Goal: Task Accomplishment & Management: Complete application form

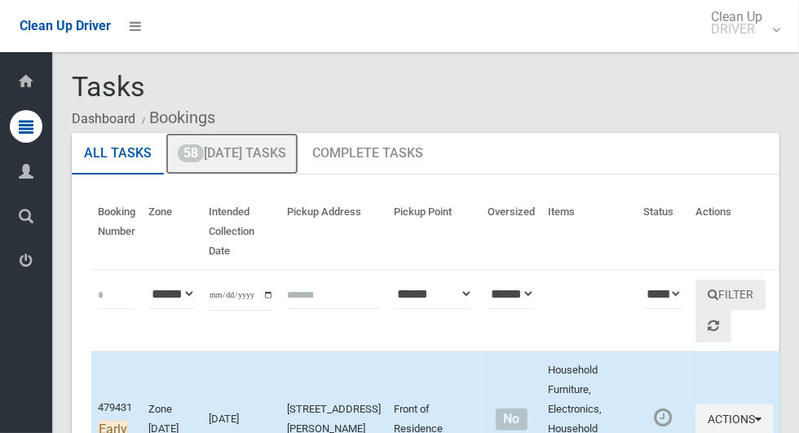
click at [260, 161] on link "58 Today's Tasks" at bounding box center [231, 154] width 133 height 42
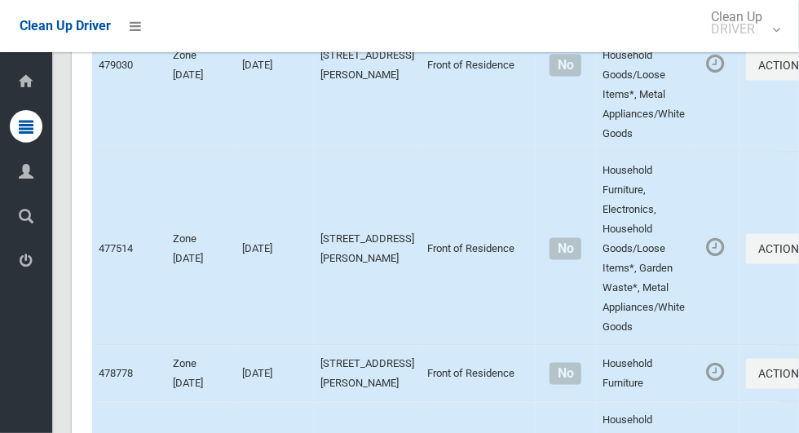
scroll to position [9789, 0]
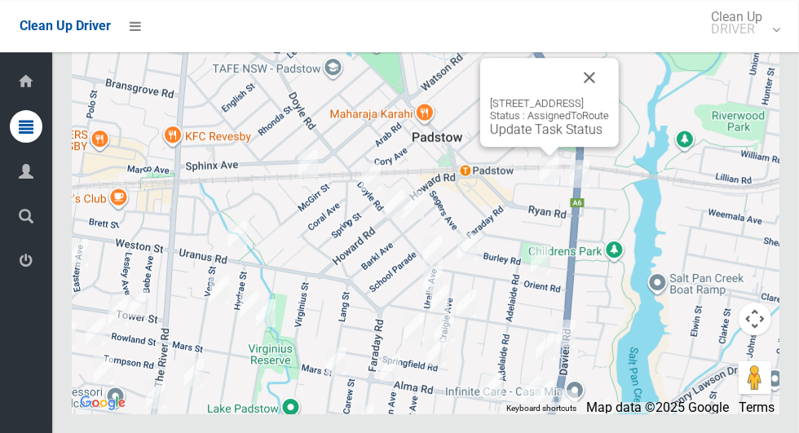
click at [609, 97] on button "Close" at bounding box center [589, 77] width 39 height 39
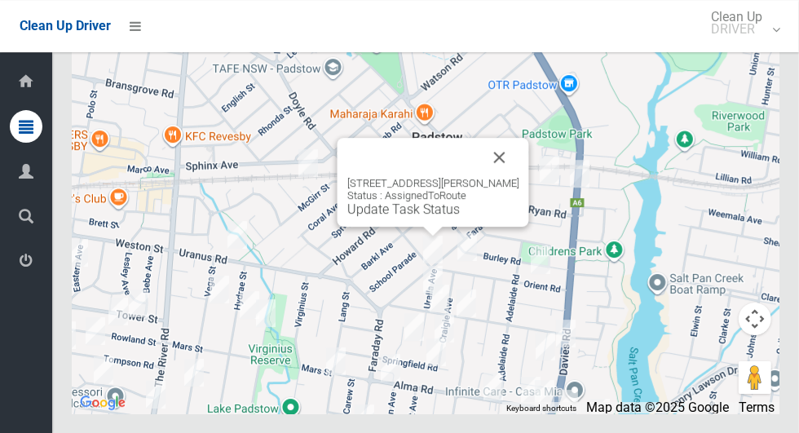
click at [518, 177] on button "Close" at bounding box center [499, 157] width 39 height 39
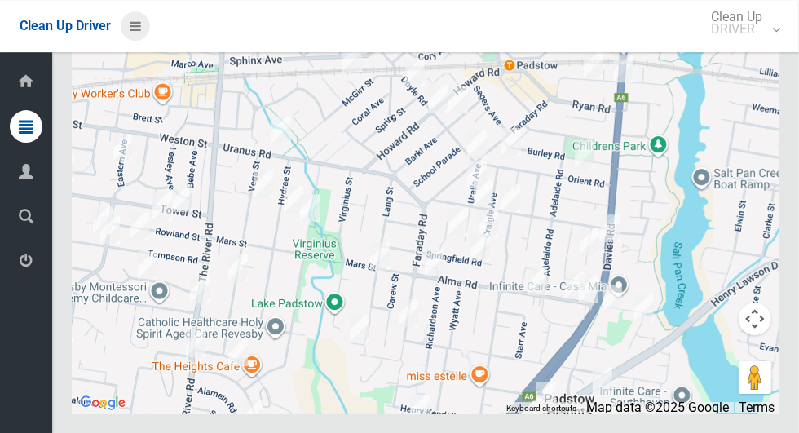
click at [133, 28] on icon at bounding box center [135, 26] width 11 height 28
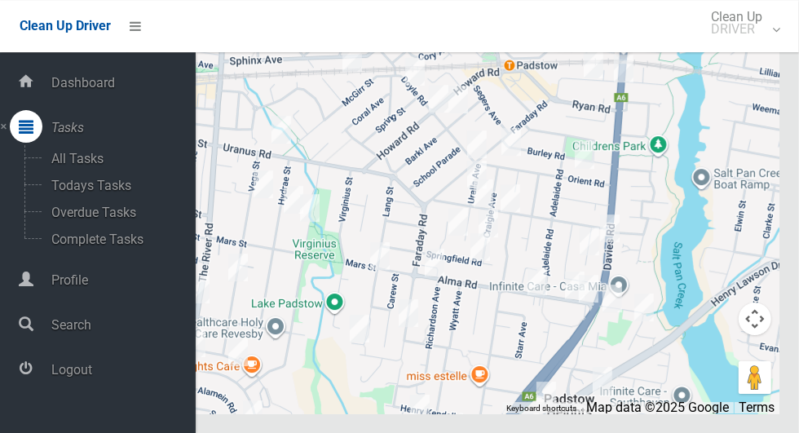
click at [92, 376] on span "Logout" at bounding box center [120, 369] width 149 height 15
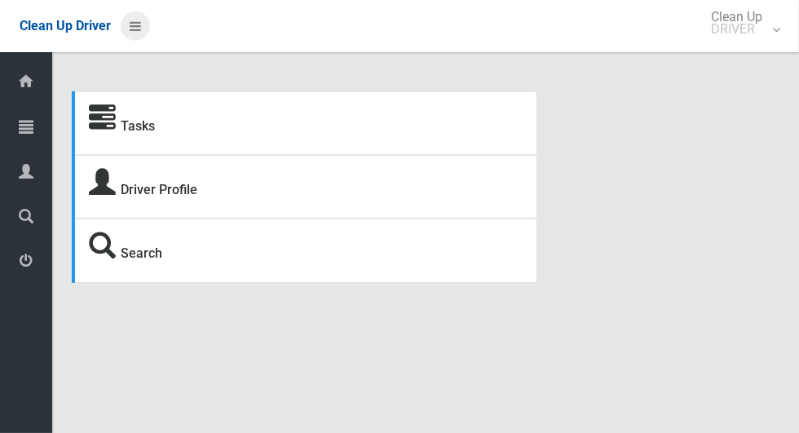
click at [137, 24] on icon at bounding box center [135, 26] width 11 height 28
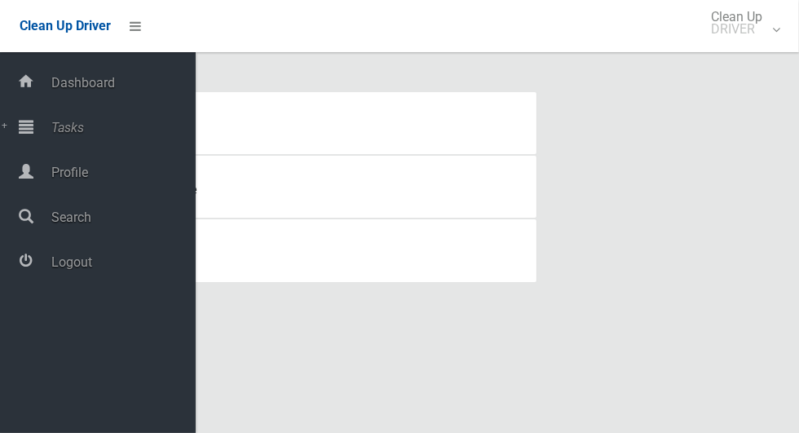
click at [84, 131] on span "Tasks" at bounding box center [120, 127] width 149 height 15
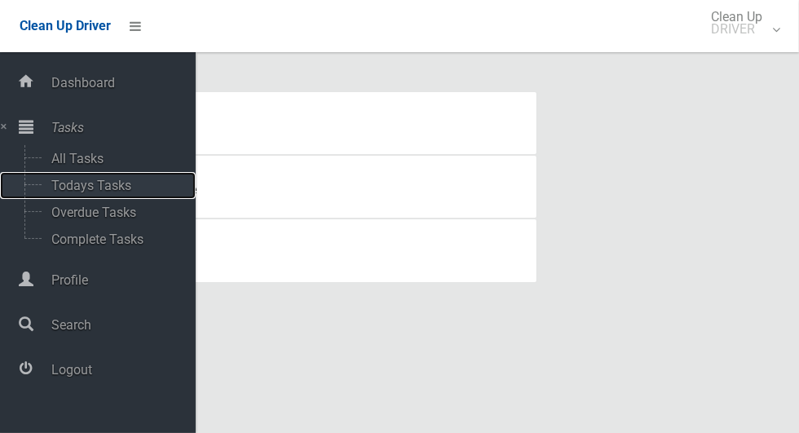
click at [113, 188] on span "Todays Tasks" at bounding box center [113, 185] width 135 height 15
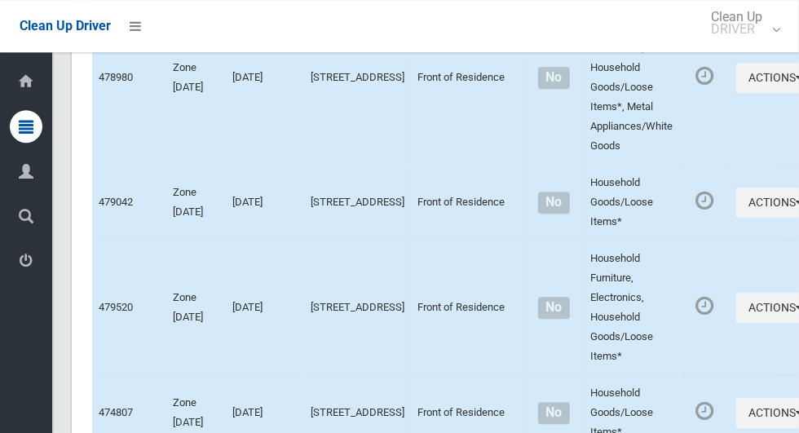
scroll to position [9297, 0]
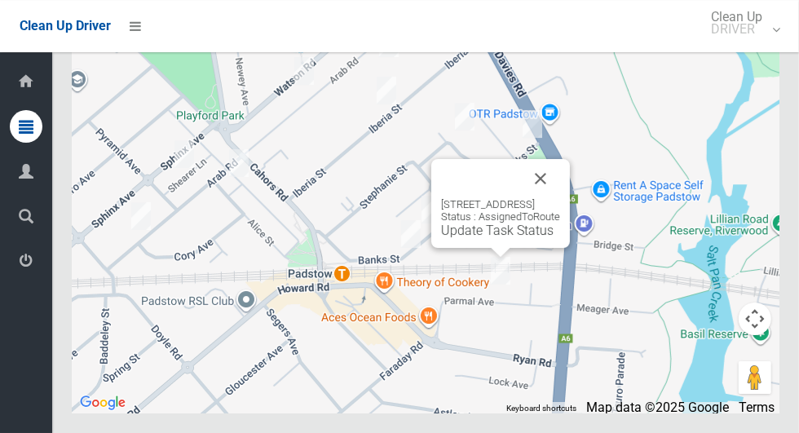
click at [560, 198] on button "Close" at bounding box center [540, 178] width 39 height 39
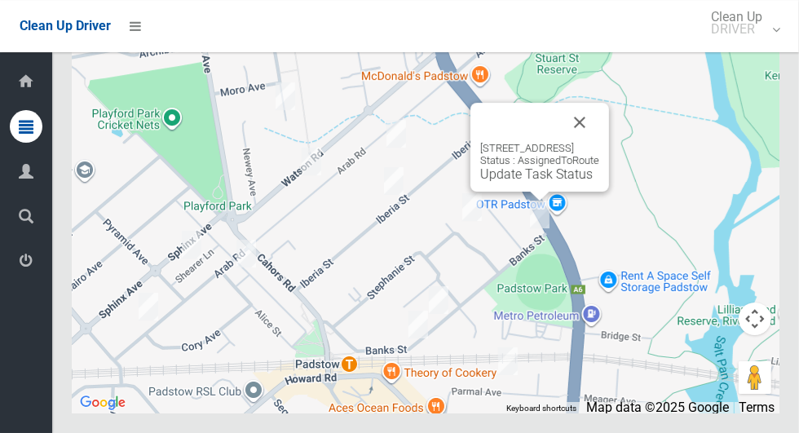
click at [599, 142] on button "Close" at bounding box center [579, 122] width 39 height 39
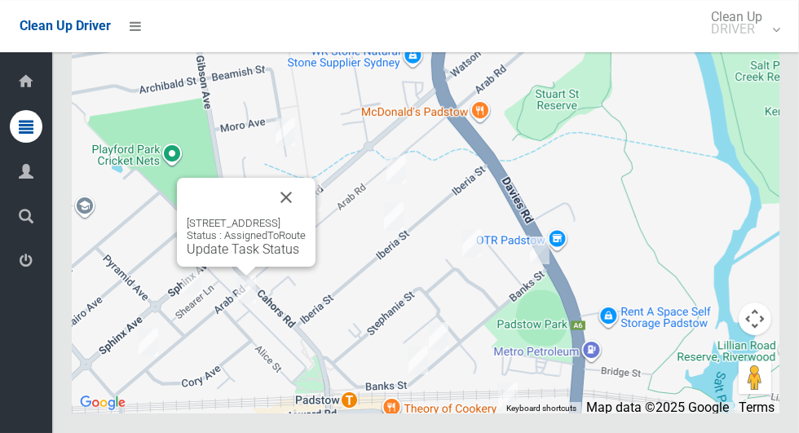
click at [306, 217] on button "Close" at bounding box center [286, 197] width 39 height 39
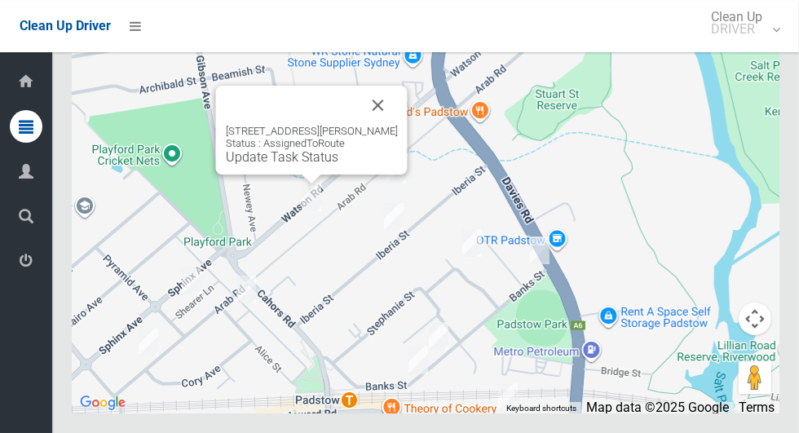
click at [381, 125] on button "Close" at bounding box center [378, 105] width 39 height 39
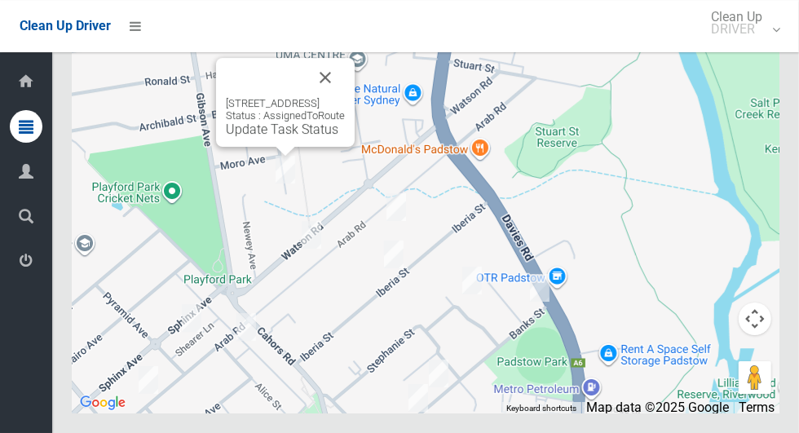
click at [345, 97] on button "Close" at bounding box center [325, 77] width 39 height 39
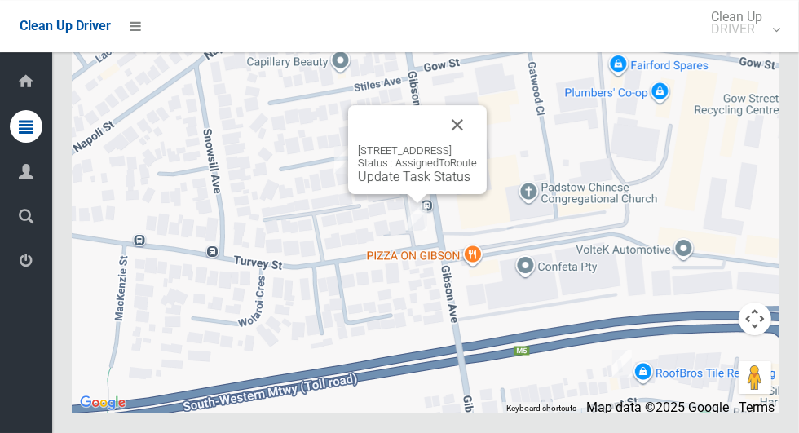
click at [487, 161] on div "2 Turvey Street, PADSTOW NSW 2211 Status : AssignedToRoute Update Task Status" at bounding box center [417, 149] width 139 height 89
click at [476, 144] on button "Close" at bounding box center [457, 124] width 39 height 39
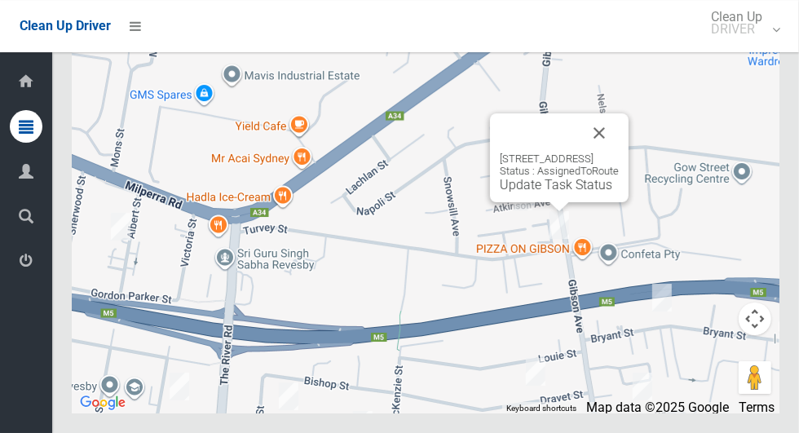
click at [619, 152] on button "Close" at bounding box center [599, 132] width 39 height 39
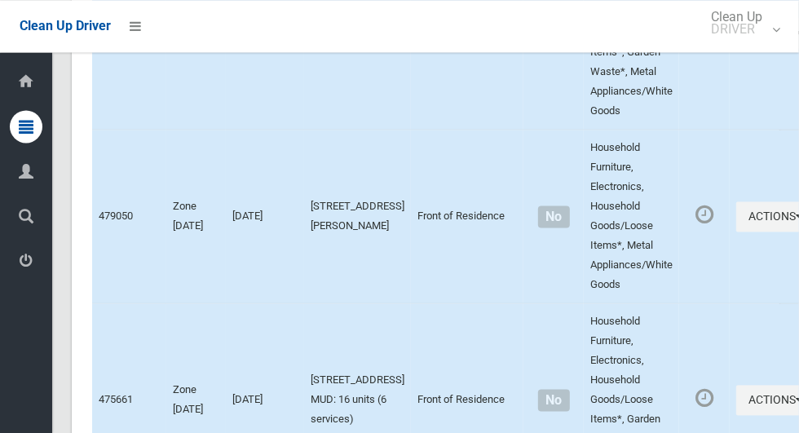
scroll to position [4756, 0]
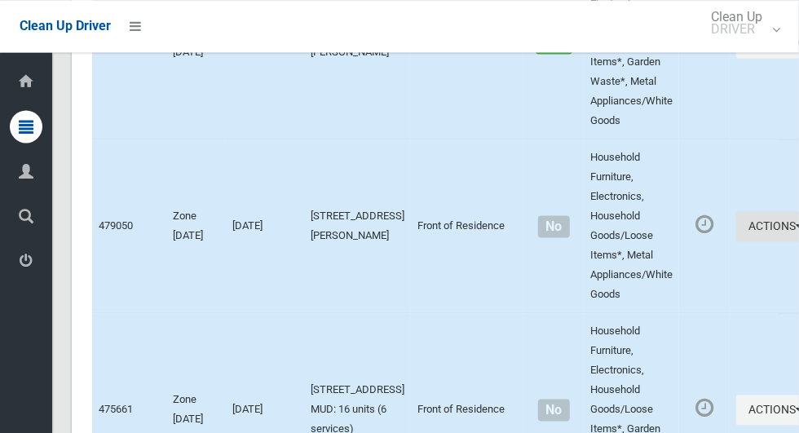
click at [736, 230] on button "Actions" at bounding box center [775, 226] width 78 height 30
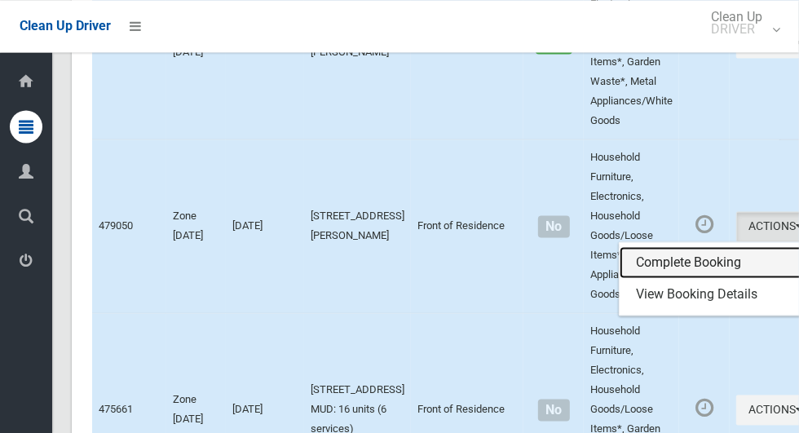
click at [630, 270] on link "Complete Booking" at bounding box center [716, 262] width 194 height 33
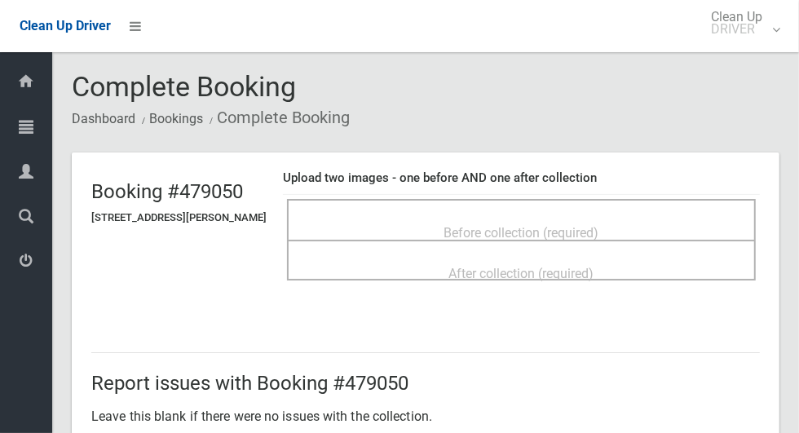
click at [599, 225] on span "Before collection (required)" at bounding box center [521, 232] width 155 height 15
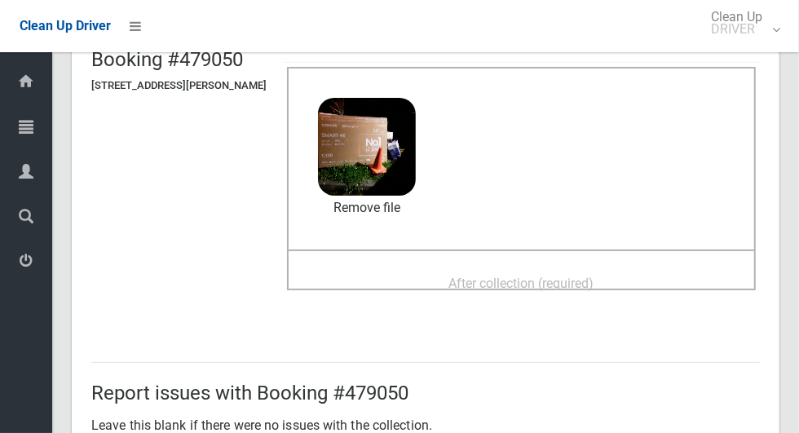
scroll to position [135, 0]
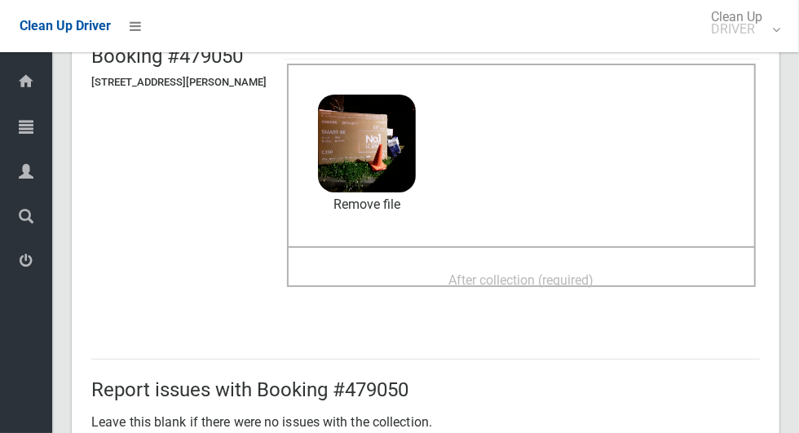
click at [594, 272] on span "After collection (required)" at bounding box center [521, 279] width 145 height 15
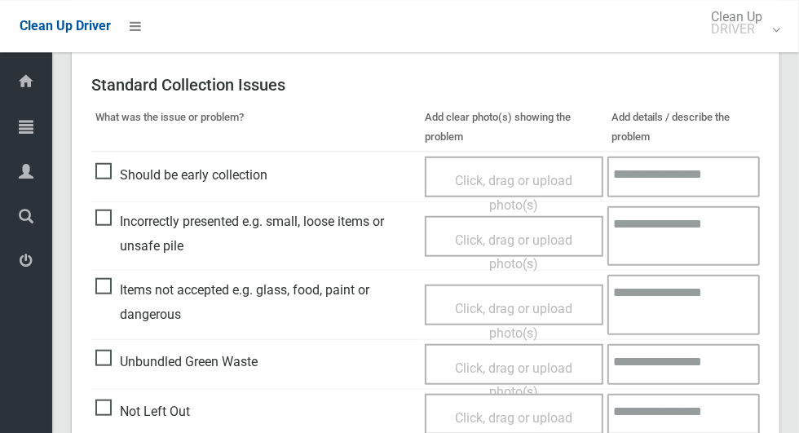
scroll to position [1333, 0]
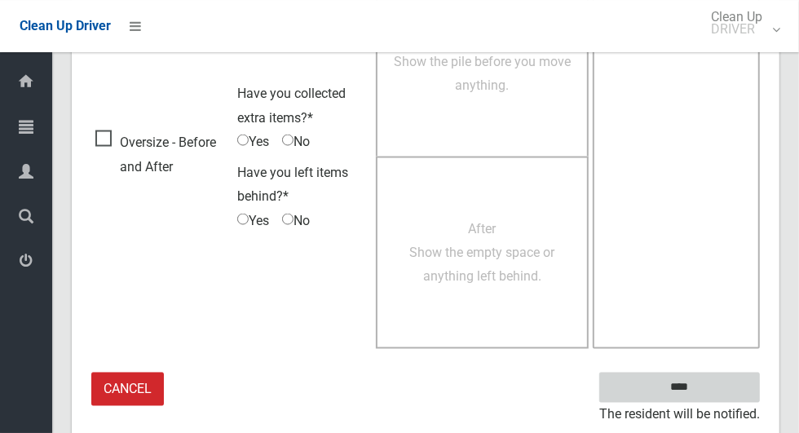
click at [692, 386] on input "****" at bounding box center [679, 387] width 161 height 30
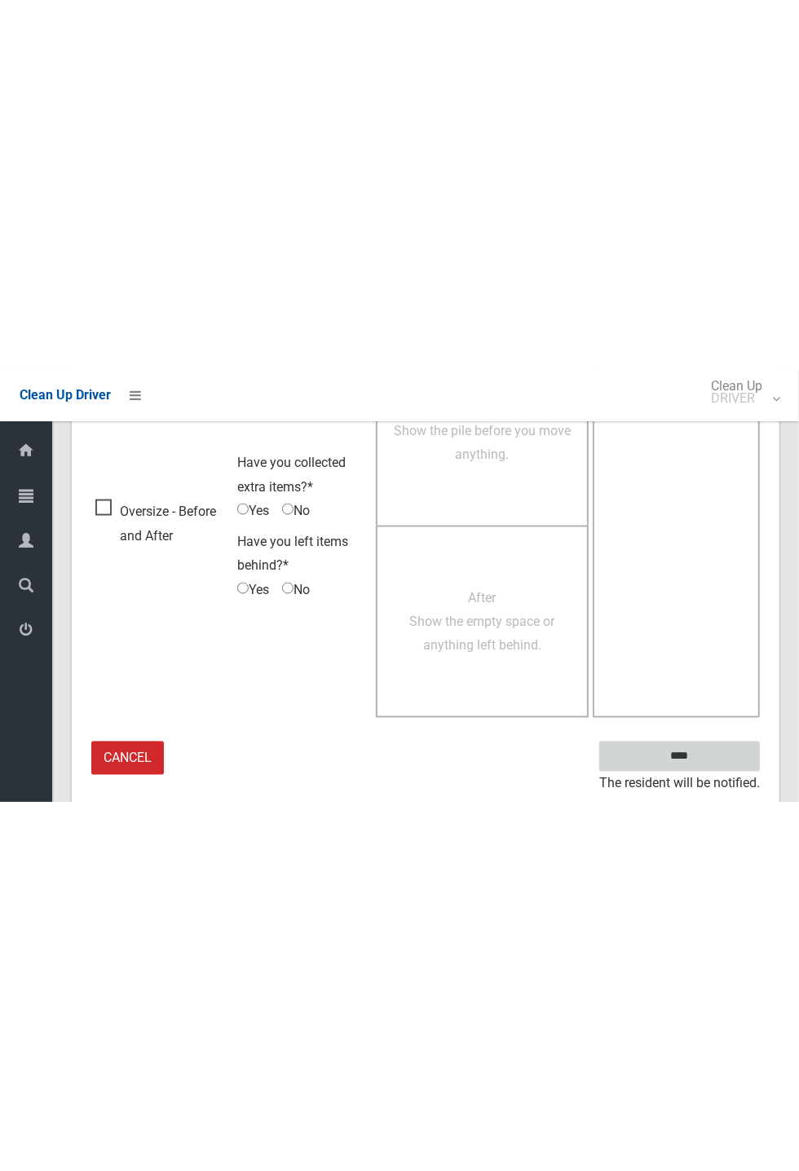
scroll to position [641, 0]
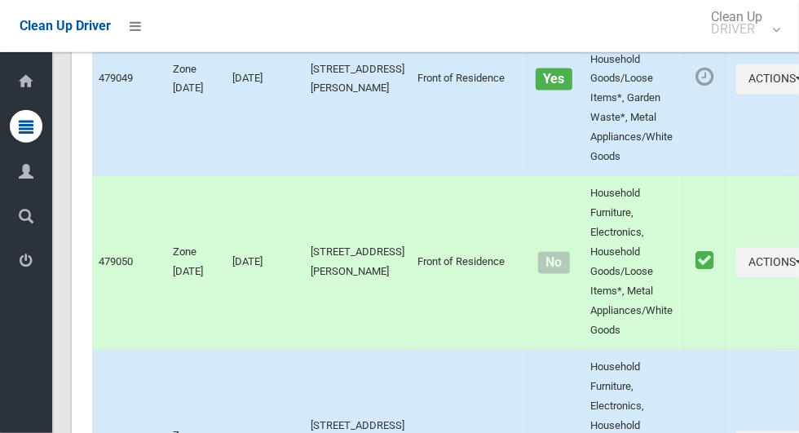
scroll to position [4728, 0]
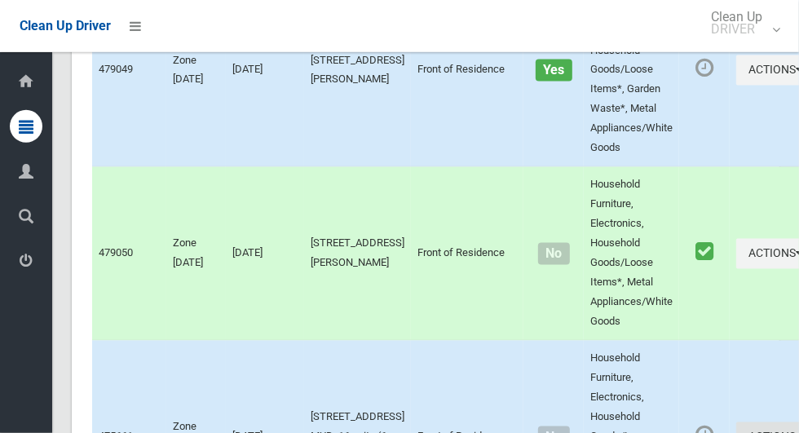
click at [736, 432] on button "Actions" at bounding box center [775, 437] width 78 height 30
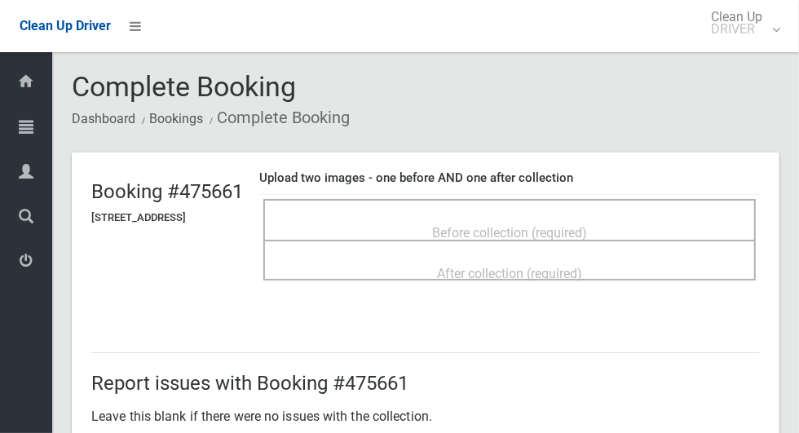
click at [619, 223] on div "Before collection (required)" at bounding box center [509, 232] width 456 height 30
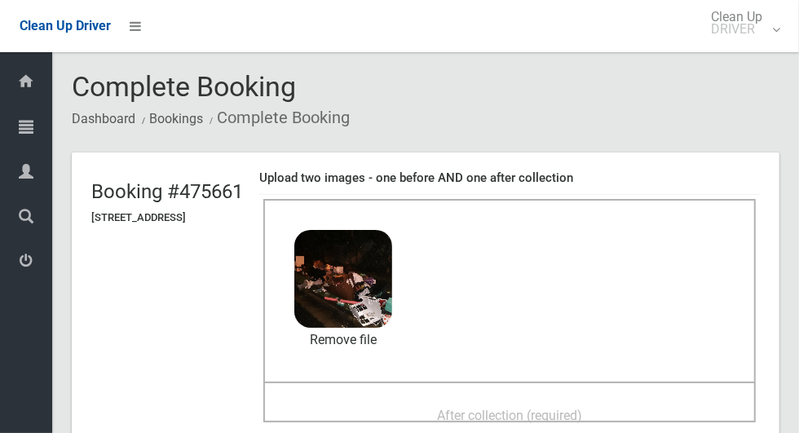
click at [616, 409] on div "After collection (required)" at bounding box center [509, 414] width 456 height 30
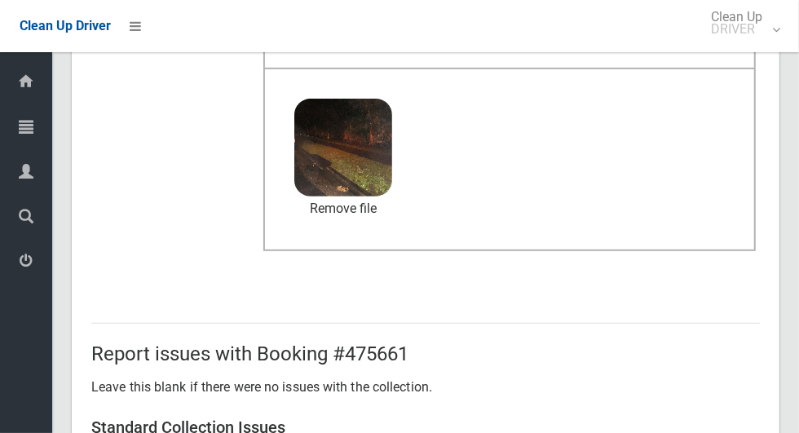
scroll to position [842, 0]
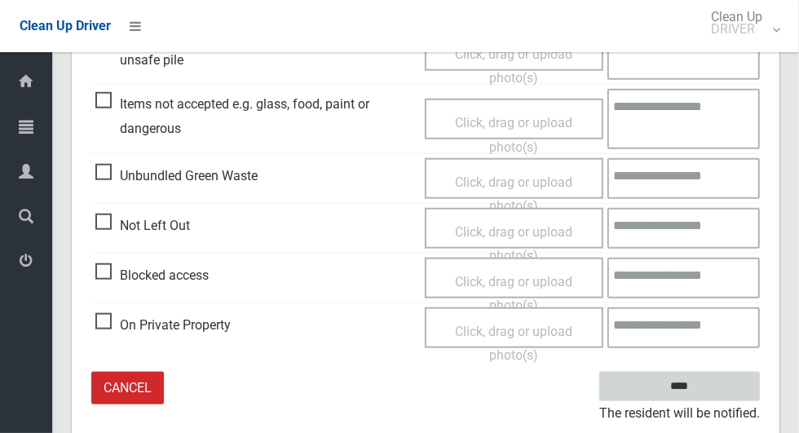
click at [710, 390] on input "****" at bounding box center [679, 387] width 161 height 30
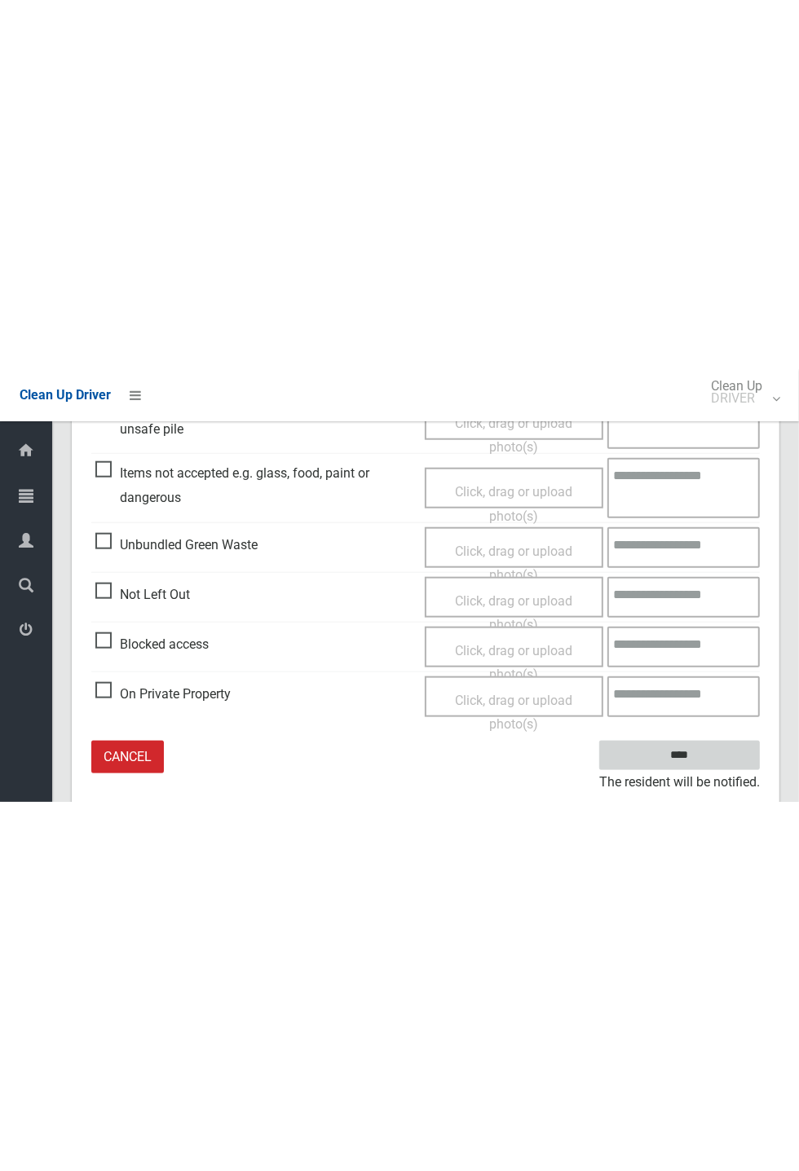
scroll to position [151, 0]
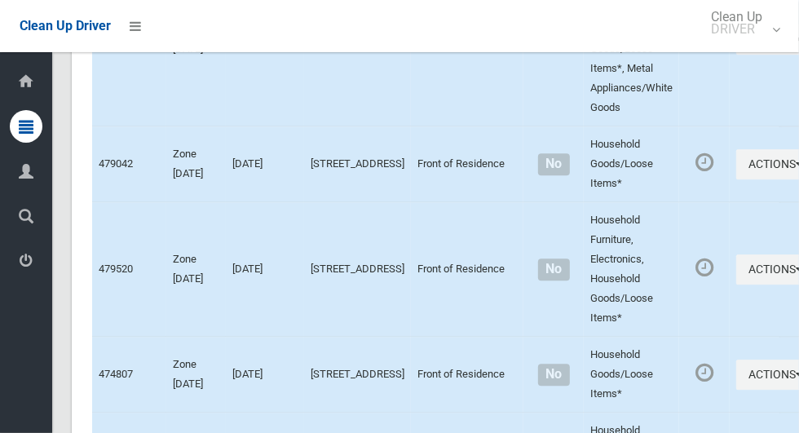
scroll to position [9297, 0]
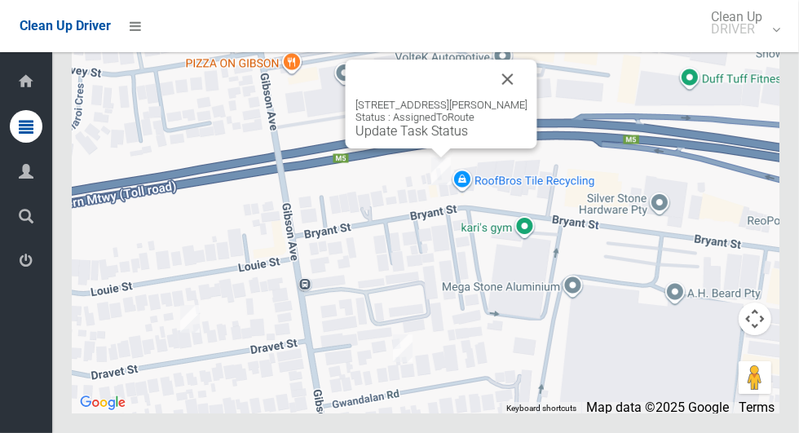
click at [436, 139] on link "Update Task Status" at bounding box center [411, 130] width 112 height 15
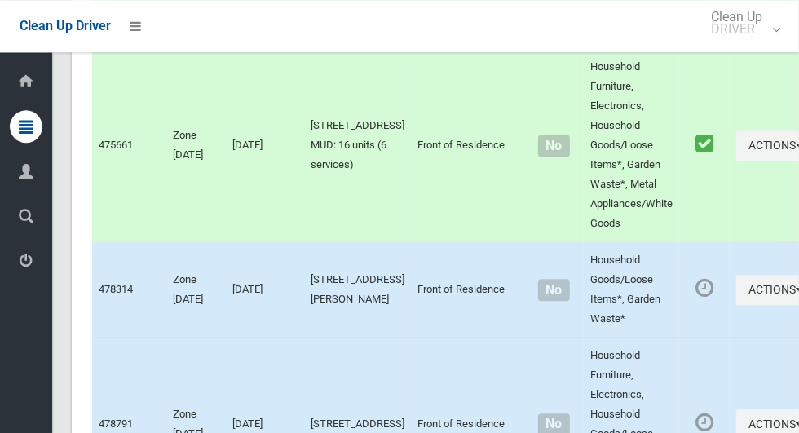
scroll to position [5016, 0]
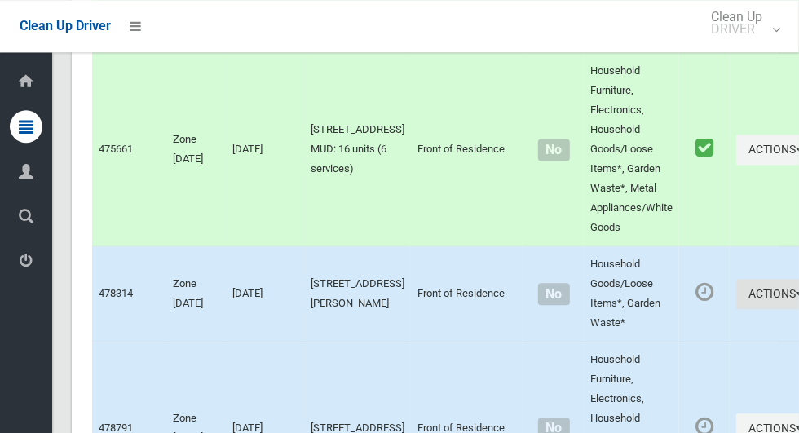
click at [795, 299] on icon "button" at bounding box center [798, 293] width 7 height 11
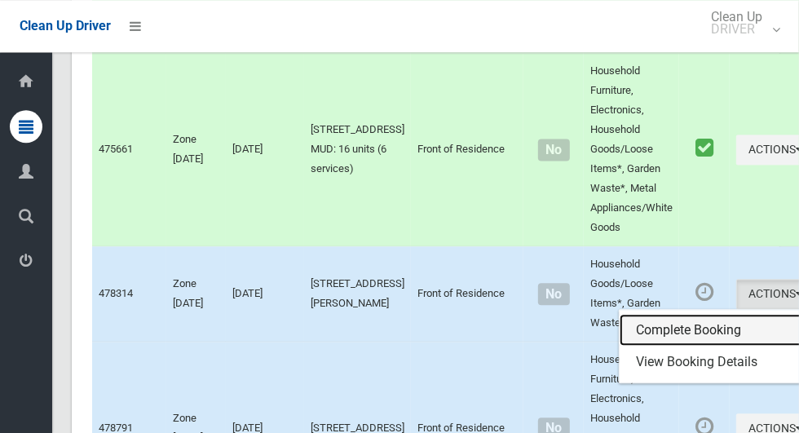
click at [672, 339] on link "Complete Booking" at bounding box center [716, 330] width 194 height 33
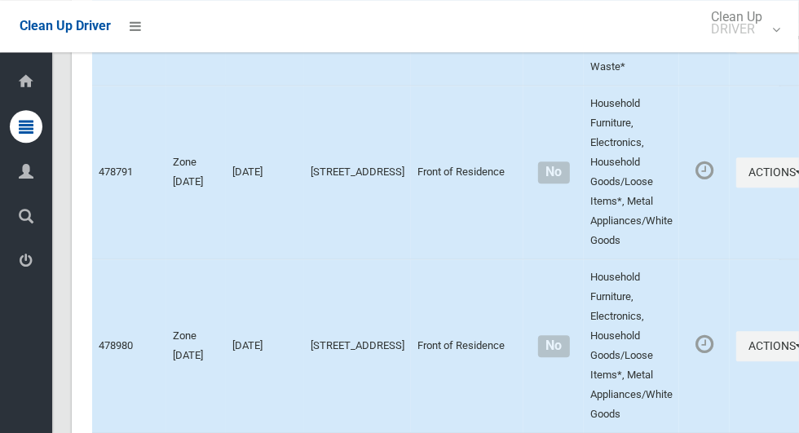
scroll to position [5271, 0]
click at [795, 352] on icon "button" at bounding box center [798, 346] width 7 height 11
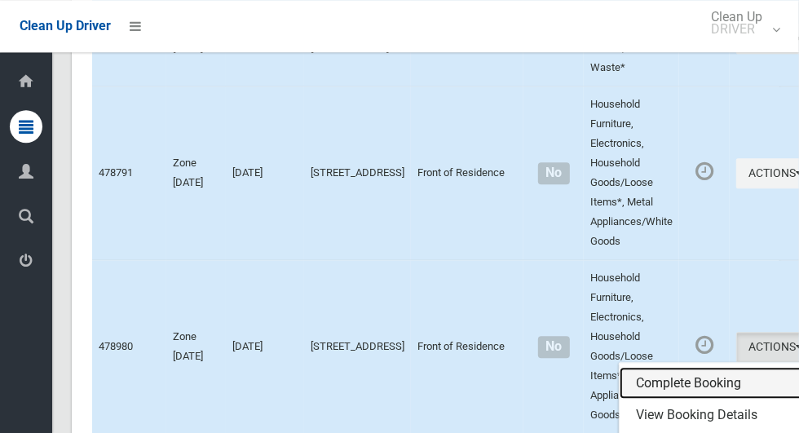
click at [649, 388] on link "Complete Booking" at bounding box center [716, 383] width 194 height 33
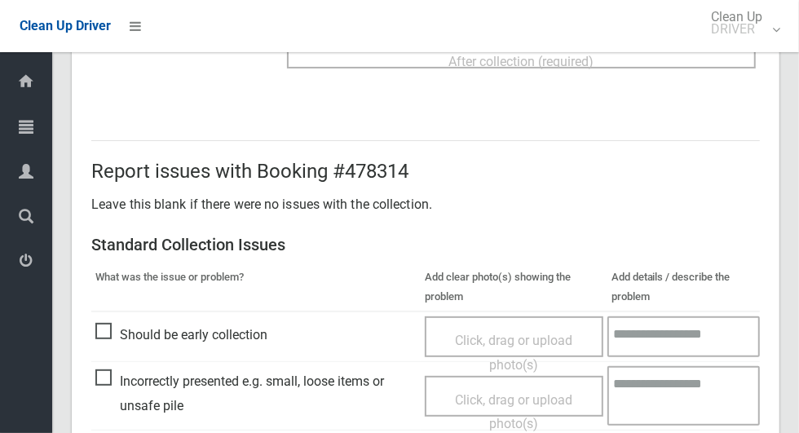
scroll to position [210, 0]
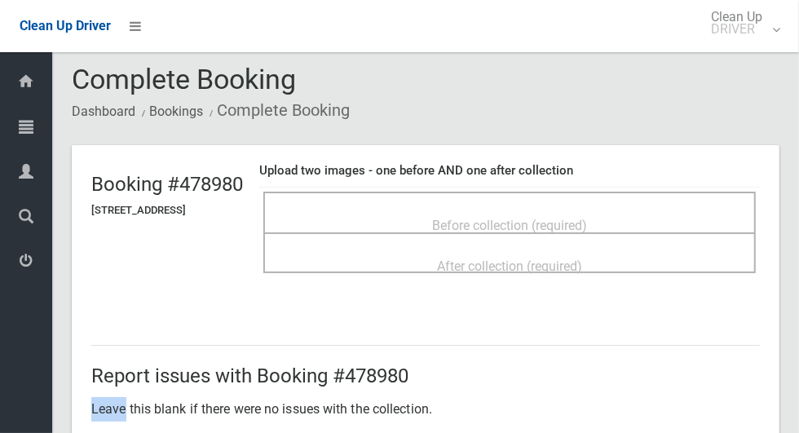
scroll to position [8, 0]
click at [587, 217] on span "Before collection (required)" at bounding box center [509, 224] width 155 height 15
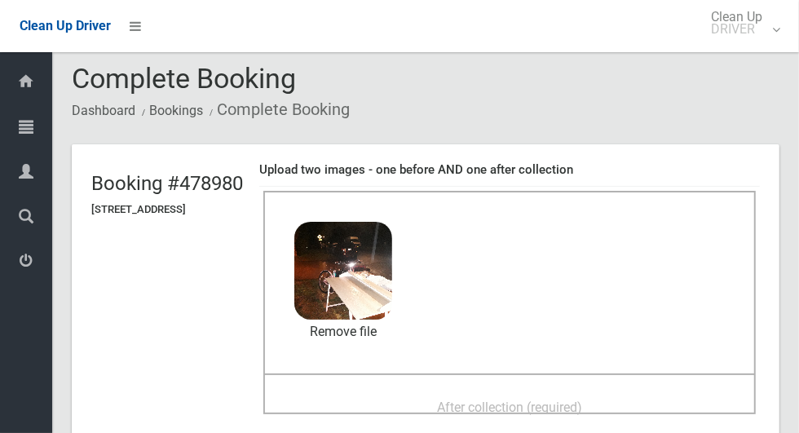
click at [561, 408] on span "After collection (required)" at bounding box center [509, 406] width 145 height 15
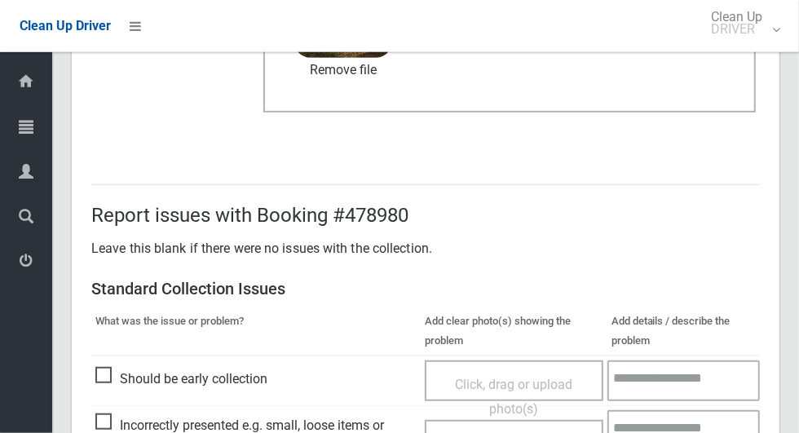
scroll to position [1333, 0]
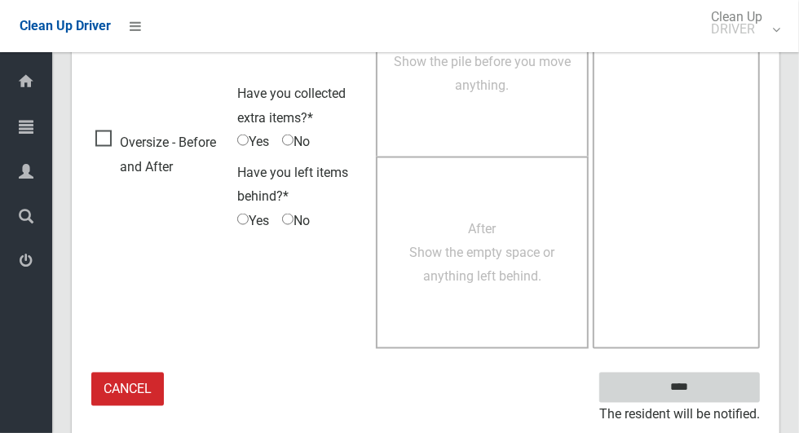
click at [707, 397] on input "****" at bounding box center [679, 387] width 161 height 30
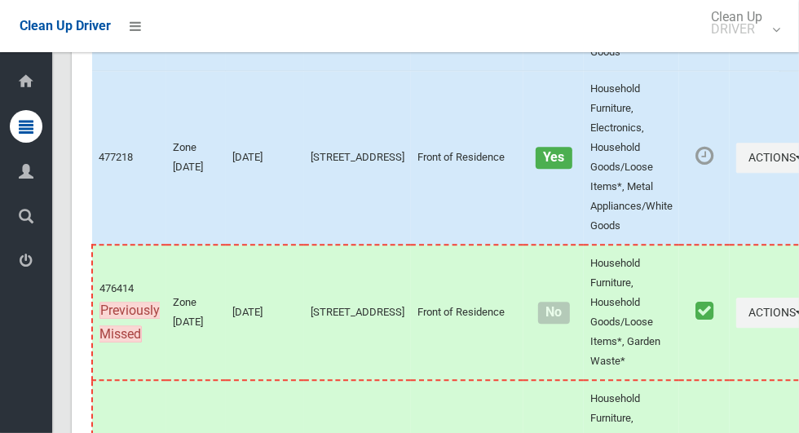
scroll to position [9297, 0]
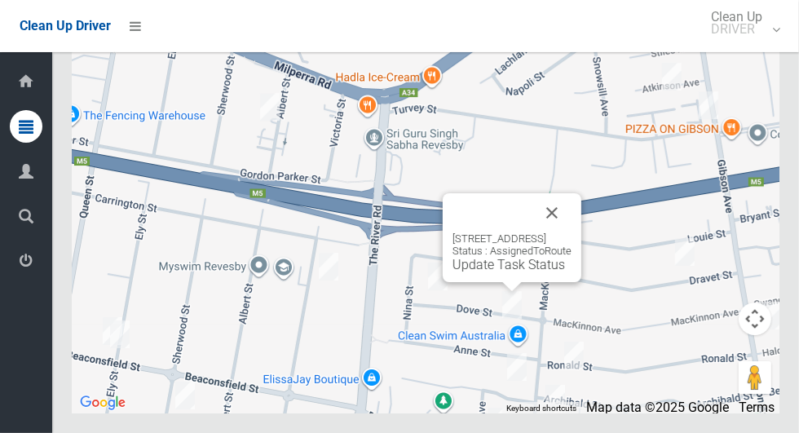
click at [571, 232] on button "Close" at bounding box center [551, 212] width 39 height 39
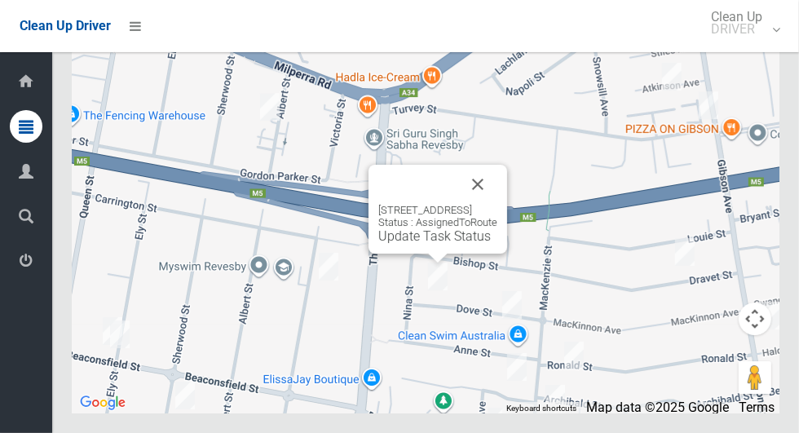
click at [497, 204] on button "Close" at bounding box center [477, 184] width 39 height 39
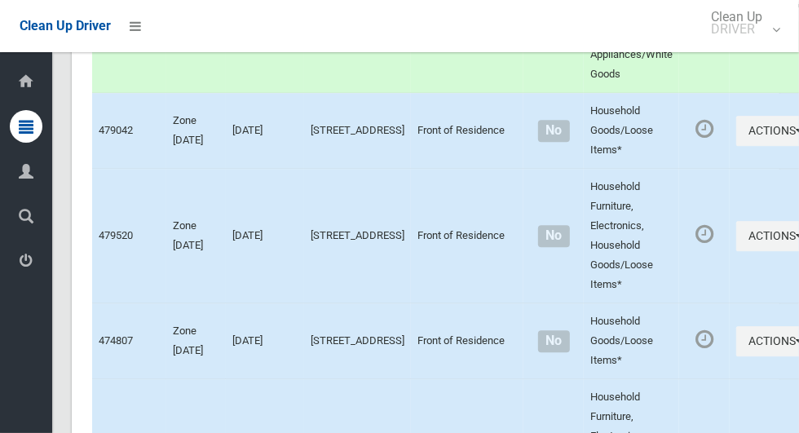
scroll to position [5611, 0]
click at [795, 242] on icon "button" at bounding box center [798, 236] width 7 height 11
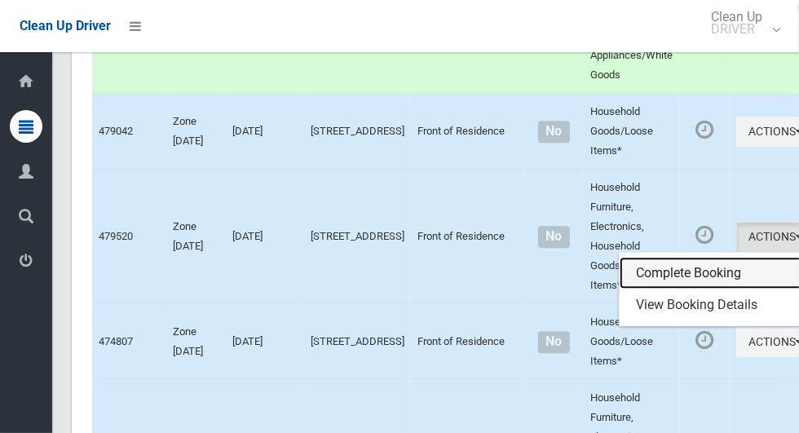
click at [643, 289] on link "Complete Booking" at bounding box center [716, 273] width 194 height 33
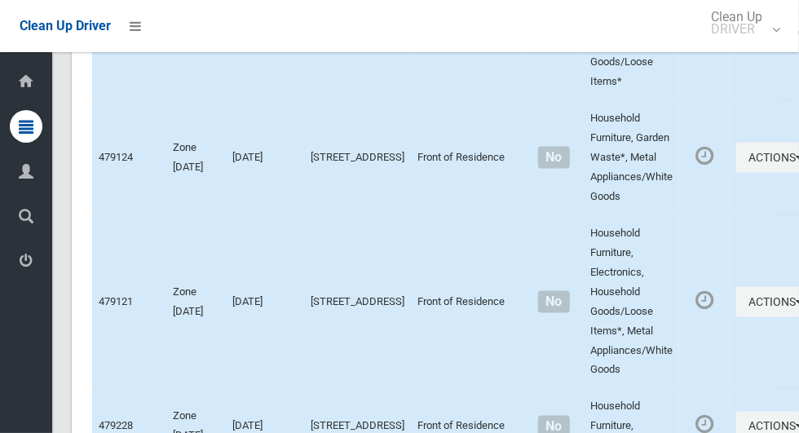
scroll to position [9297, 0]
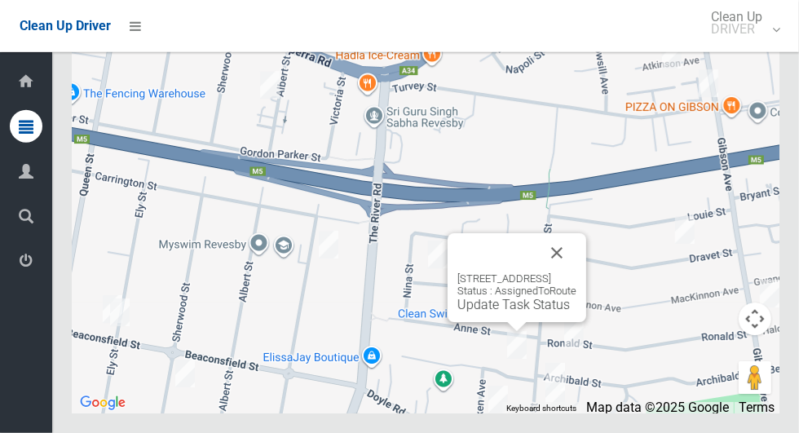
click at [576, 272] on button "Close" at bounding box center [556, 252] width 39 height 39
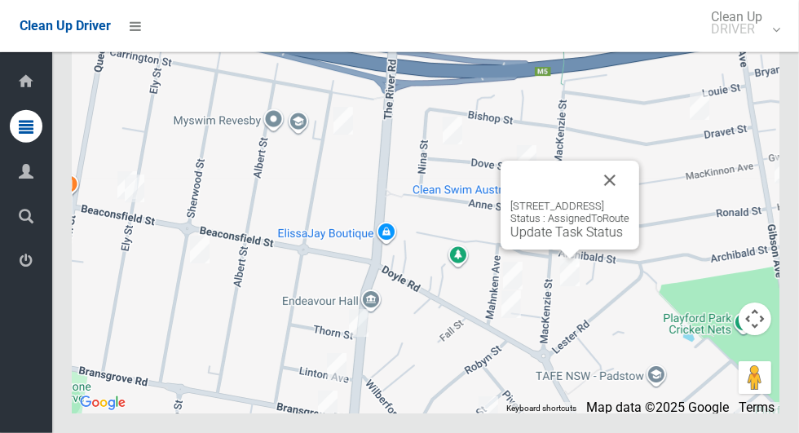
click at [629, 200] on button "Close" at bounding box center [609, 180] width 39 height 39
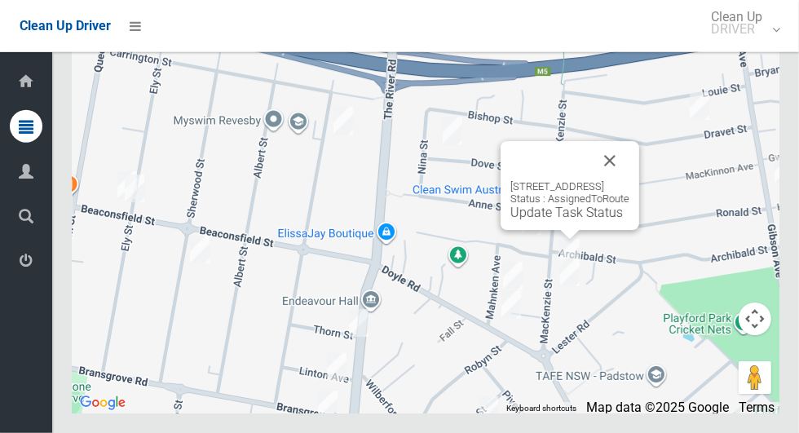
click at [629, 180] on button "Close" at bounding box center [609, 160] width 39 height 39
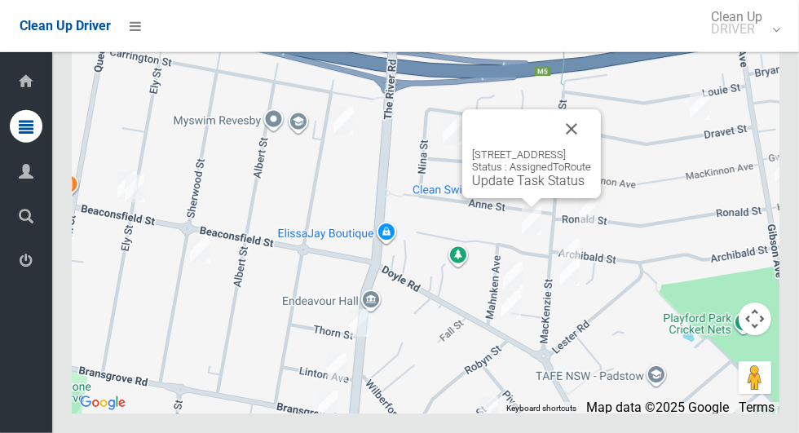
click at [591, 148] on button "Close" at bounding box center [571, 128] width 39 height 39
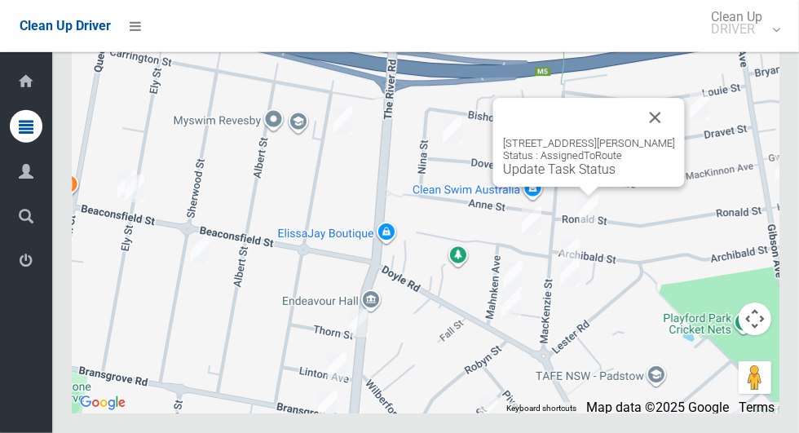
click at [654, 137] on button "Close" at bounding box center [655, 117] width 39 height 39
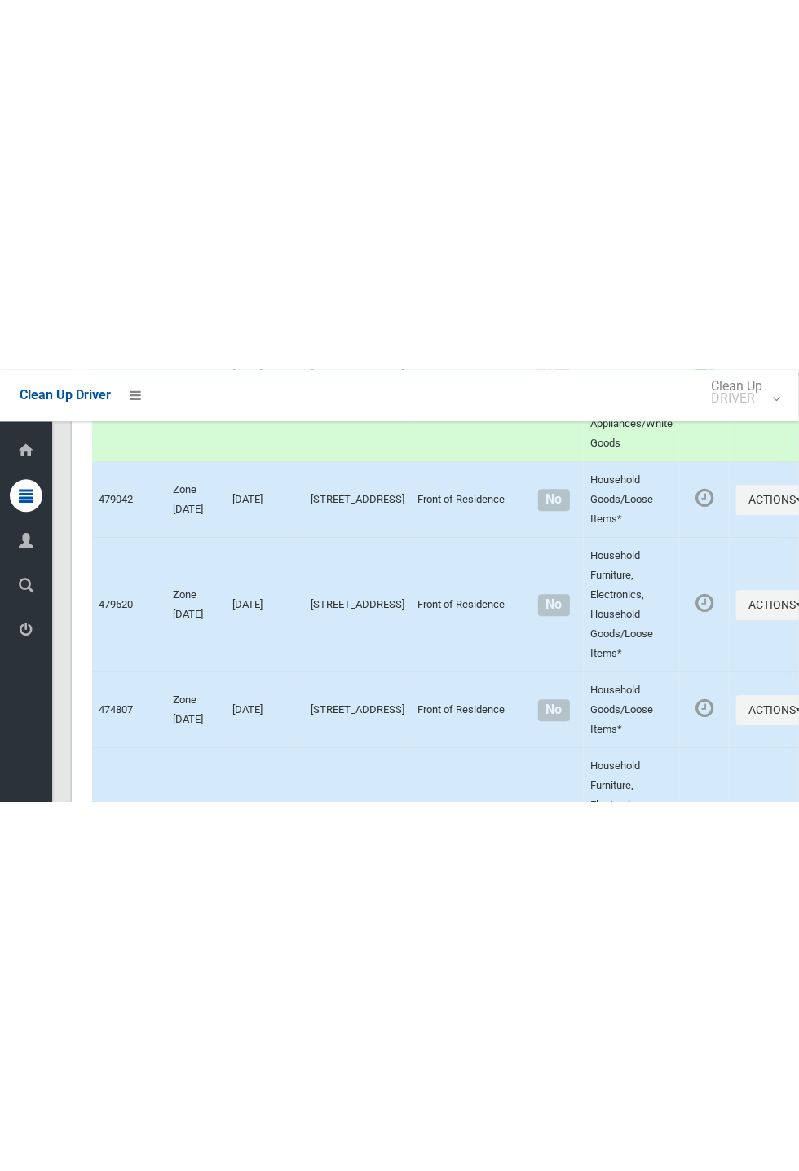
scroll to position [5614, 0]
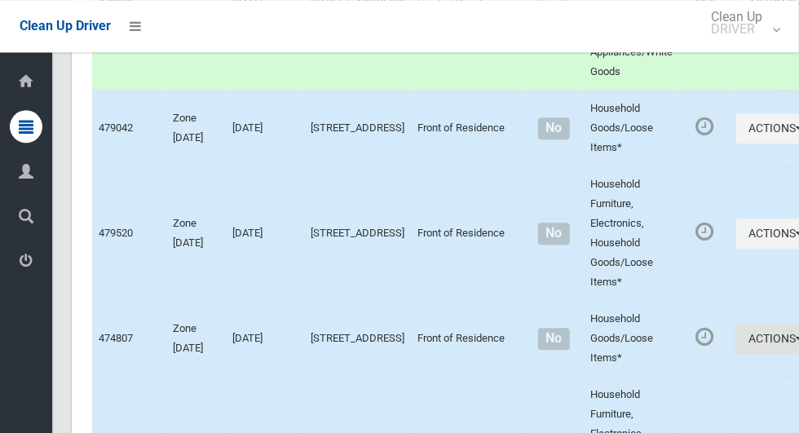
click at [741, 354] on button "Actions" at bounding box center [775, 339] width 78 height 30
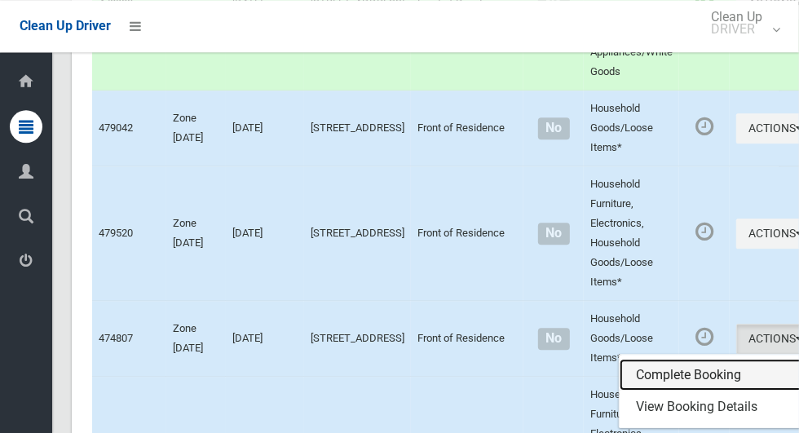
click at [668, 391] on link "Complete Booking" at bounding box center [716, 375] width 194 height 33
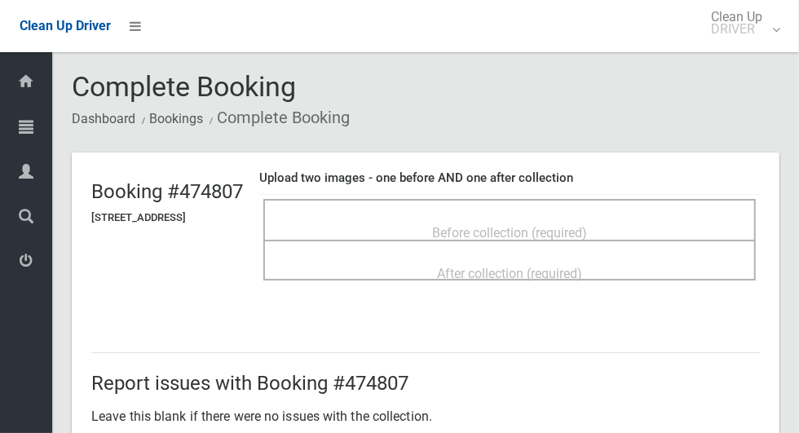
click at [623, 225] on div "Before collection (required)" at bounding box center [509, 232] width 456 height 30
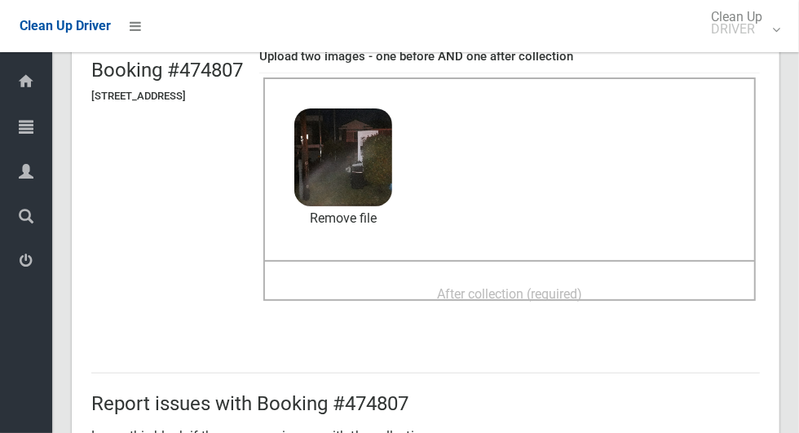
scroll to position [128, 0]
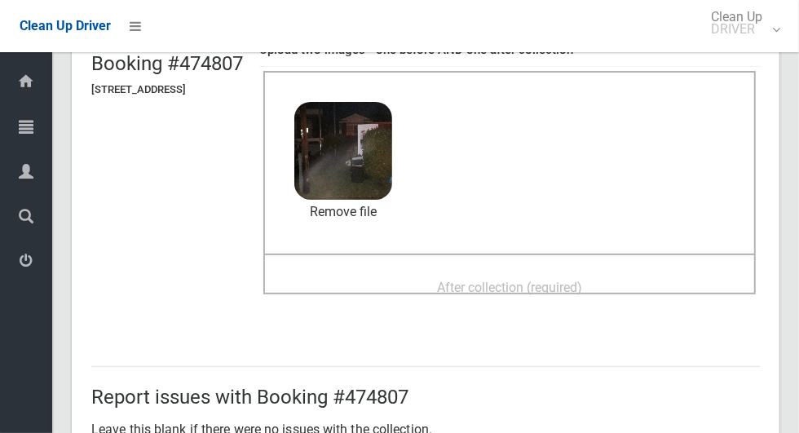
click at [582, 289] on span "After collection (required)" at bounding box center [509, 287] width 145 height 15
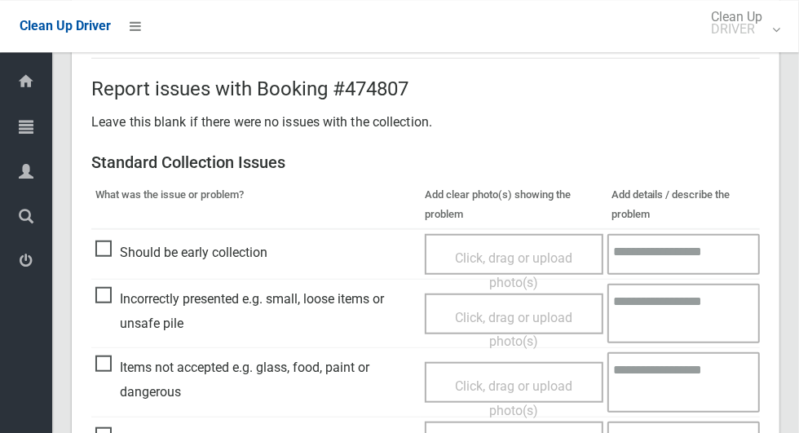
scroll to position [1333, 0]
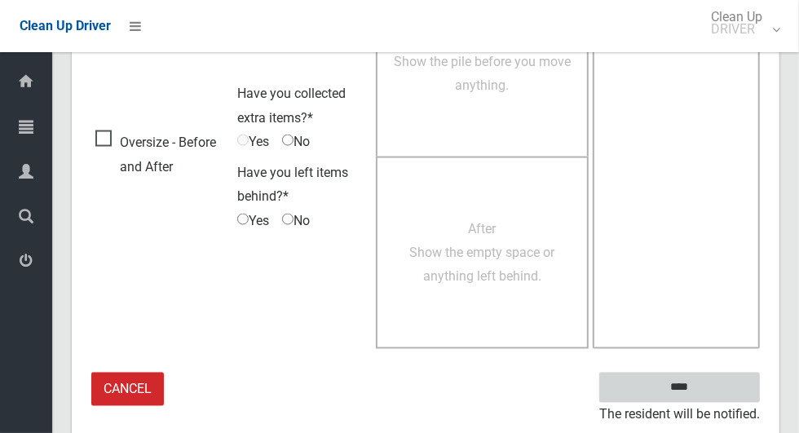
click at [679, 389] on input "****" at bounding box center [679, 387] width 161 height 30
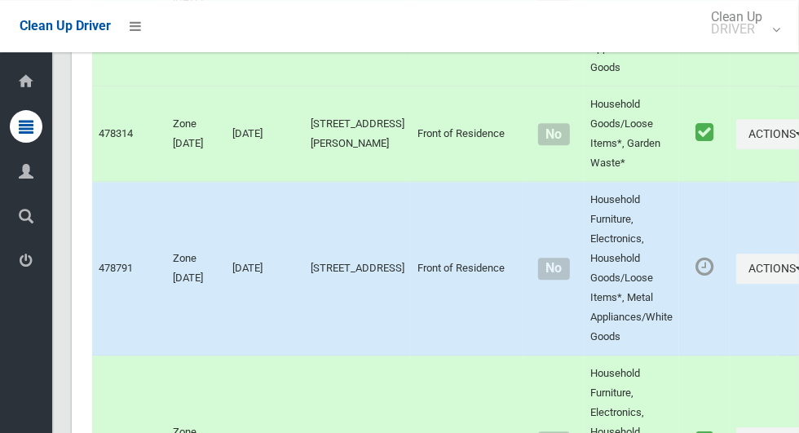
scroll to position [5440, 0]
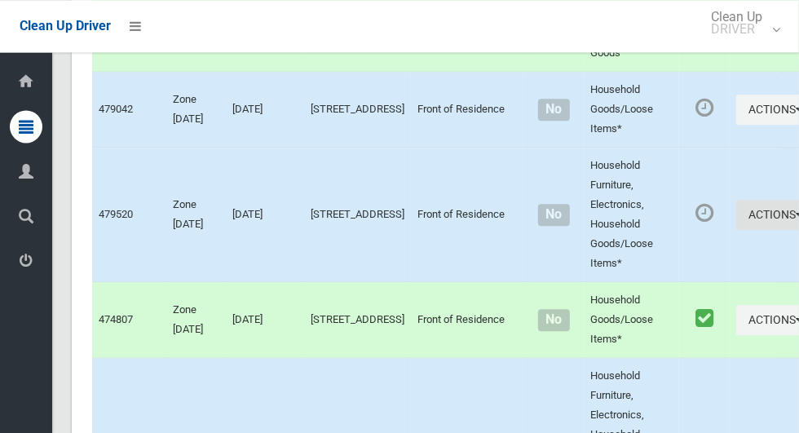
click at [795, 220] on icon "button" at bounding box center [798, 214] width 7 height 11
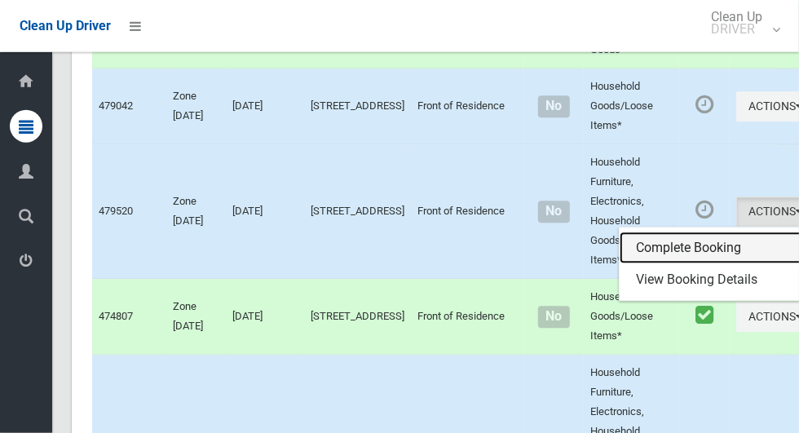
click at [677, 265] on link "Complete Booking" at bounding box center [716, 248] width 194 height 33
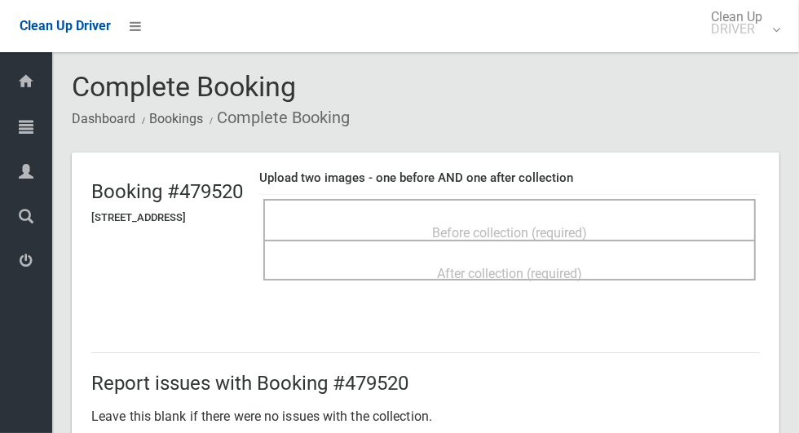
scroll to position [2, 0]
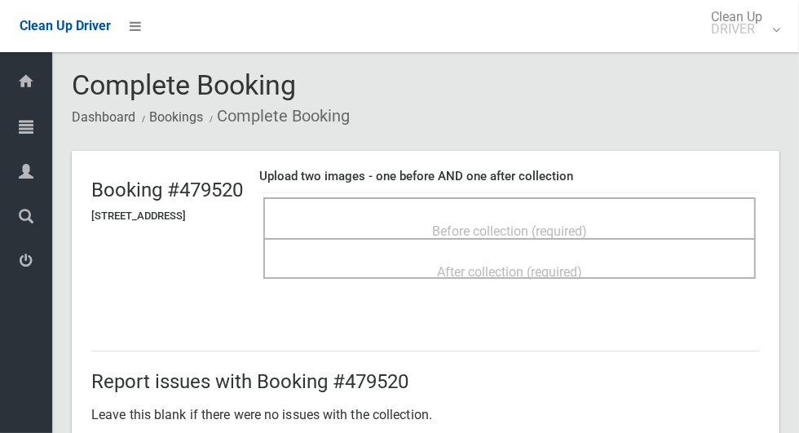
click at [466, 215] on div "Before collection (required)" at bounding box center [509, 230] width 456 height 30
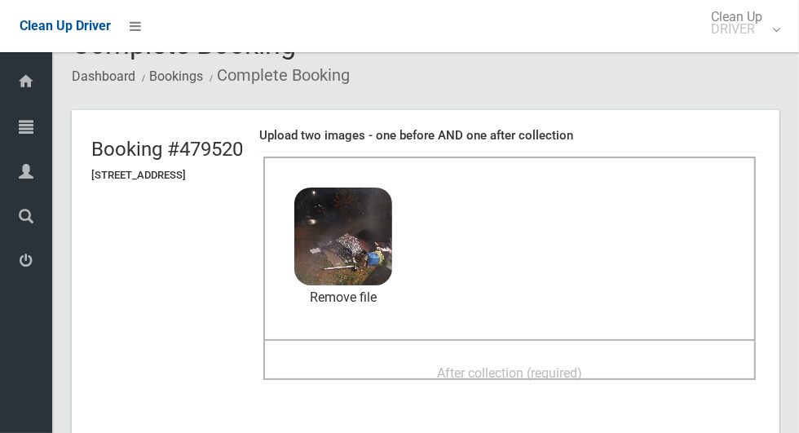
scroll to position [77, 0]
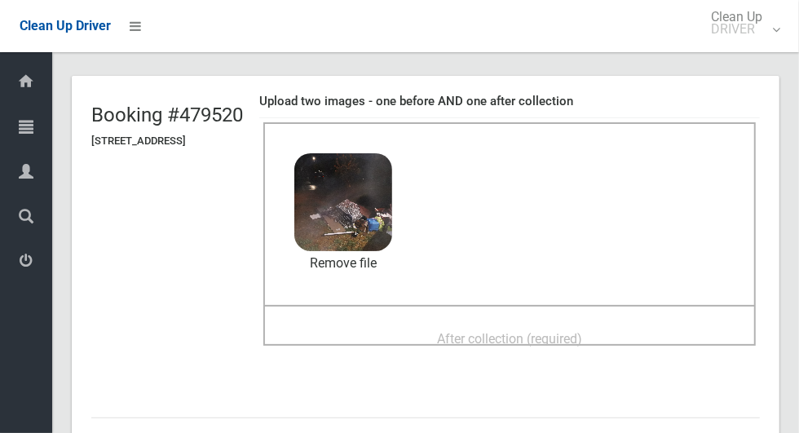
click at [582, 331] on span "After collection (required)" at bounding box center [509, 338] width 145 height 15
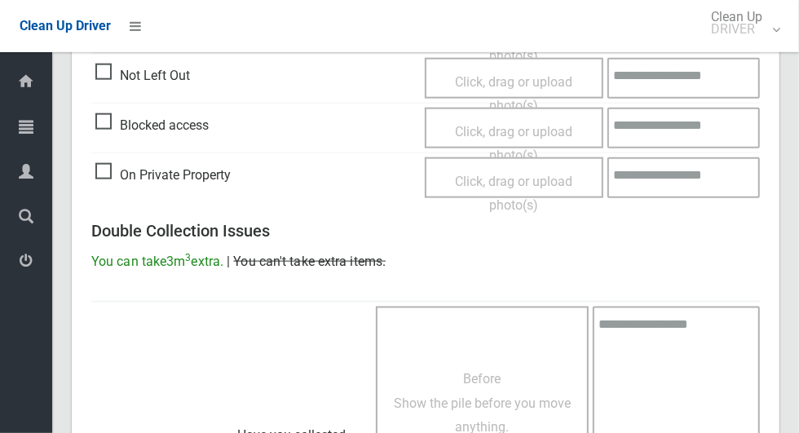
scroll to position [1333, 0]
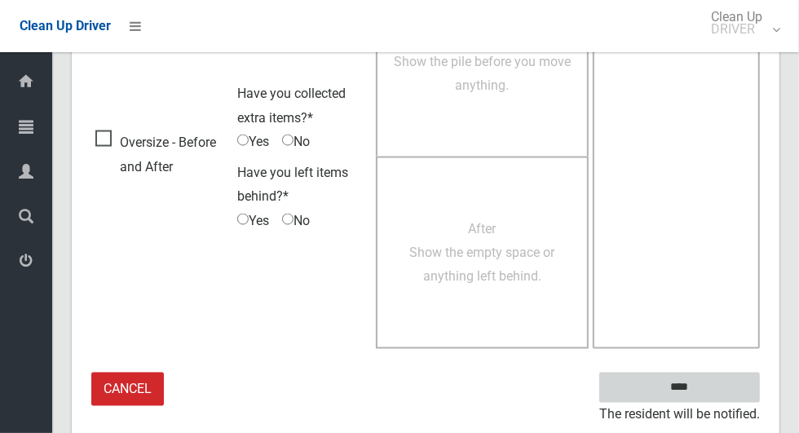
click at [707, 392] on input "****" at bounding box center [679, 387] width 161 height 30
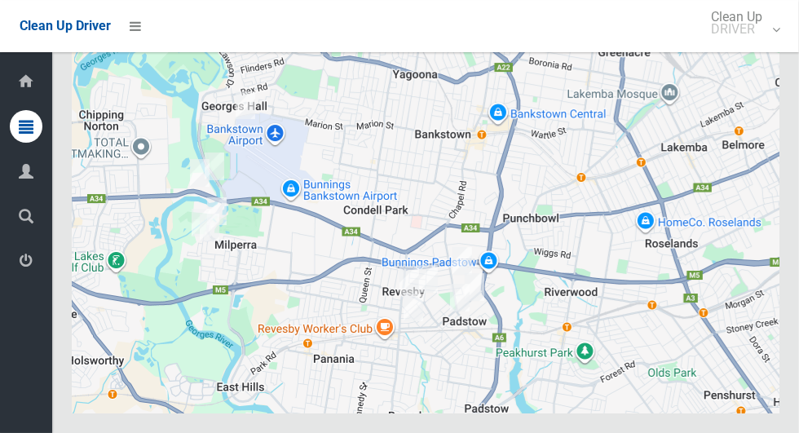
scroll to position [9296, 0]
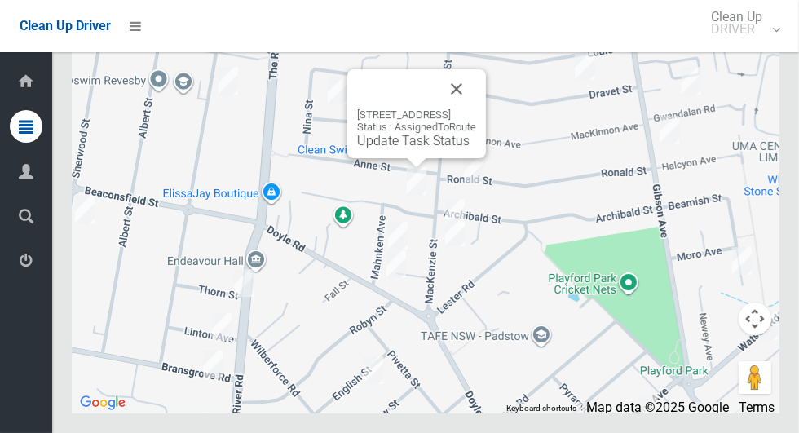
click at [476, 108] on button "Close" at bounding box center [456, 88] width 39 height 39
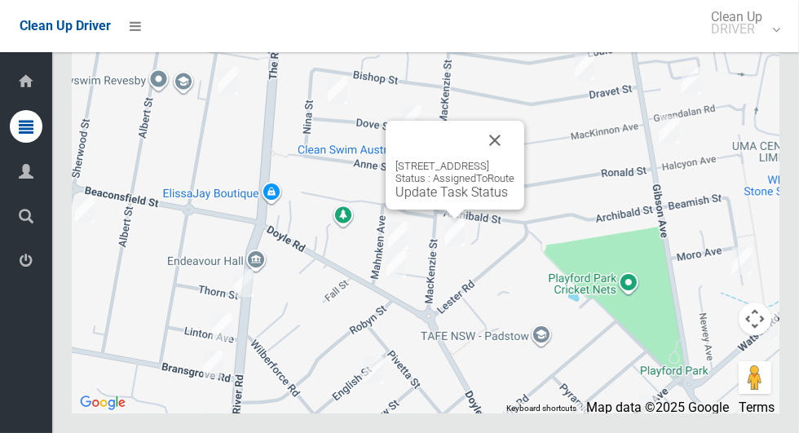
click at [514, 160] on button "Close" at bounding box center [494, 140] width 39 height 39
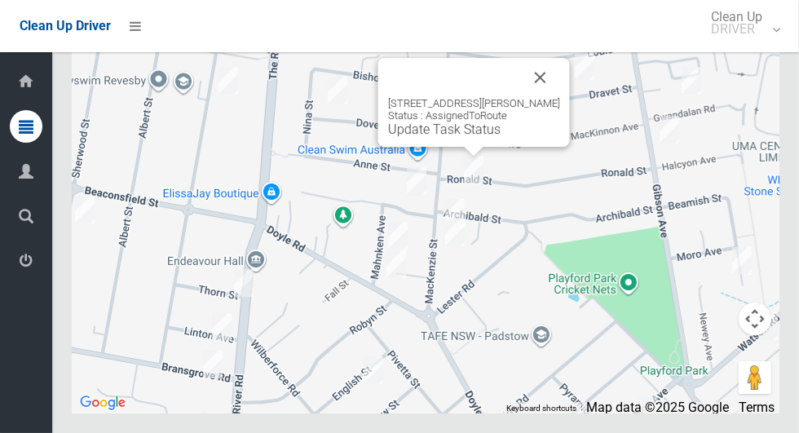
click at [540, 97] on button "Close" at bounding box center [540, 77] width 39 height 39
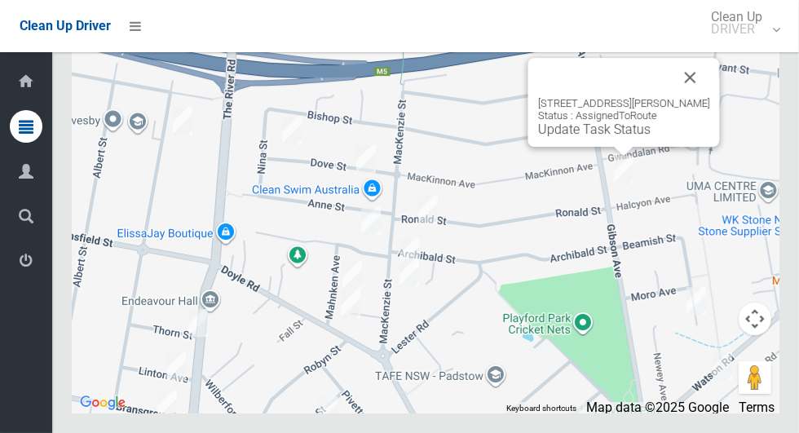
click at [703, 97] on button "Close" at bounding box center [690, 77] width 39 height 39
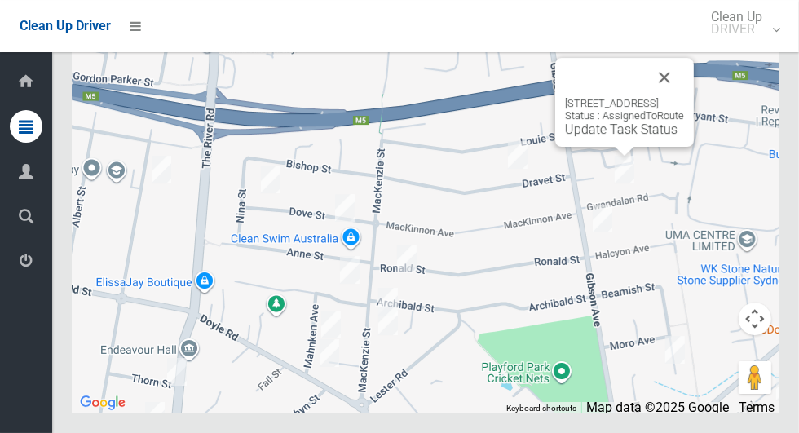
click at [684, 97] on button "Close" at bounding box center [664, 77] width 39 height 39
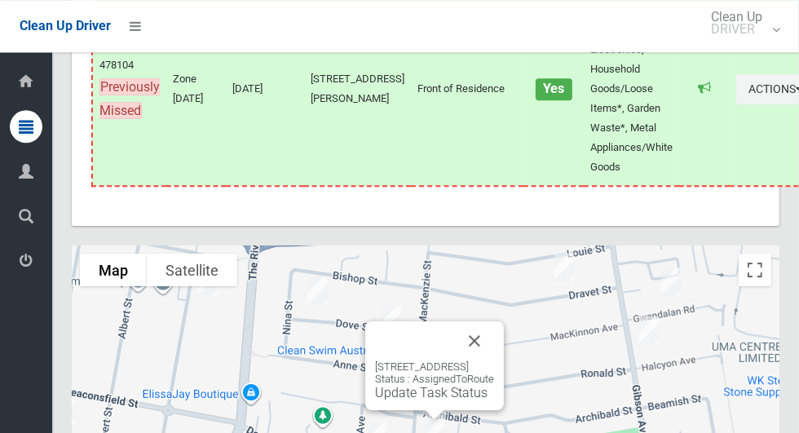
scroll to position [9297, 0]
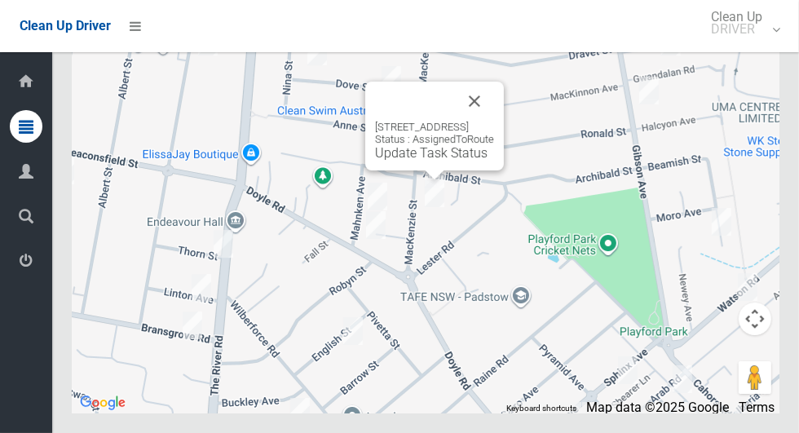
click at [494, 121] on button "Close" at bounding box center [474, 101] width 39 height 39
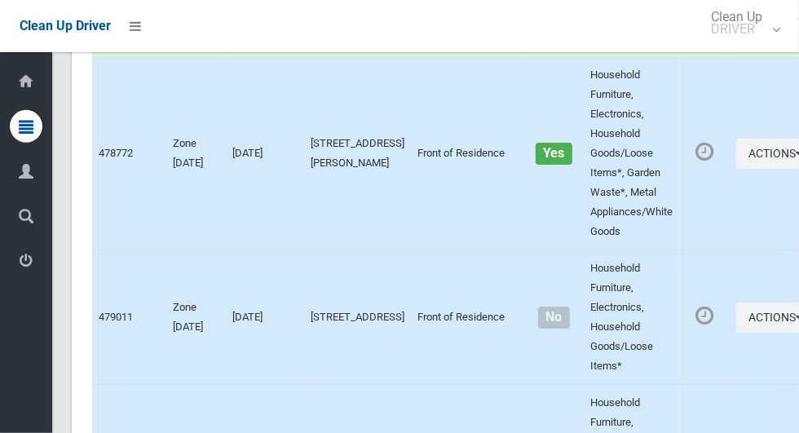
scroll to position [5816, 0]
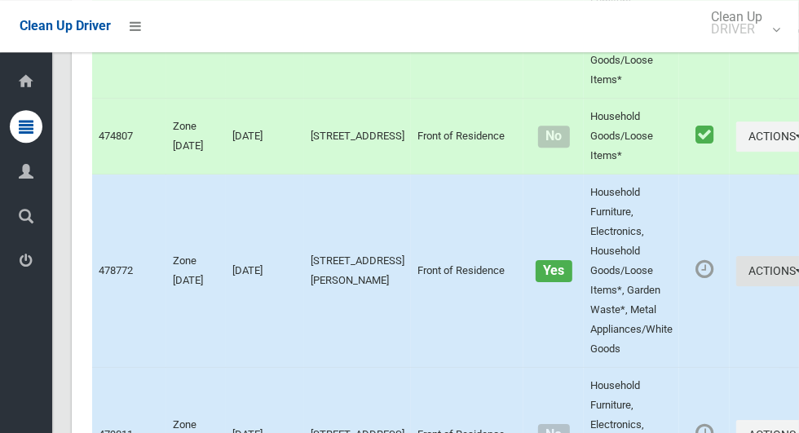
click at [795, 276] on icon "button" at bounding box center [798, 270] width 7 height 11
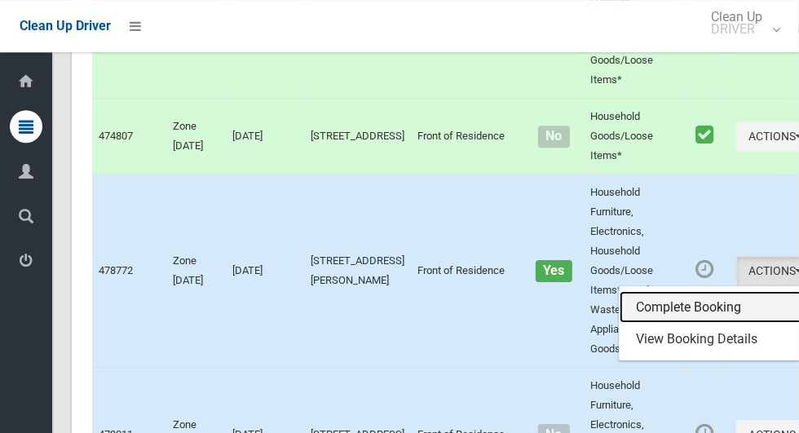
click at [678, 324] on link "Complete Booking" at bounding box center [716, 307] width 194 height 33
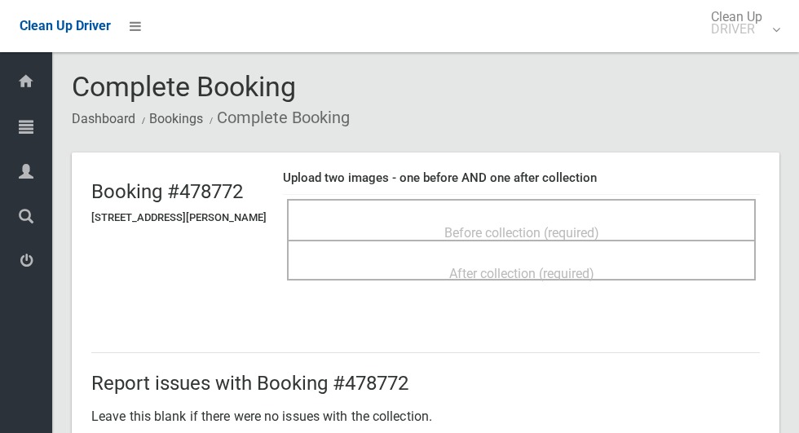
click at [611, 217] on div "Before collection (required)" at bounding box center [521, 232] width 433 height 30
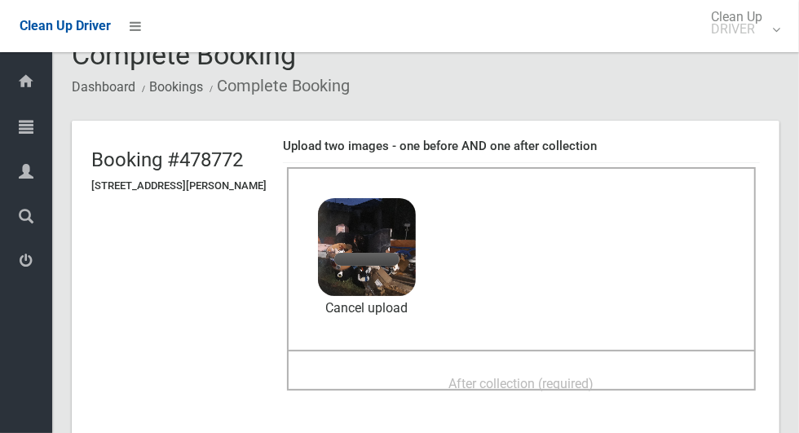
scroll to position [34, 0]
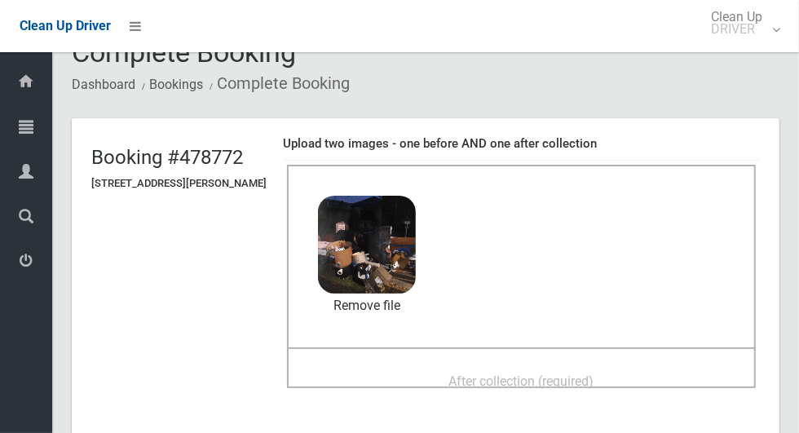
click at [594, 373] on span "After collection (required)" at bounding box center [521, 380] width 145 height 15
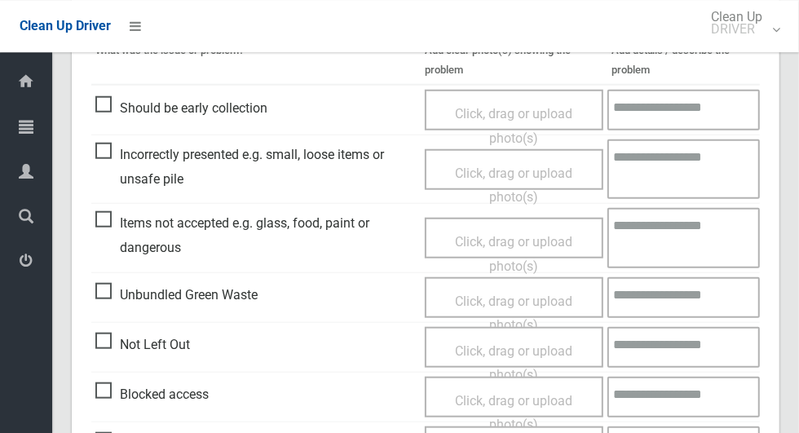
scroll to position [1333, 0]
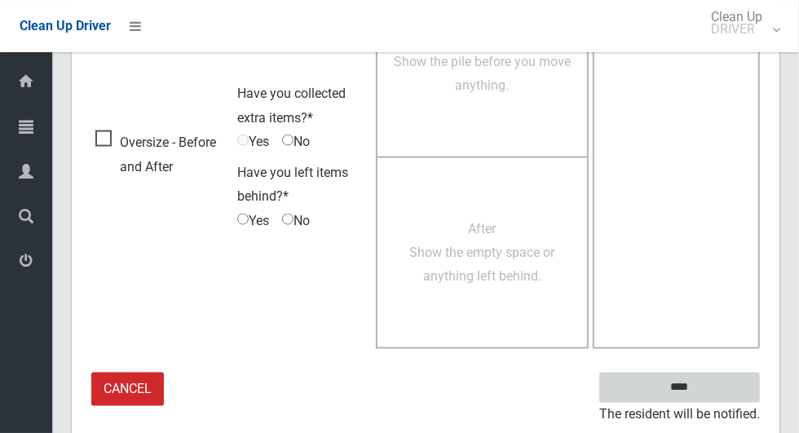
click at [686, 386] on input "****" at bounding box center [679, 387] width 161 height 30
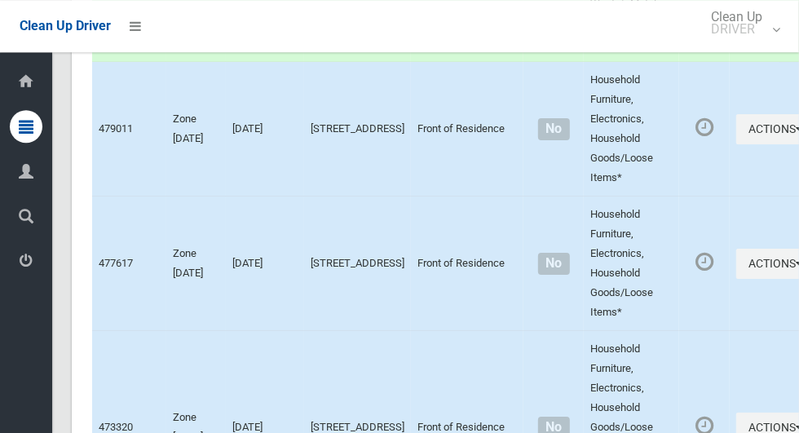
scroll to position [6112, 0]
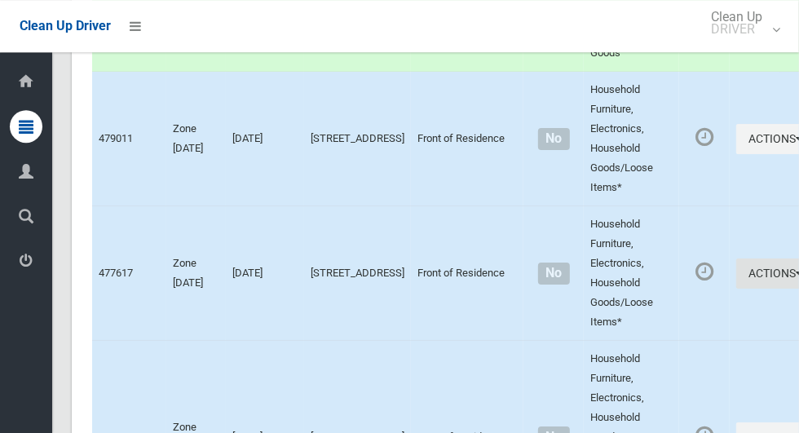
click at [795, 279] on icon "button" at bounding box center [798, 272] width 7 height 11
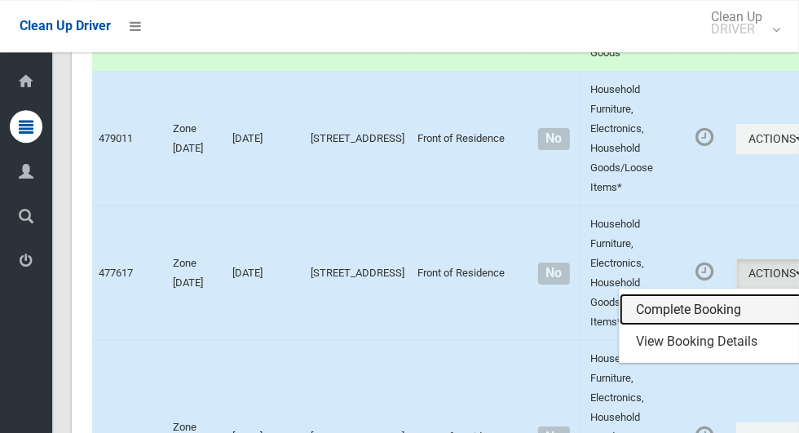
click at [659, 326] on link "Complete Booking" at bounding box center [716, 309] width 194 height 33
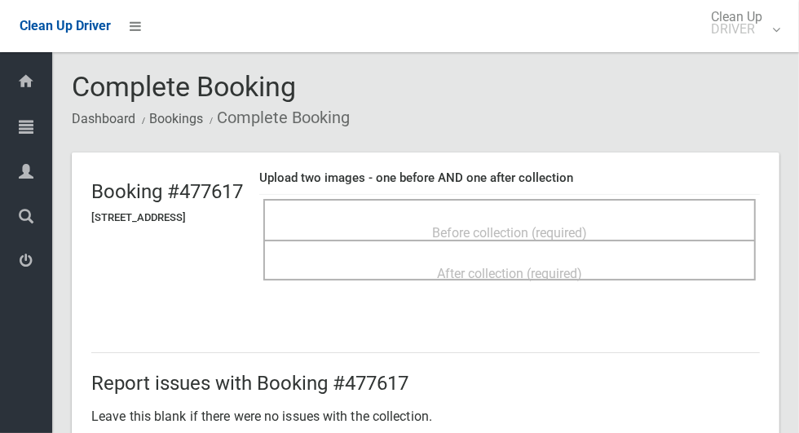
click at [587, 225] on span "Before collection (required)" at bounding box center [509, 232] width 155 height 15
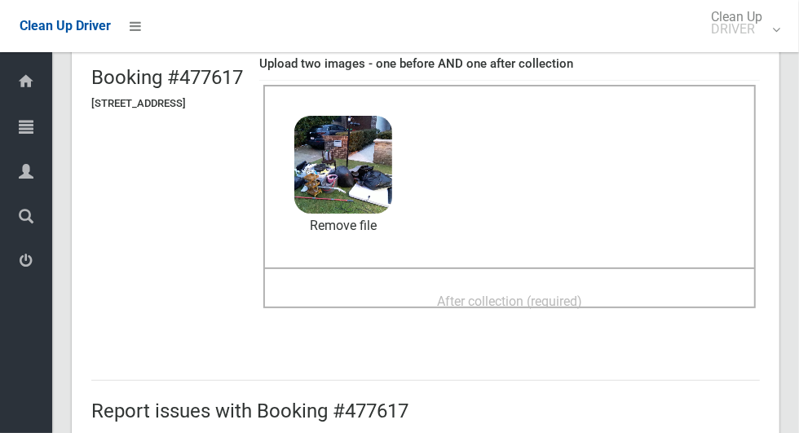
scroll to position [122, 0]
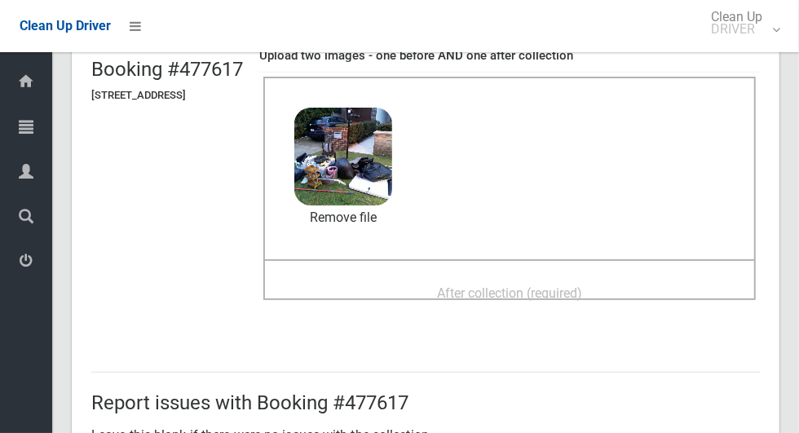
click at [582, 291] on span "After collection (required)" at bounding box center [509, 292] width 145 height 15
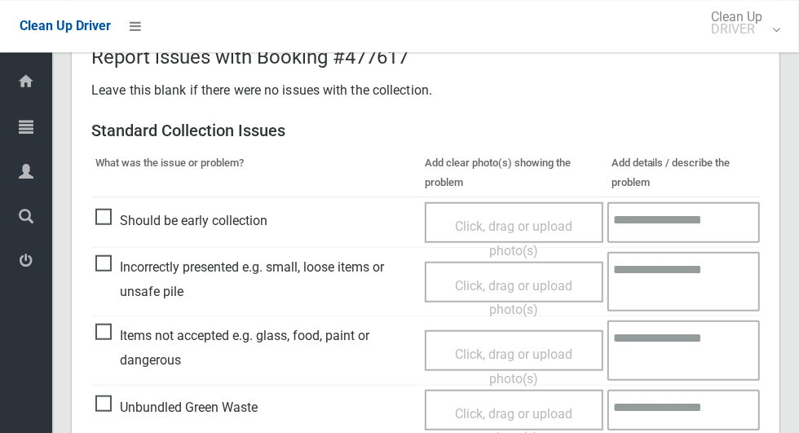
scroll to position [1333, 0]
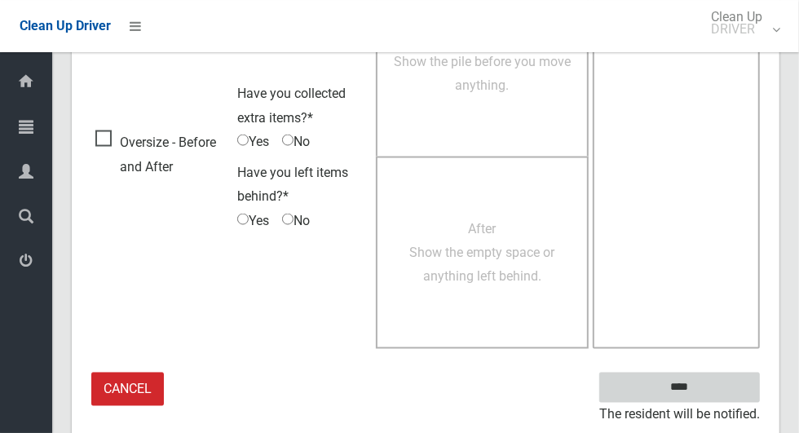
click at [707, 392] on input "****" at bounding box center [679, 387] width 161 height 30
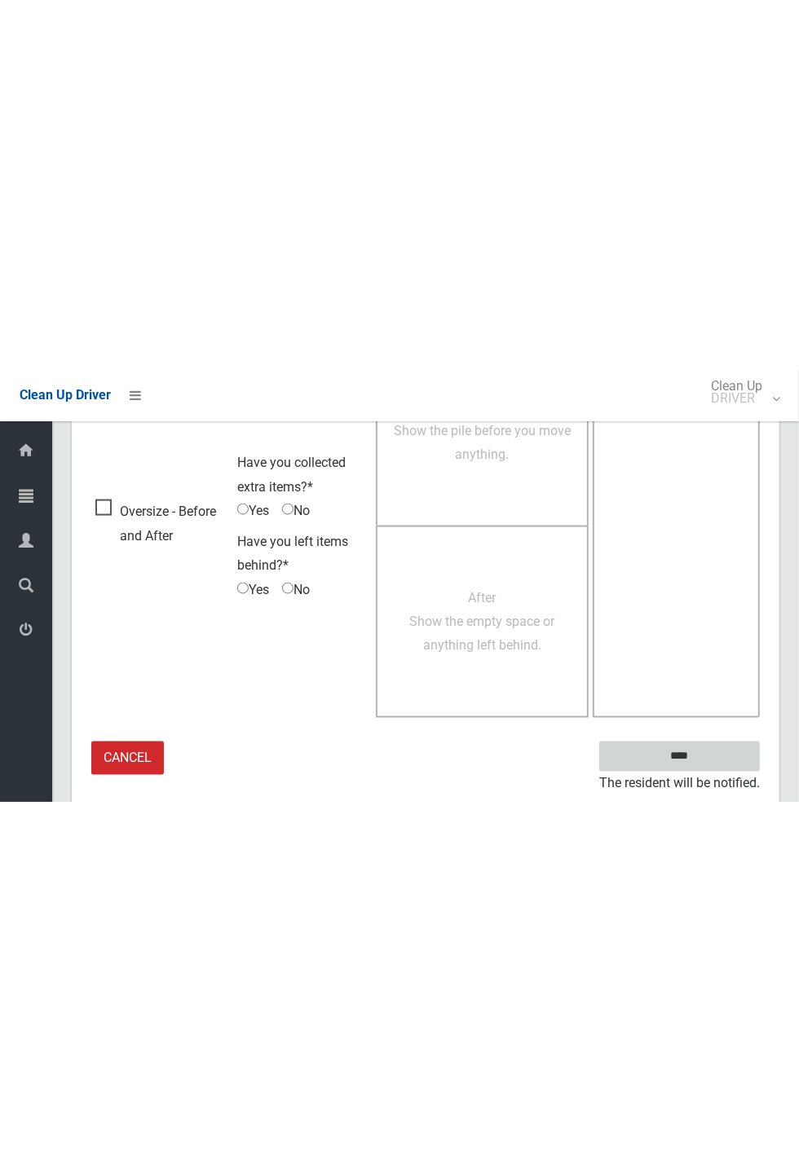
scroll to position [641, 0]
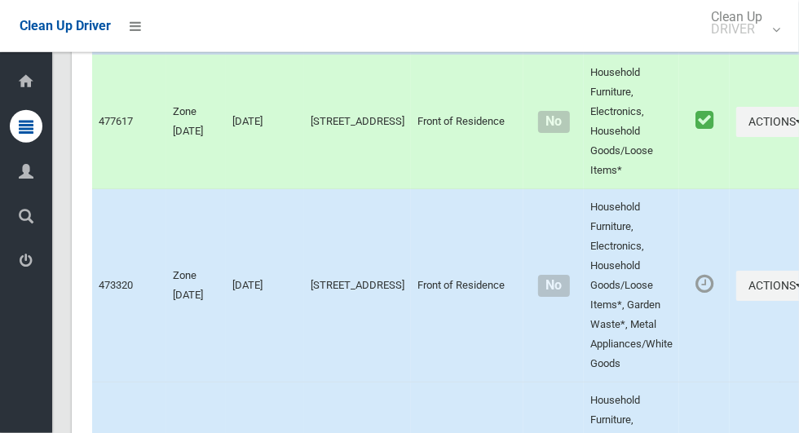
scroll to position [6272, 0]
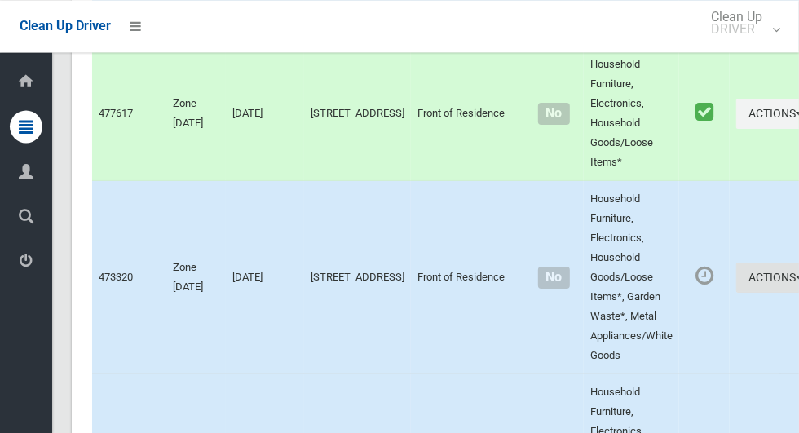
click at [795, 283] on icon "button" at bounding box center [798, 276] width 7 height 11
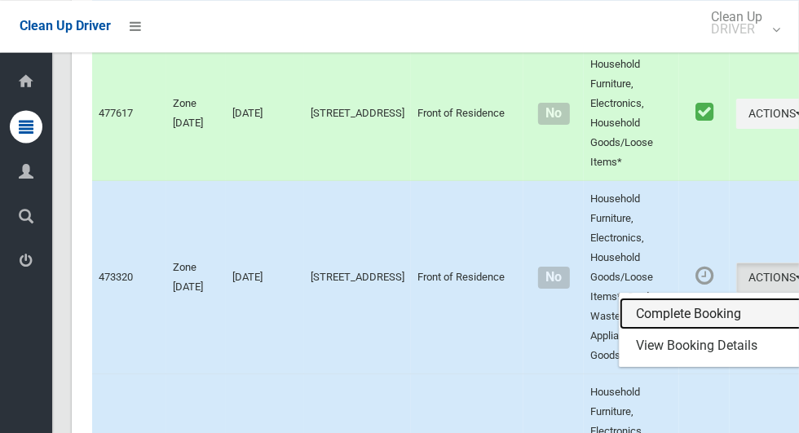
click at [665, 330] on link "Complete Booking" at bounding box center [716, 313] width 194 height 33
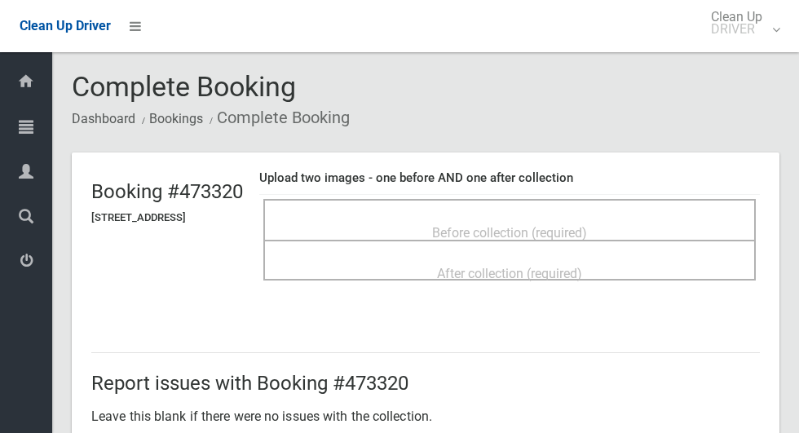
click at [587, 225] on span "Before collection (required)" at bounding box center [509, 232] width 155 height 15
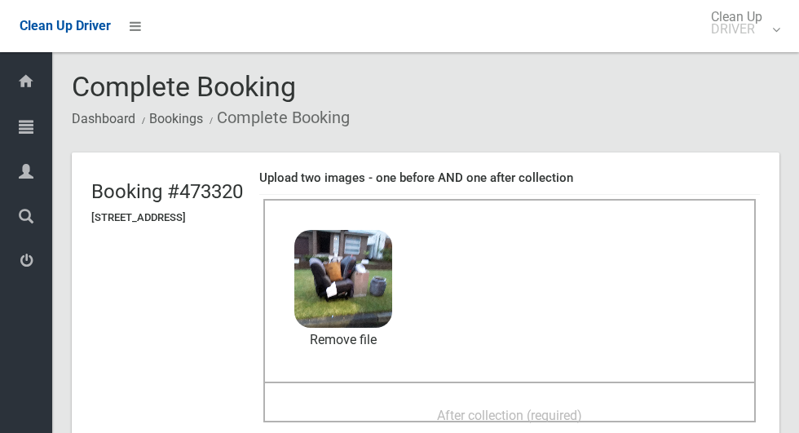
click at [582, 414] on span "After collection (required)" at bounding box center [509, 415] width 145 height 15
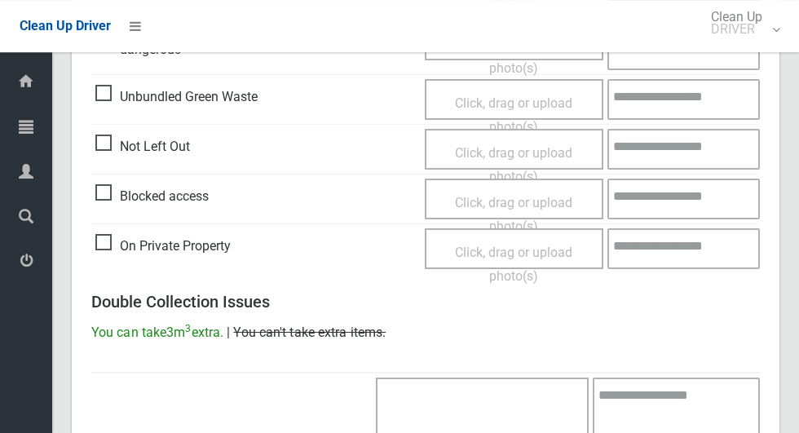
scroll to position [1333, 0]
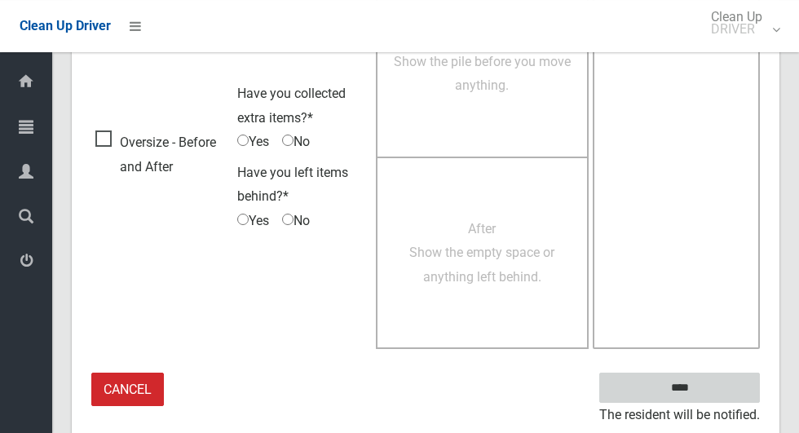
click at [707, 382] on input "****" at bounding box center [679, 387] width 161 height 30
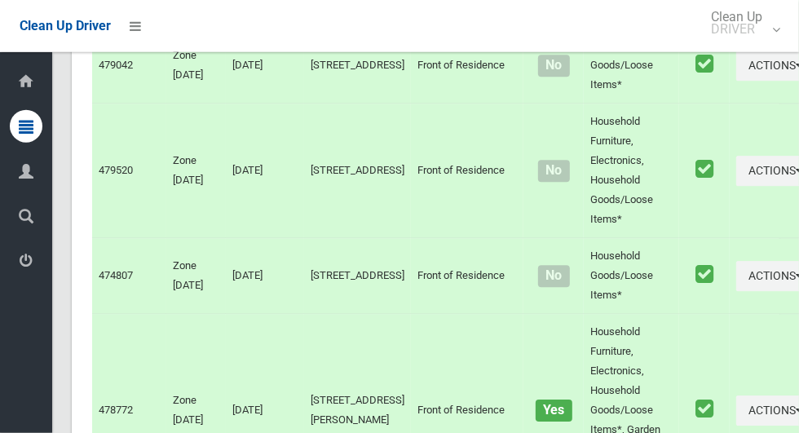
scroll to position [9297, 0]
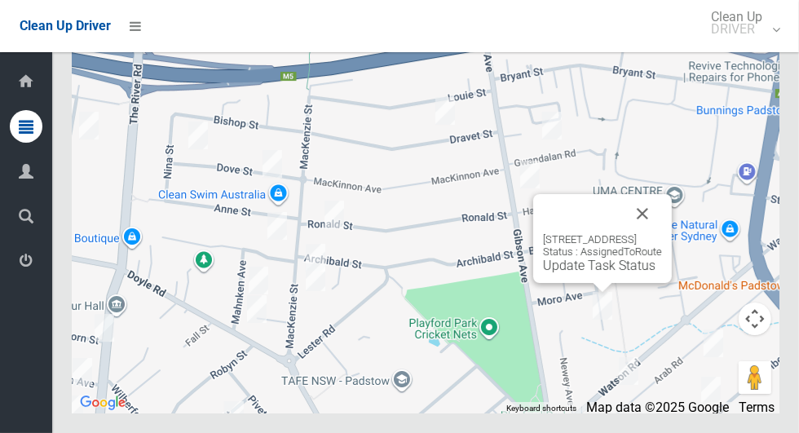
click at [662, 233] on button "Close" at bounding box center [642, 213] width 39 height 39
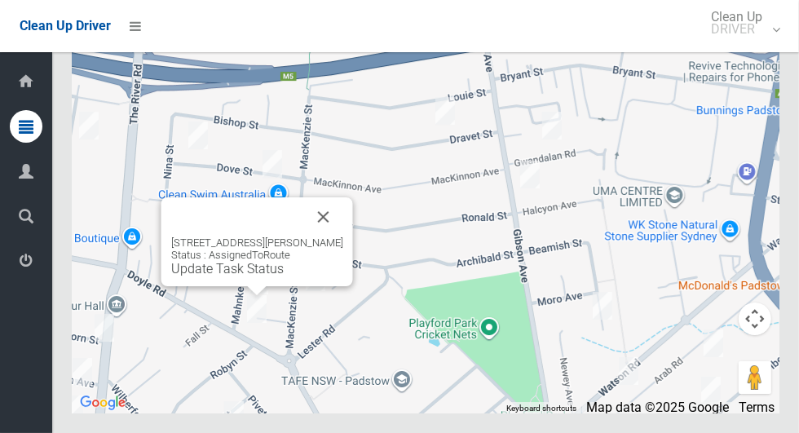
click at [313, 236] on button "Close" at bounding box center [323, 216] width 39 height 39
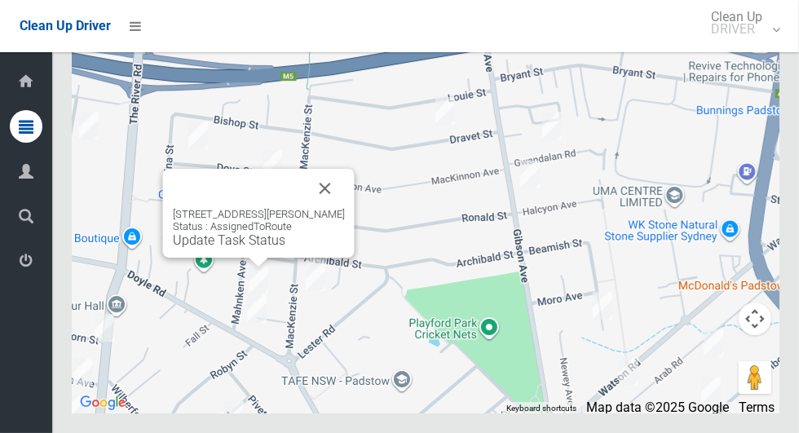
click at [332, 208] on button "Close" at bounding box center [325, 188] width 39 height 39
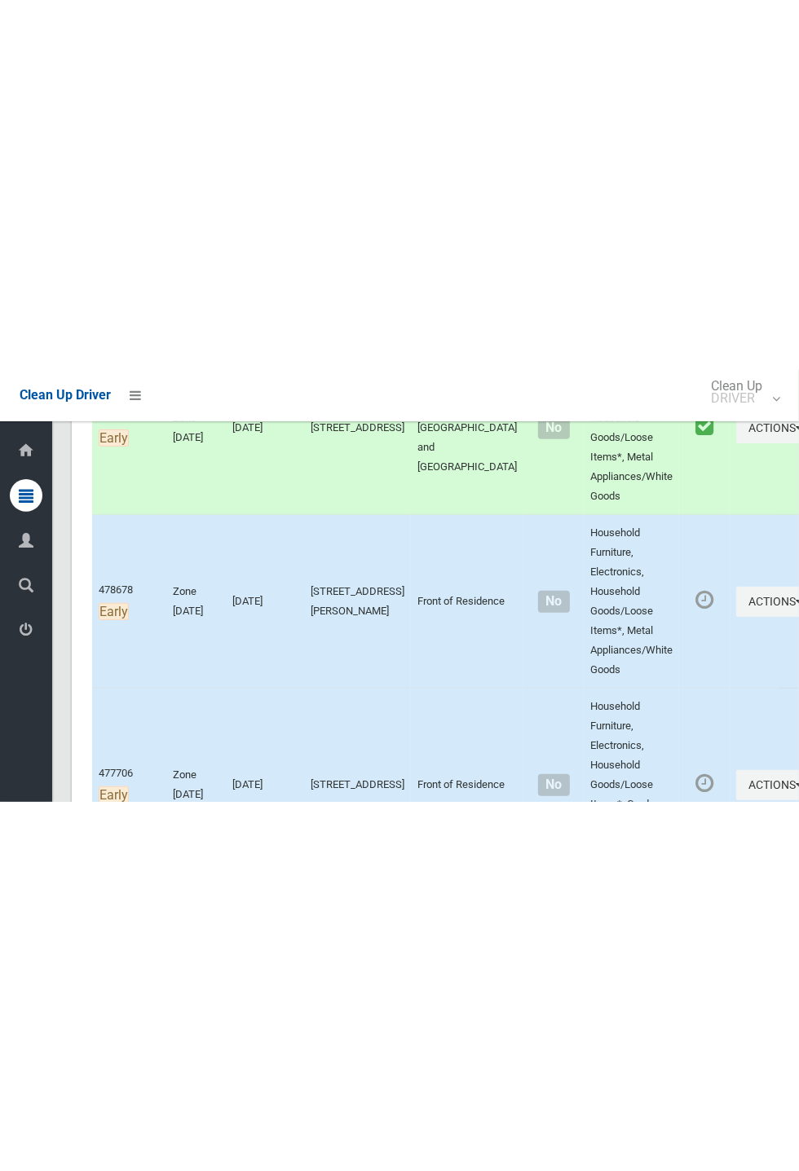
scroll to position [317, 0]
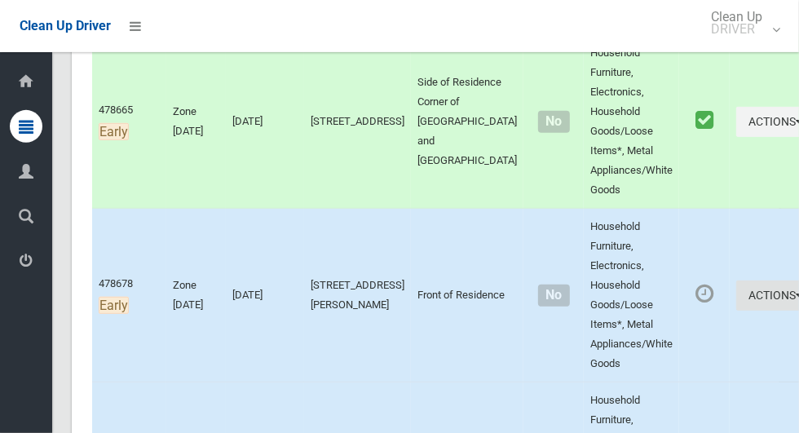
click at [736, 290] on button "Actions" at bounding box center [775, 295] width 78 height 30
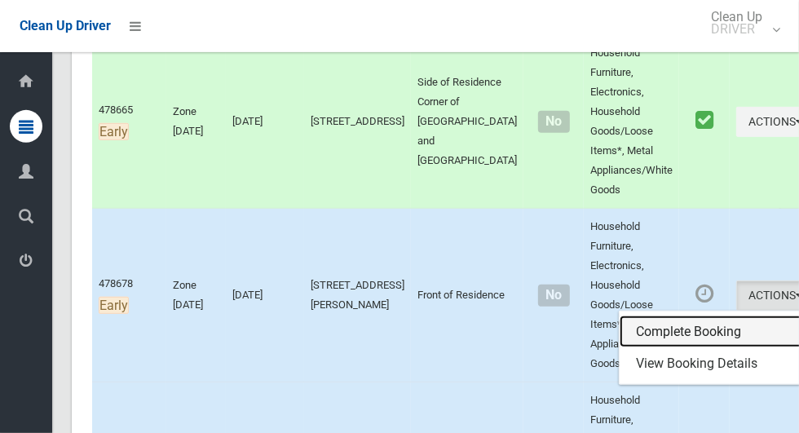
click at [655, 326] on link "Complete Booking" at bounding box center [716, 331] width 194 height 33
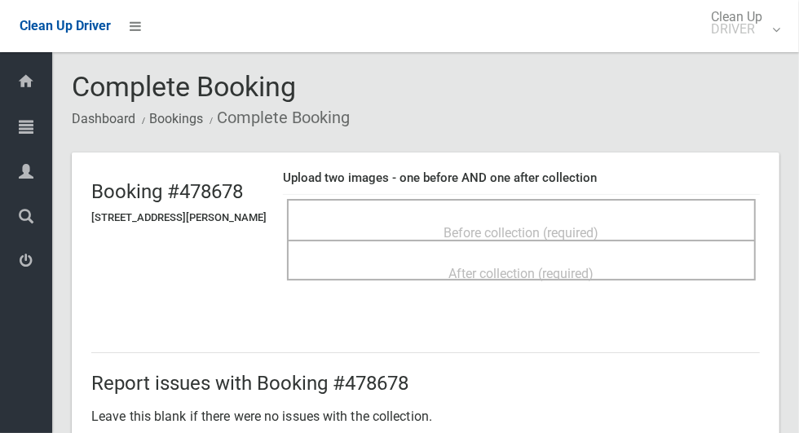
click at [628, 226] on div "Before collection (required)" at bounding box center [521, 232] width 433 height 30
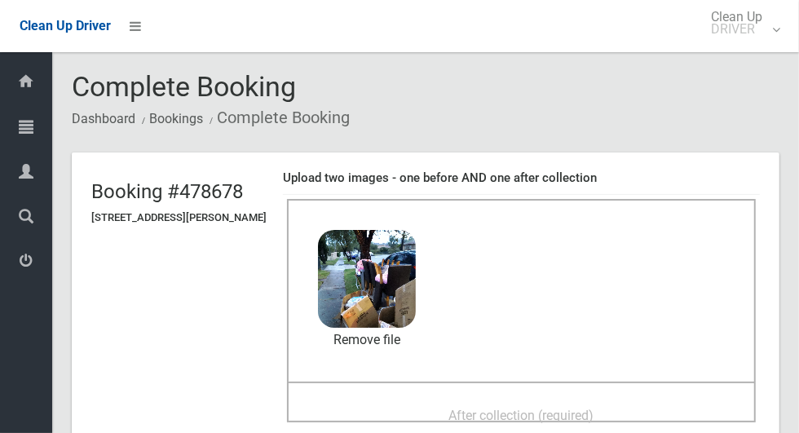
click at [546, 415] on span "After collection (required)" at bounding box center [521, 415] width 145 height 15
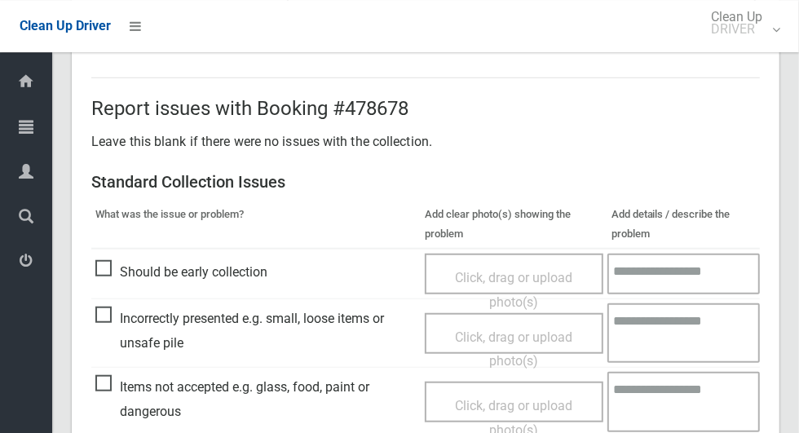
scroll to position [1333, 0]
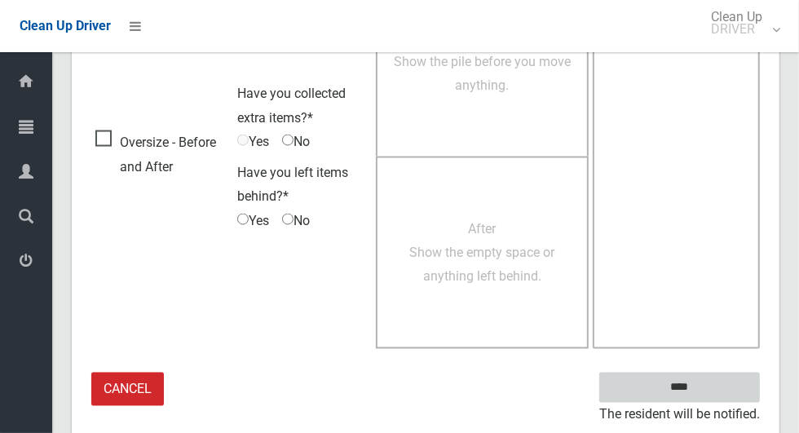
click at [697, 397] on input "****" at bounding box center [679, 387] width 161 height 30
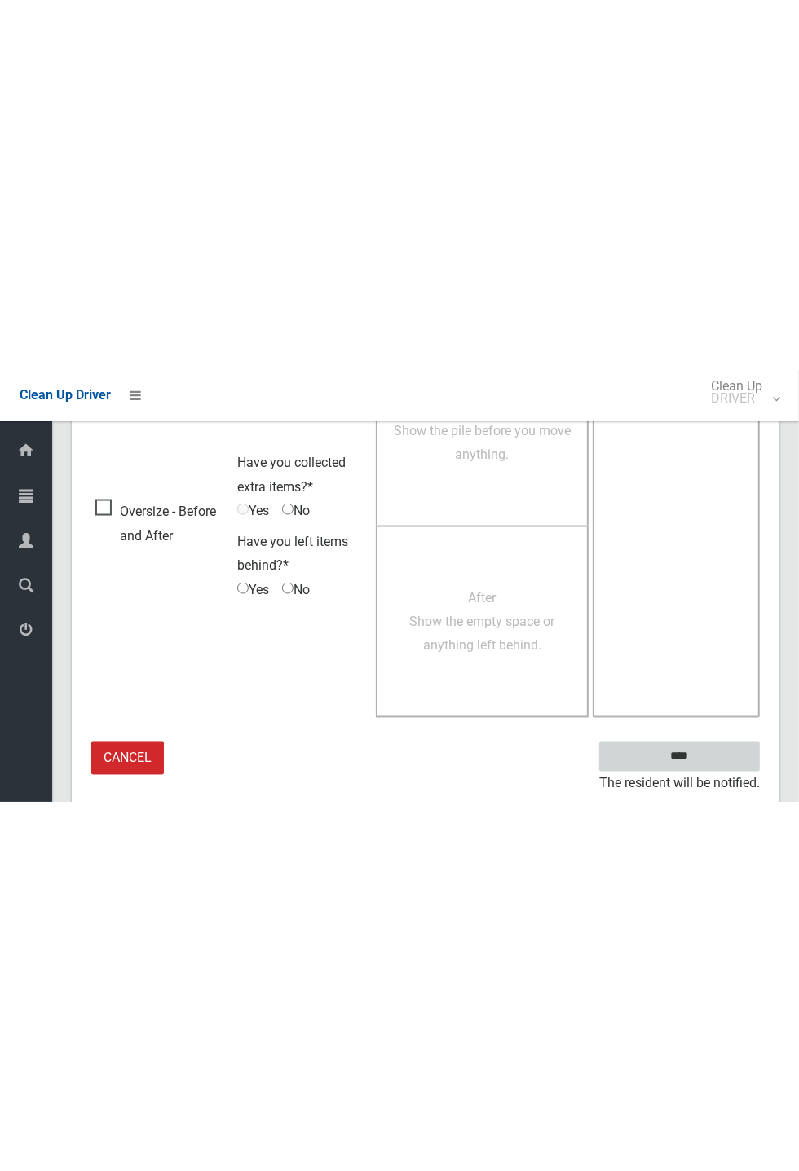
scroll to position [641, 0]
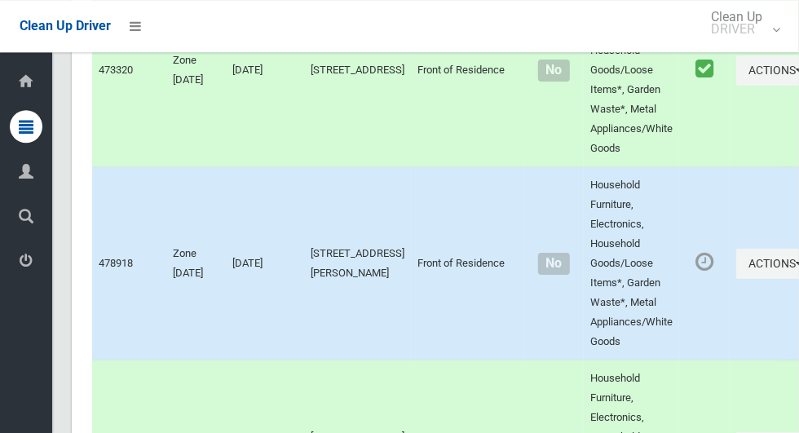
scroll to position [6478, 0]
click at [736, 280] on button "Actions" at bounding box center [775, 264] width 78 height 30
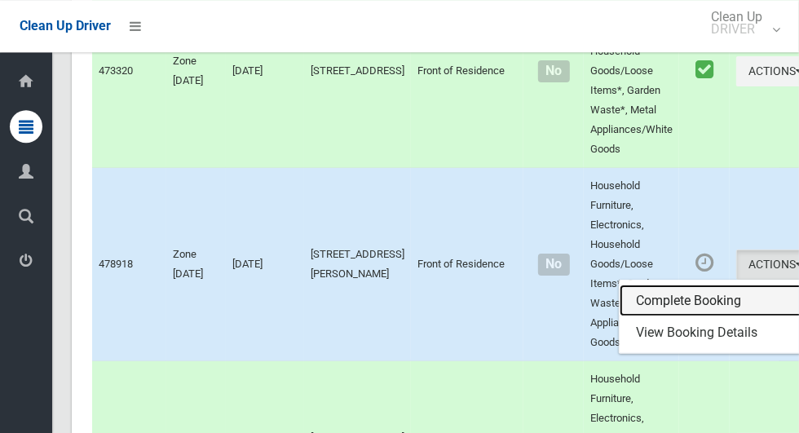
click at [673, 317] on link "Complete Booking" at bounding box center [716, 300] width 194 height 33
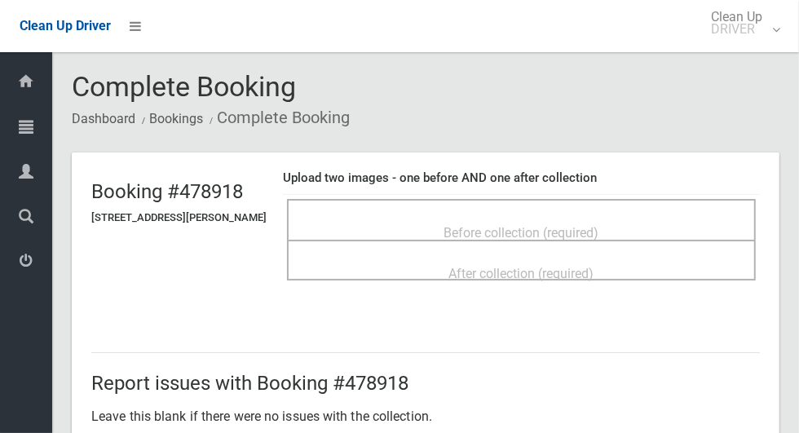
click at [624, 217] on div "Before collection (required)" at bounding box center [521, 232] width 433 height 30
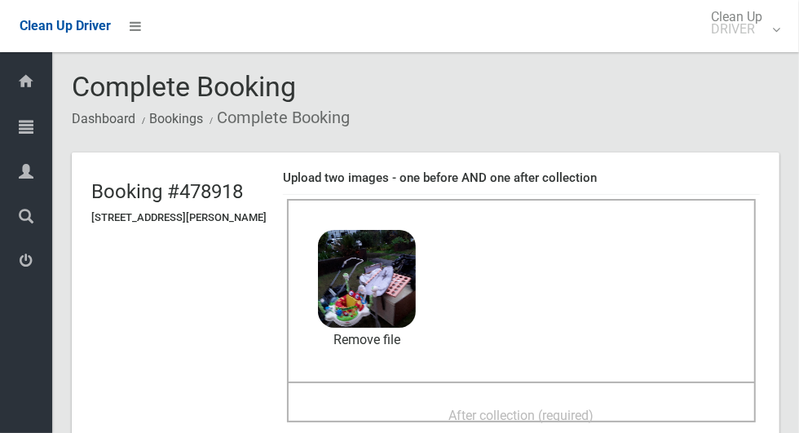
click at [585, 408] on span "After collection (required)" at bounding box center [521, 415] width 145 height 15
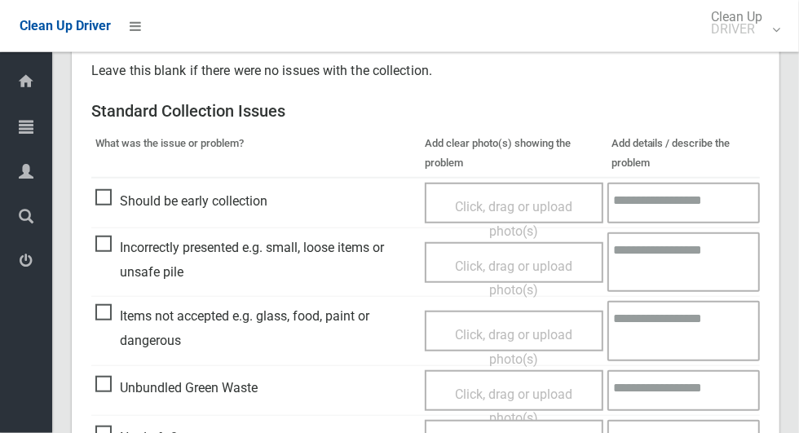
scroll to position [1333, 0]
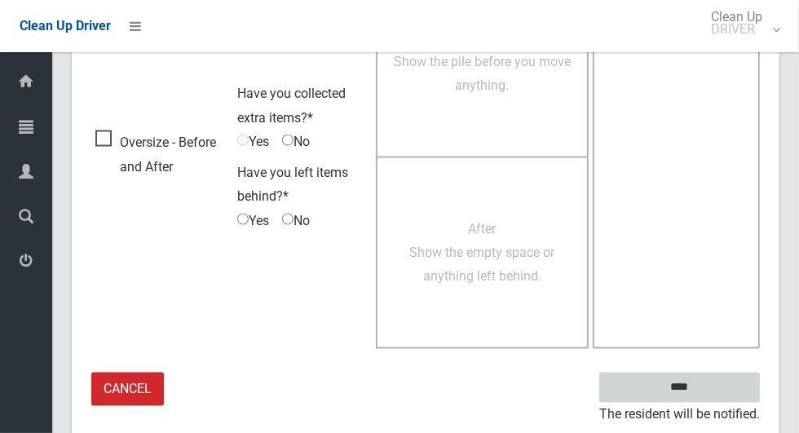
click at [683, 384] on input "****" at bounding box center [679, 387] width 161 height 30
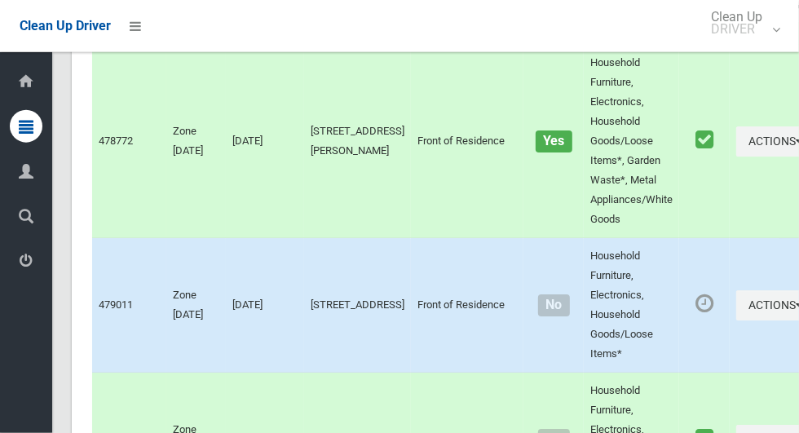
scroll to position [5945, 0]
click at [736, 321] on button "Actions" at bounding box center [775, 306] width 78 height 30
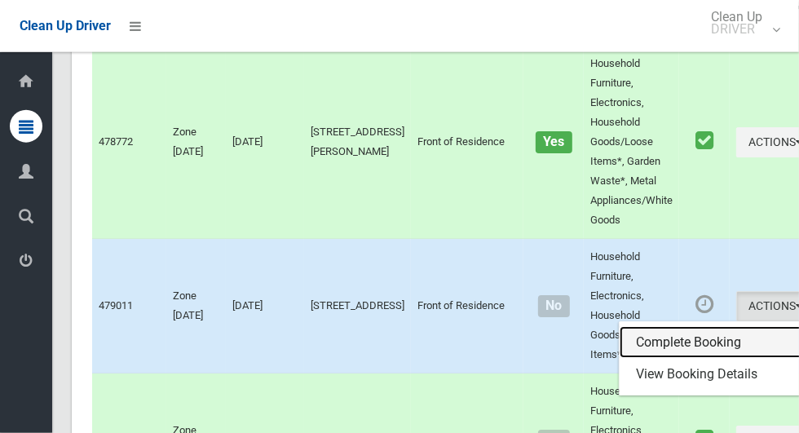
click at [666, 359] on link "Complete Booking" at bounding box center [716, 342] width 194 height 33
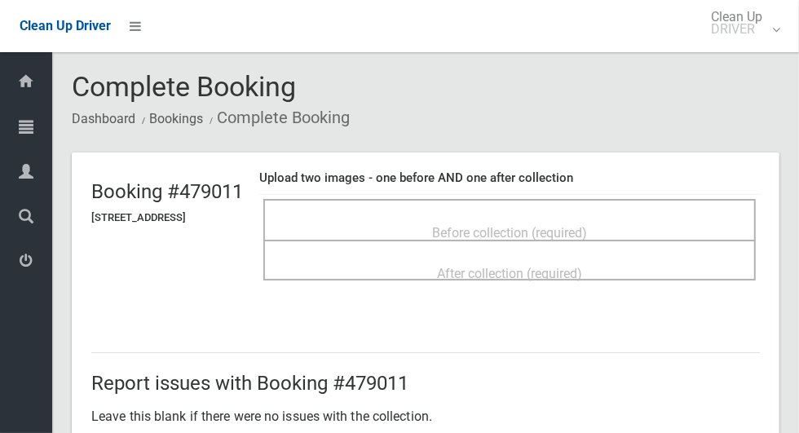
click at [612, 217] on div "Before collection (required)" at bounding box center [509, 232] width 456 height 30
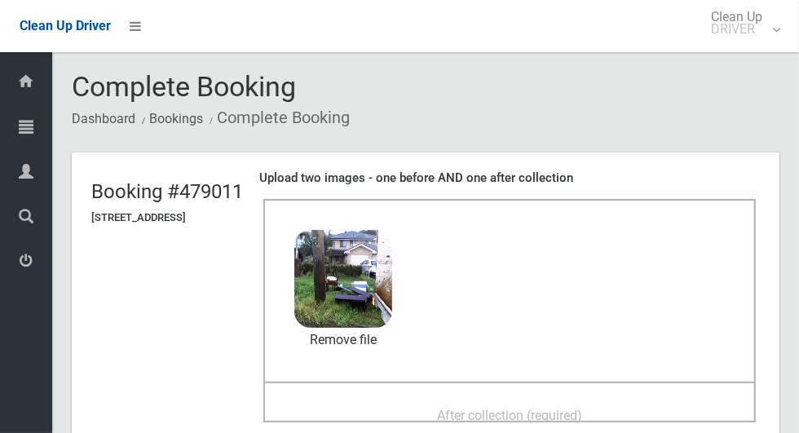
click at [576, 412] on span "After collection (required)" at bounding box center [509, 415] width 145 height 15
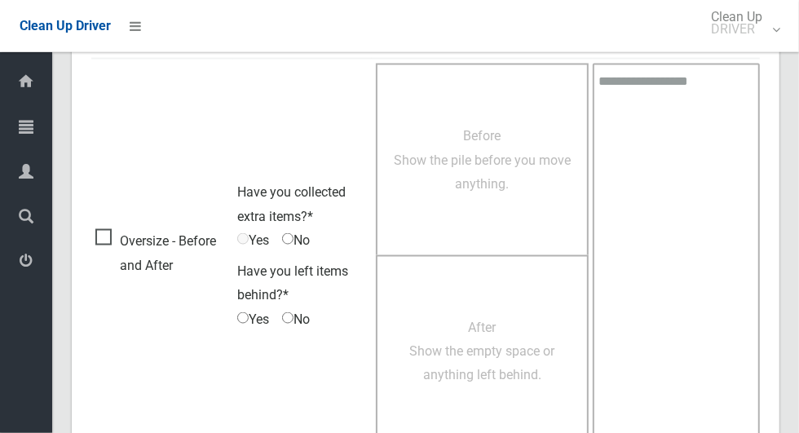
scroll to position [1333, 0]
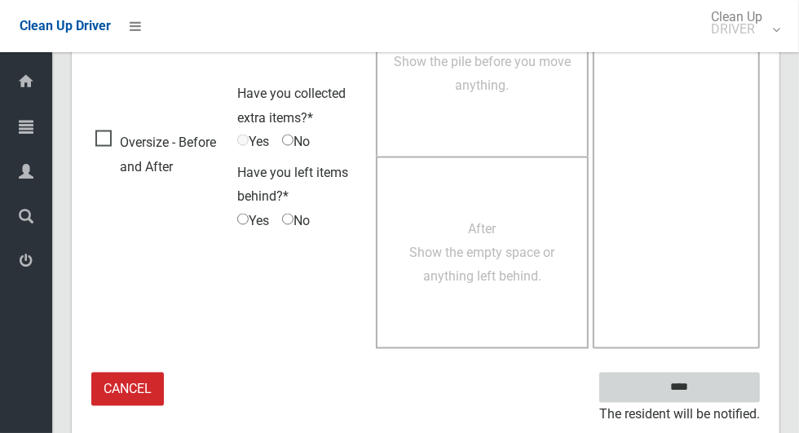
click at [685, 397] on input "****" at bounding box center [679, 387] width 161 height 30
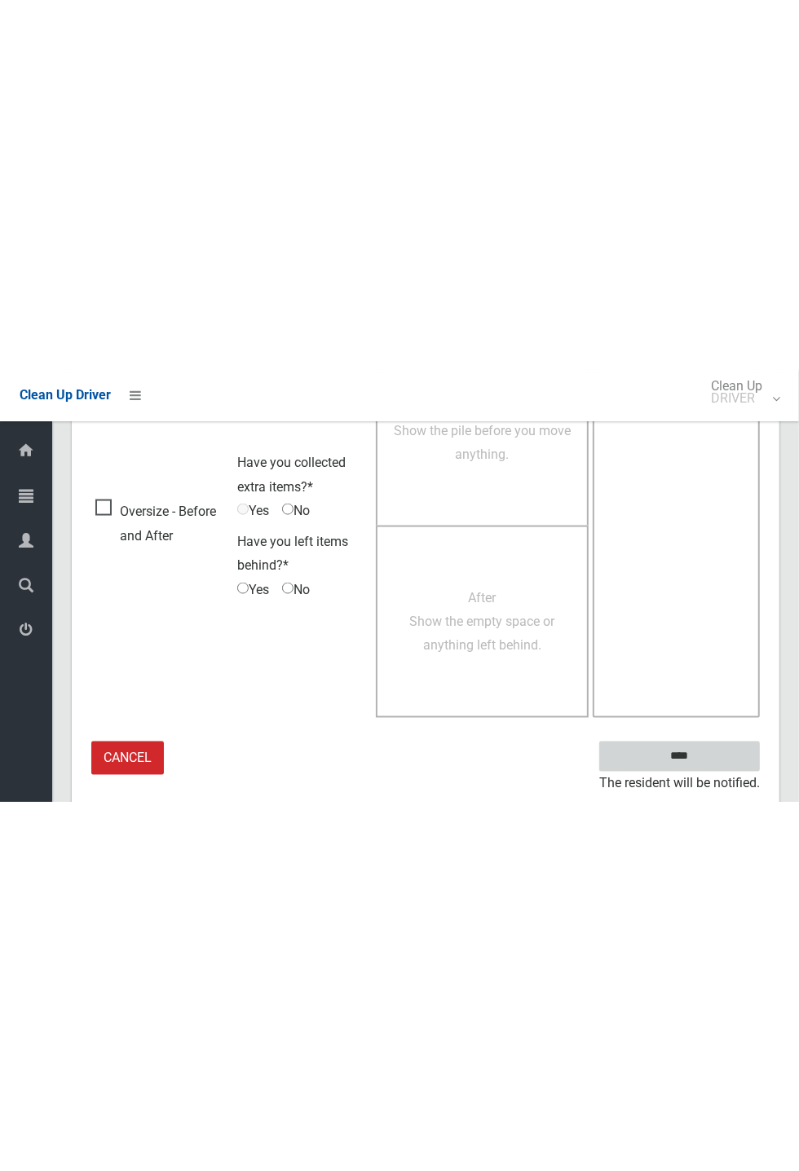
scroll to position [641, 0]
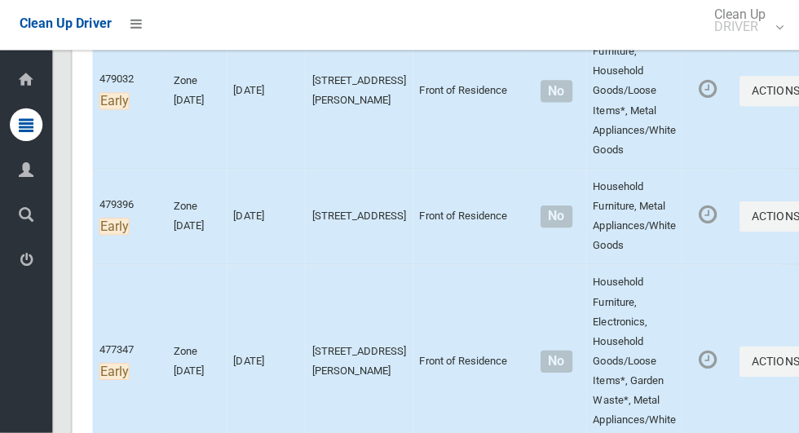
scroll to position [940, 0]
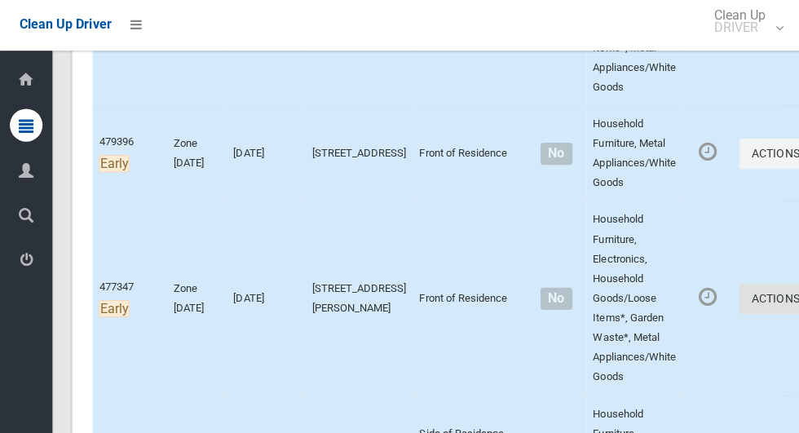
click at [736, 299] on button "Actions" at bounding box center [775, 299] width 78 height 30
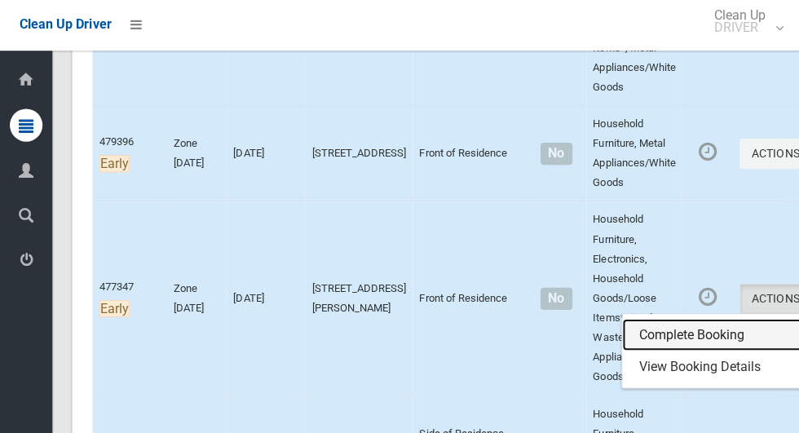
click at [665, 327] on link "Complete Booking" at bounding box center [716, 335] width 194 height 33
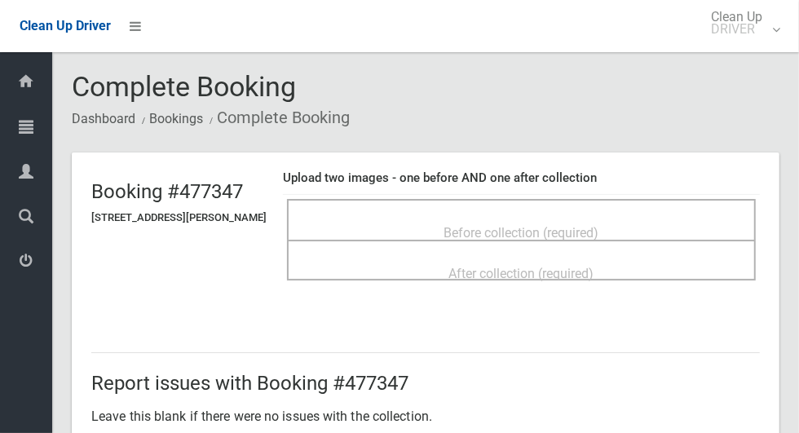
click at [682, 217] on div "Before collection (required)" at bounding box center [521, 232] width 433 height 30
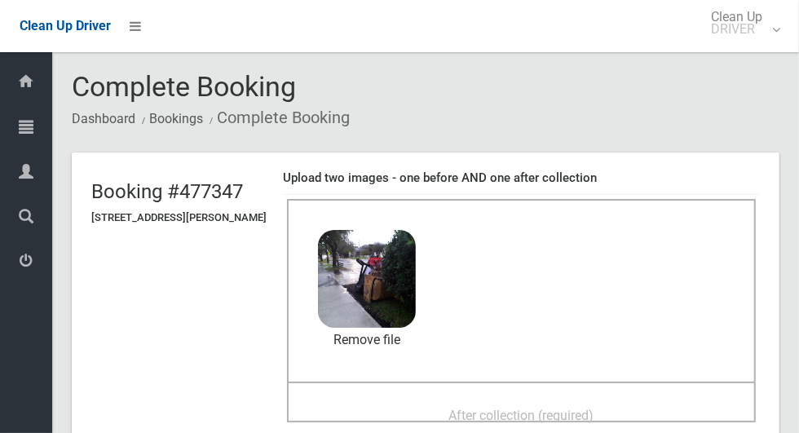
click at [569, 408] on span "After collection (required)" at bounding box center [521, 415] width 145 height 15
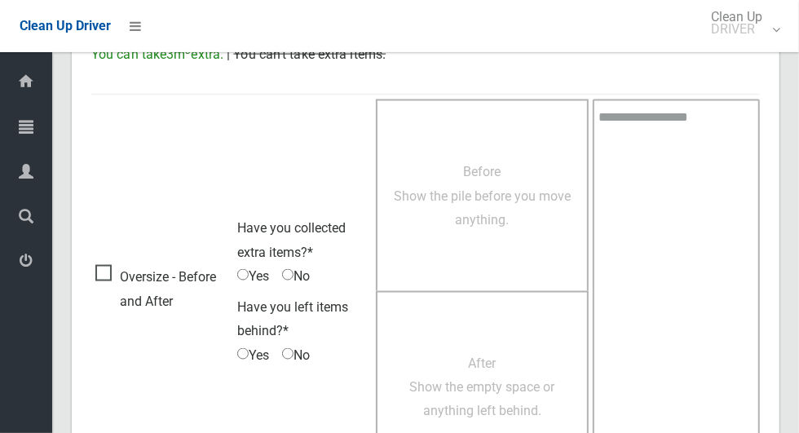
scroll to position [1333, 0]
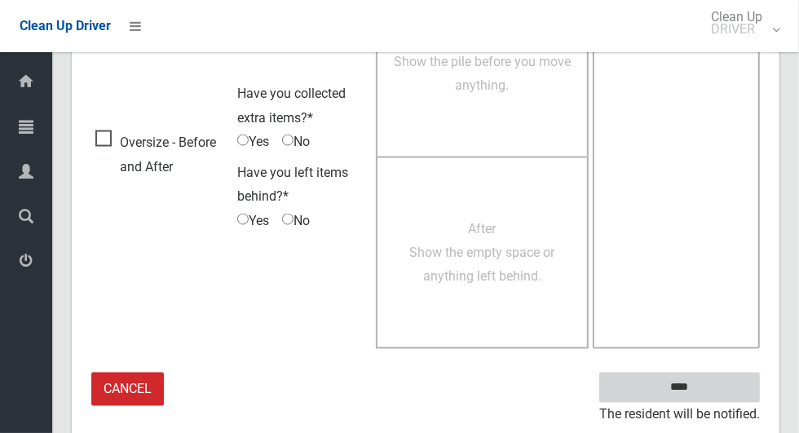
click at [700, 382] on input "****" at bounding box center [679, 387] width 161 height 30
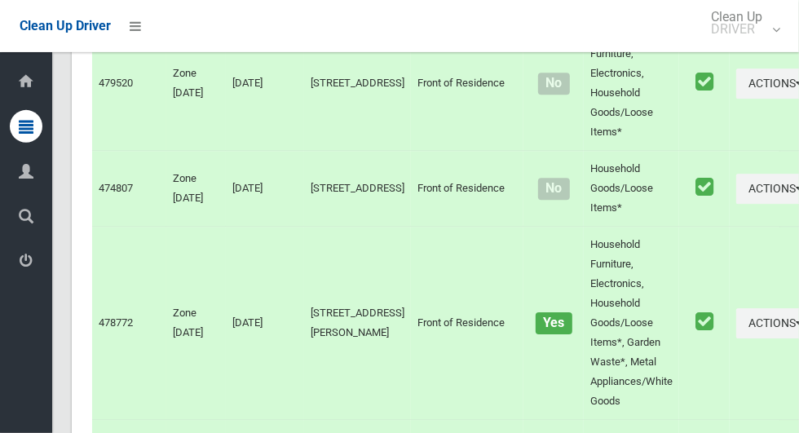
scroll to position [7511, 0]
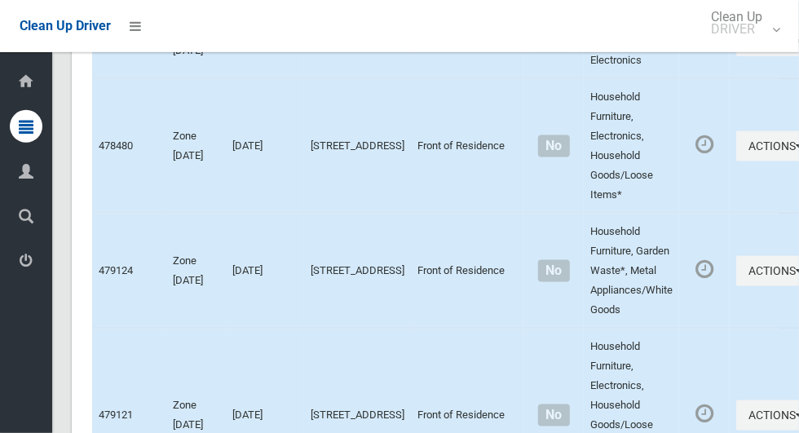
click at [92, 159] on td "478480" at bounding box center [129, 146] width 74 height 134
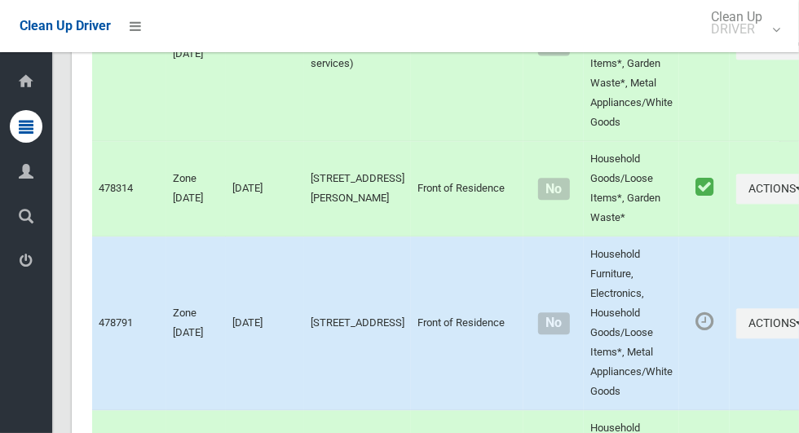
scroll to position [5097, 0]
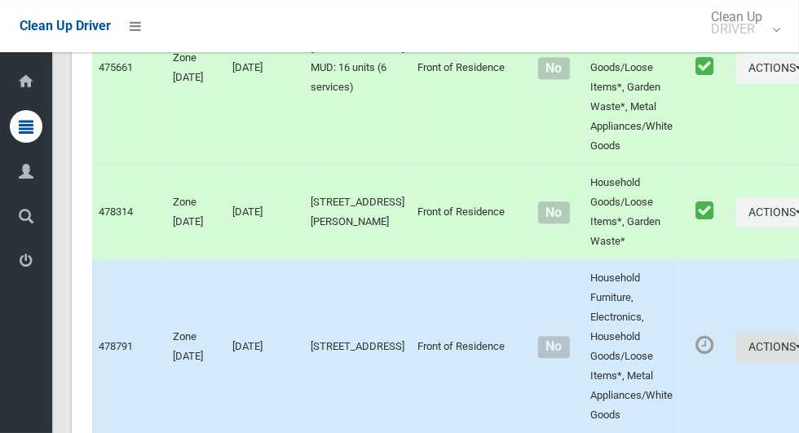
click at [736, 350] on button "Actions" at bounding box center [775, 347] width 78 height 30
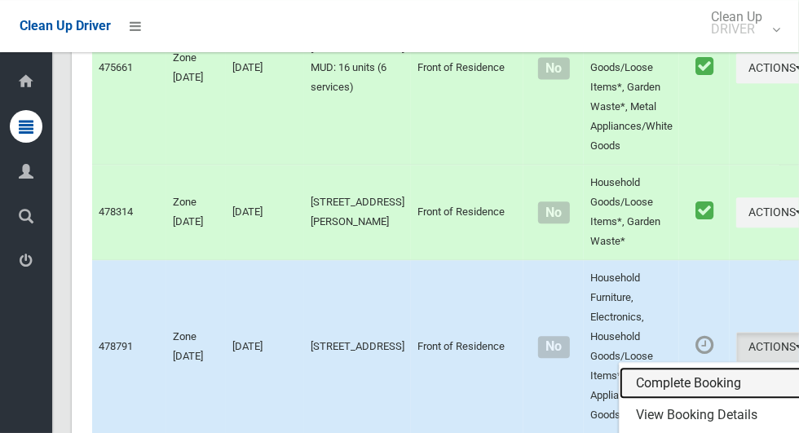
click at [652, 388] on link "Complete Booking" at bounding box center [716, 383] width 194 height 33
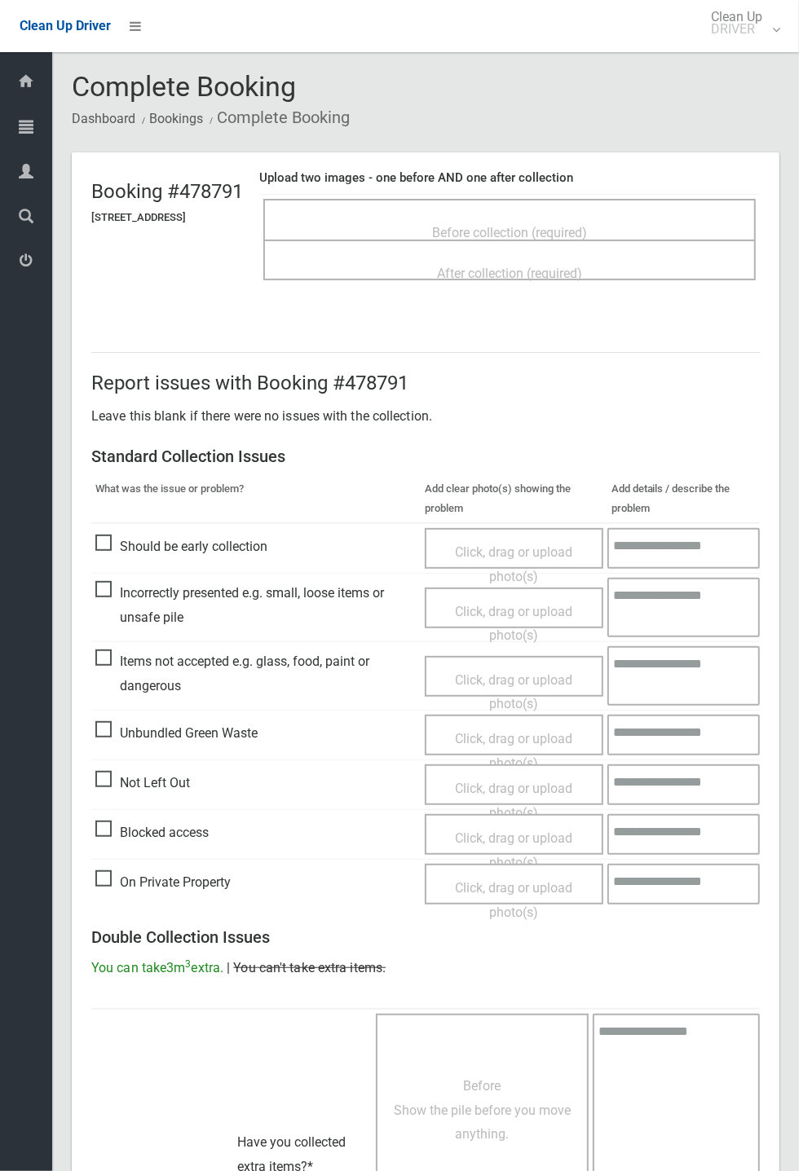
click at [779, 432] on div "Report issues with Booking #478791 Leave this blank if there were no issues wit…" at bounding box center [425, 904] width 707 height 1182
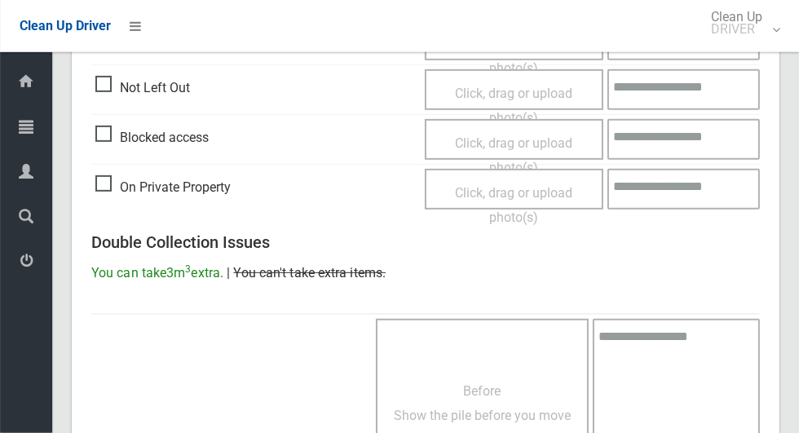
scroll to position [662, 0]
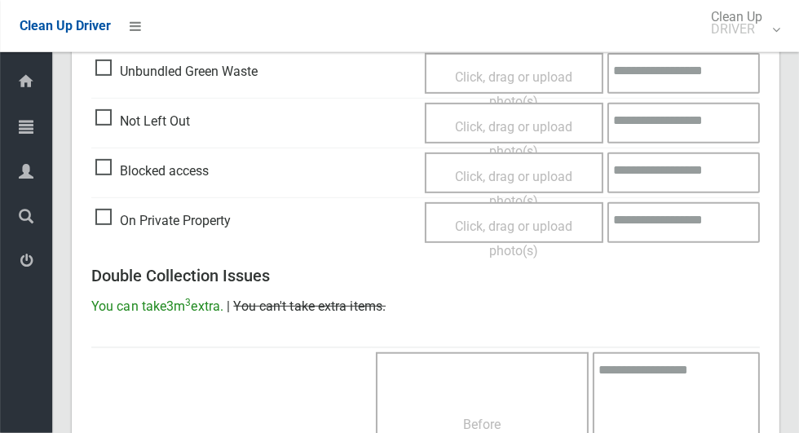
click at [520, 125] on span "Click, drag or upload photo(s)" at bounding box center [513, 139] width 117 height 40
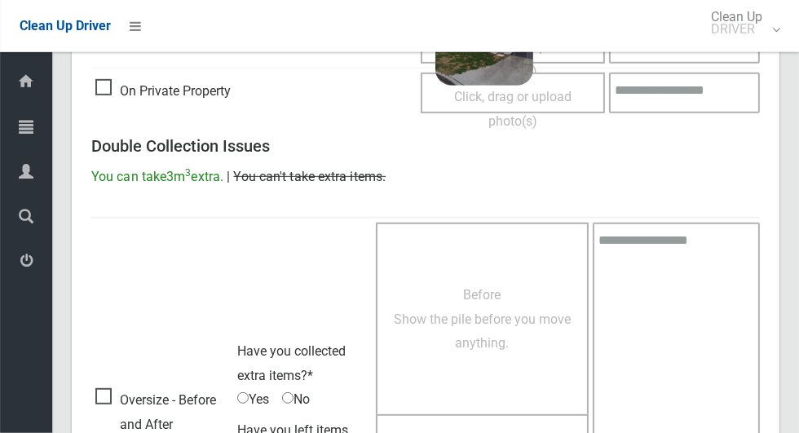
scroll to position [1050, 0]
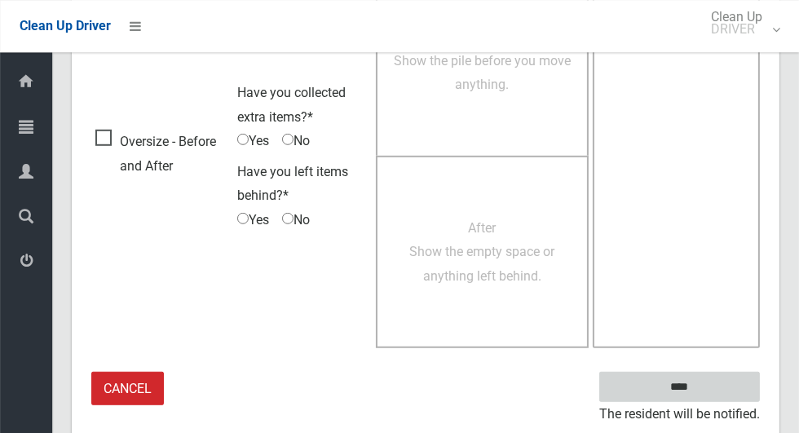
click at [666, 388] on input "****" at bounding box center [679, 387] width 161 height 30
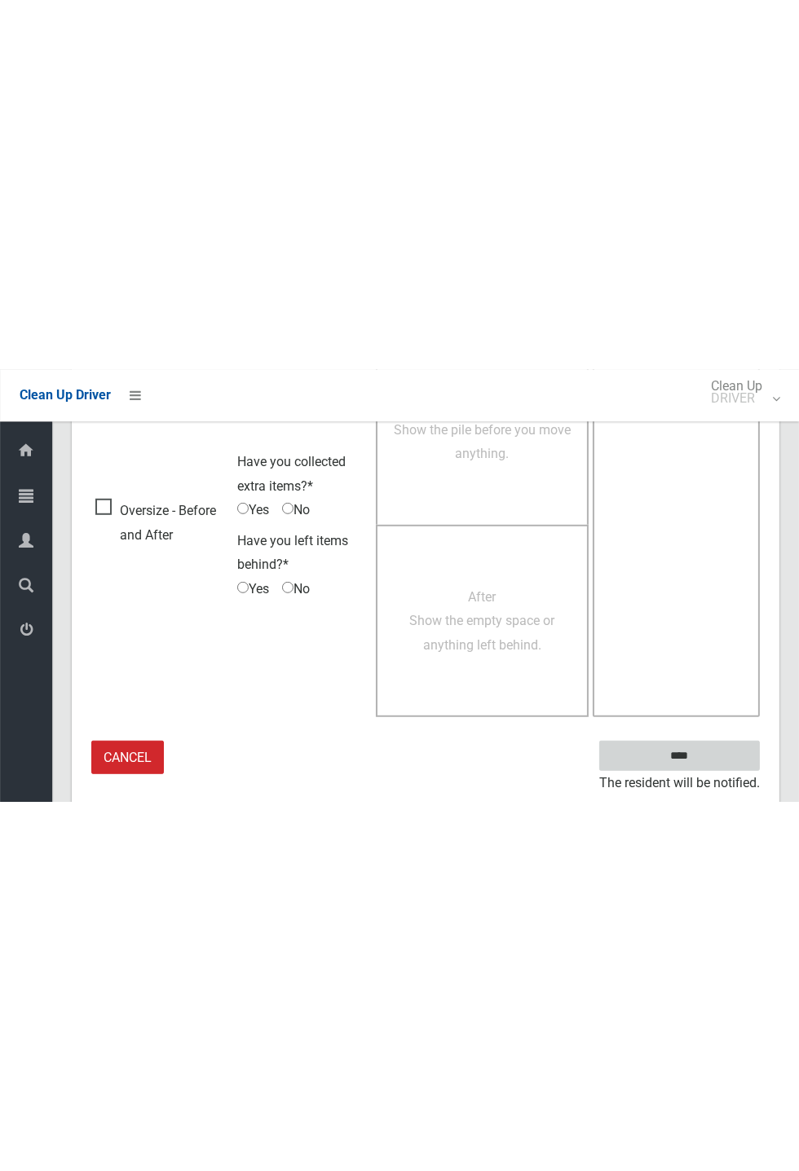
scroll to position [359, 0]
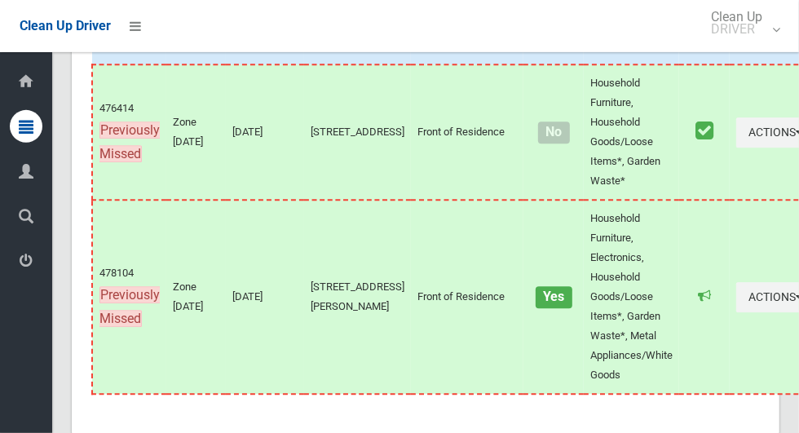
scroll to position [9297, 0]
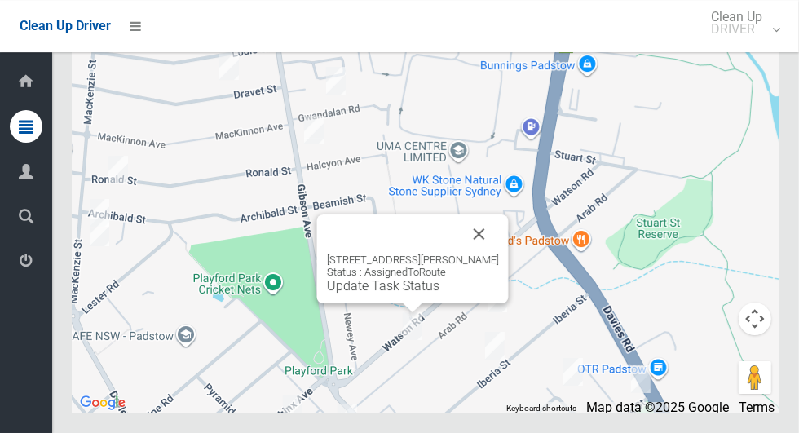
click at [503, 279] on div "71 Watson Road, PADSTOW NSW 2211 Status : AssignedToRoute Update Task Status" at bounding box center [413, 258] width 192 height 89
click at [481, 253] on button "Close" at bounding box center [479, 233] width 39 height 39
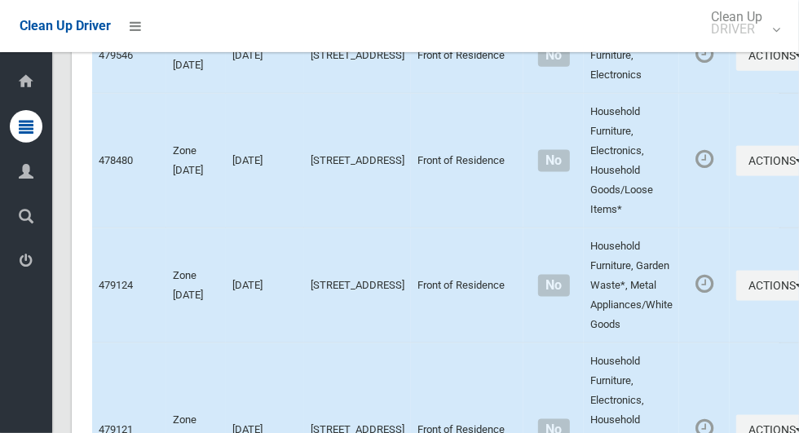
scroll to position [7488, 0]
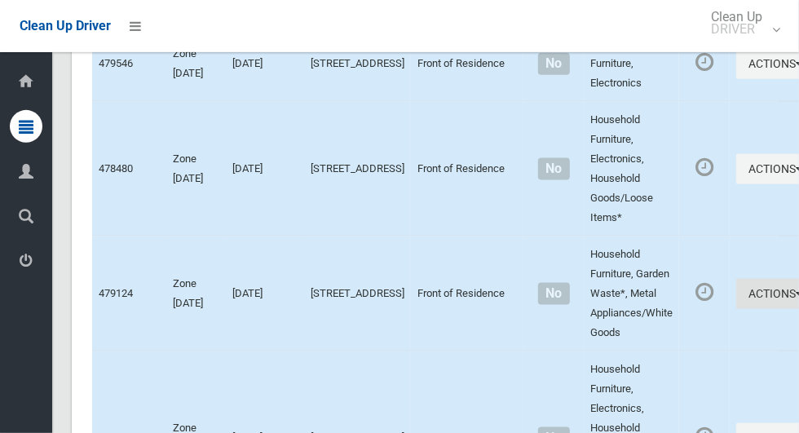
click at [736, 309] on button "Actions" at bounding box center [775, 294] width 78 height 30
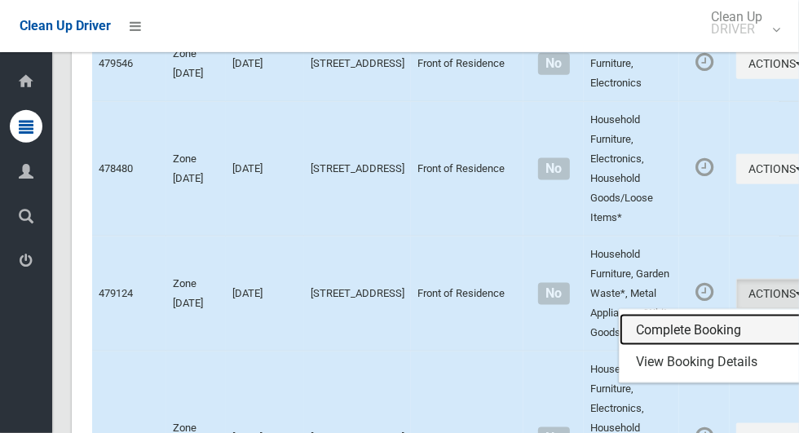
click at [653, 346] on link "Complete Booking" at bounding box center [716, 330] width 194 height 33
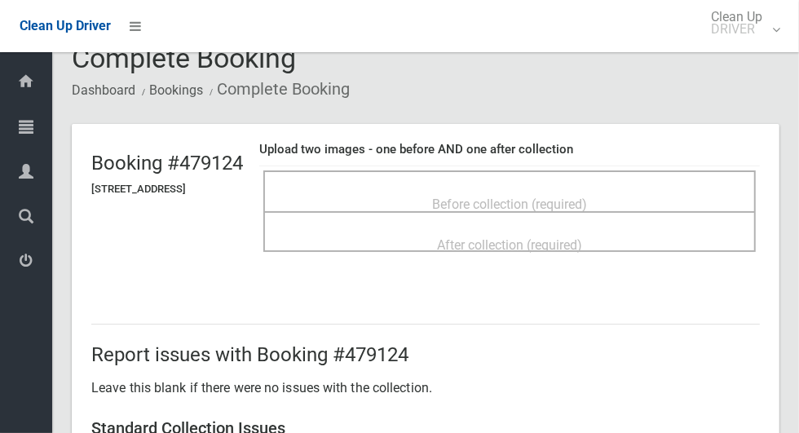
scroll to position [47, 0]
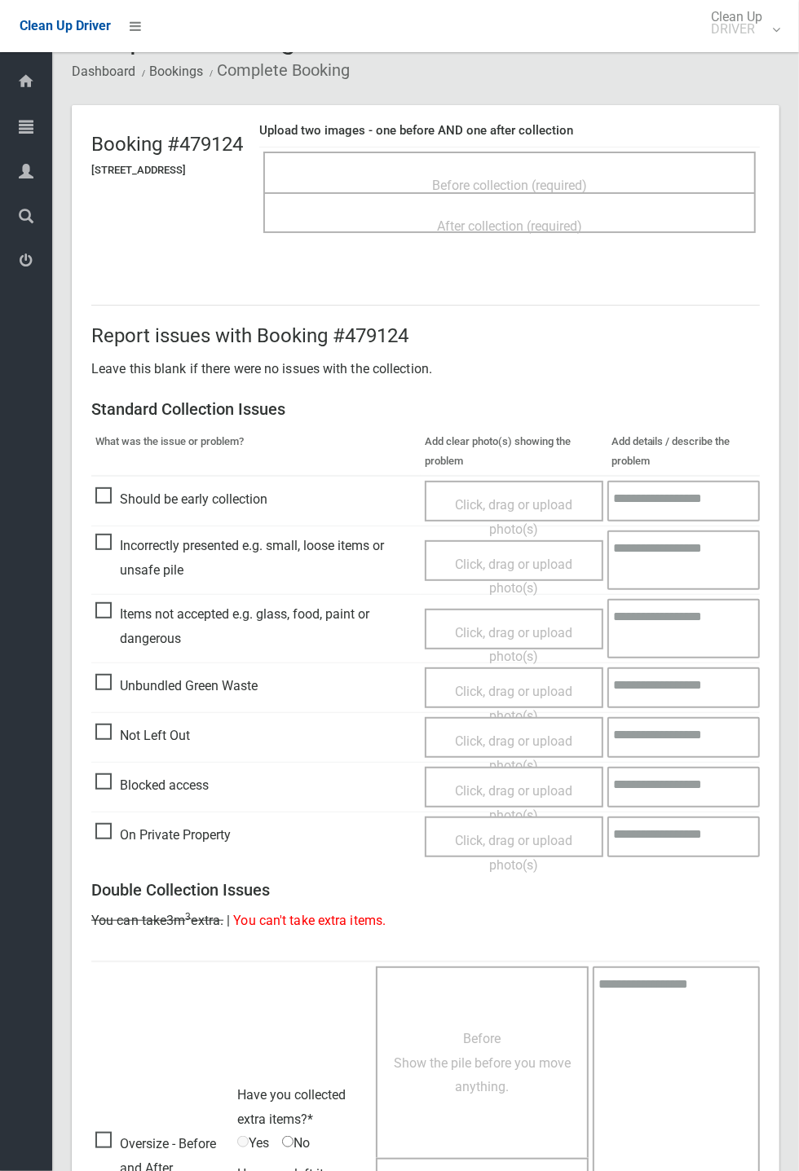
click at [779, 191] on header "Booking #479124 [STREET_ADDRESS] Upload two images - one before AND one after c…" at bounding box center [425, 185] width 707 height 161
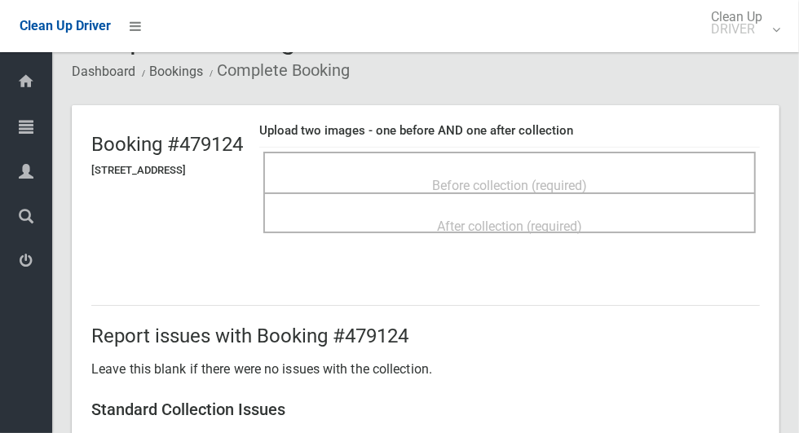
click at [640, 170] on div "Before collection (required)" at bounding box center [509, 185] width 456 height 30
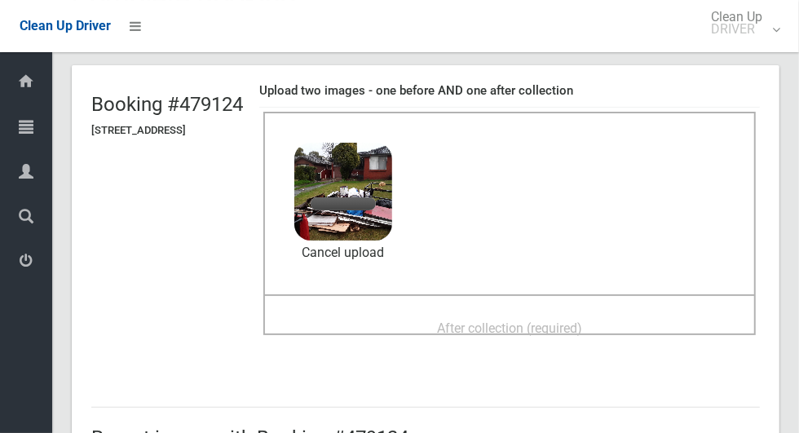
scroll to position [88, 0]
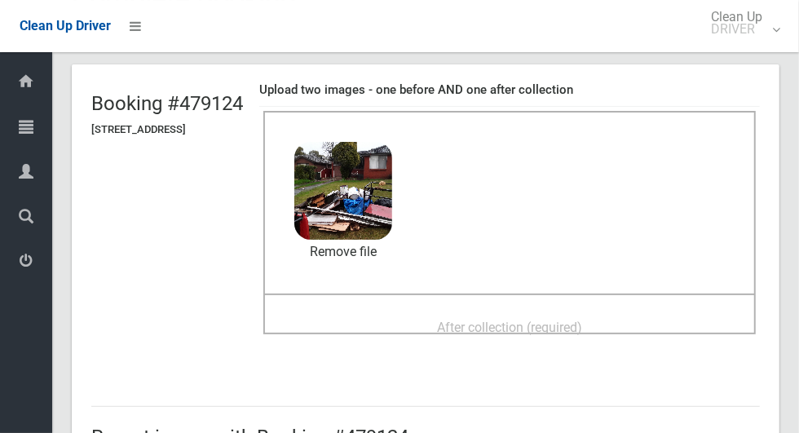
click at [521, 325] on span "After collection (required)" at bounding box center [509, 327] width 145 height 15
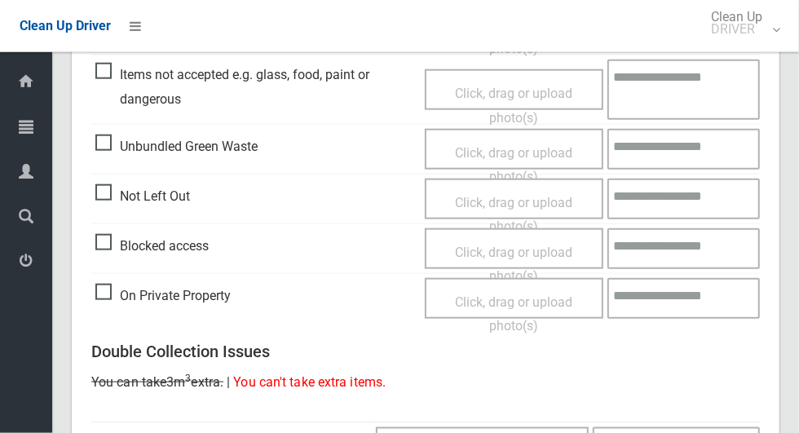
scroll to position [1333, 0]
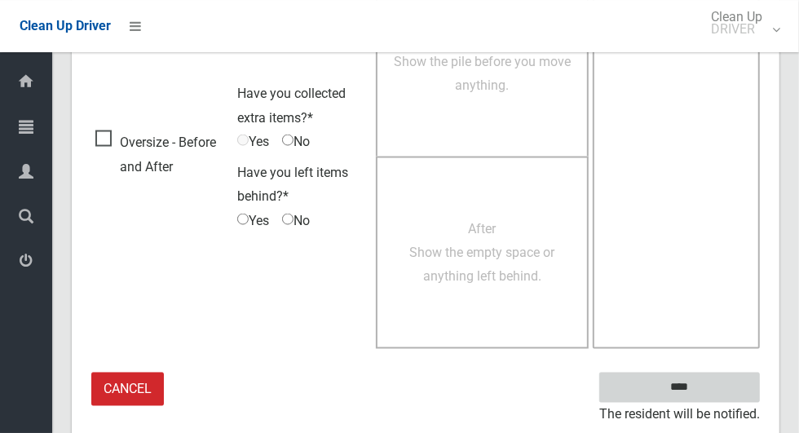
click at [679, 390] on input "****" at bounding box center [679, 387] width 161 height 30
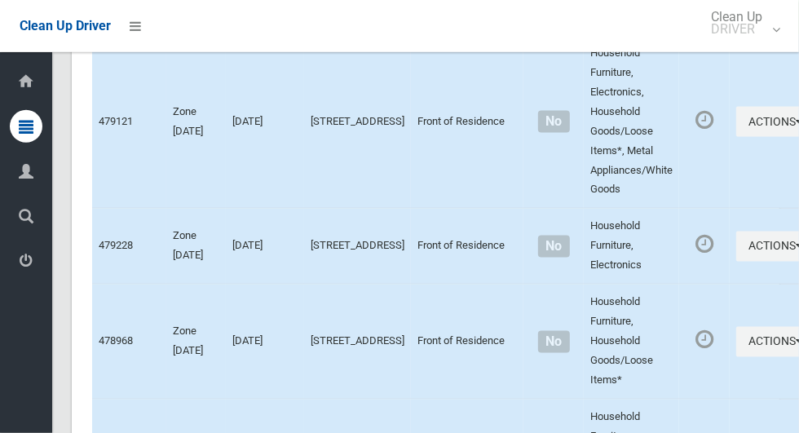
scroll to position [9297, 0]
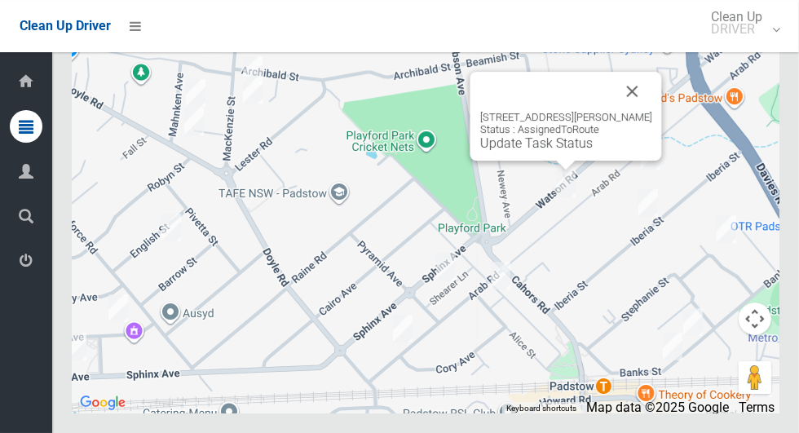
click at [637, 111] on button "Close" at bounding box center [632, 91] width 39 height 39
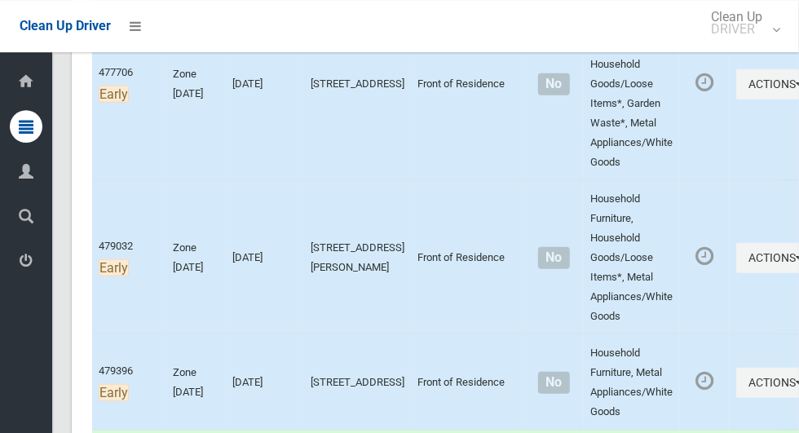
scroll to position [724, 0]
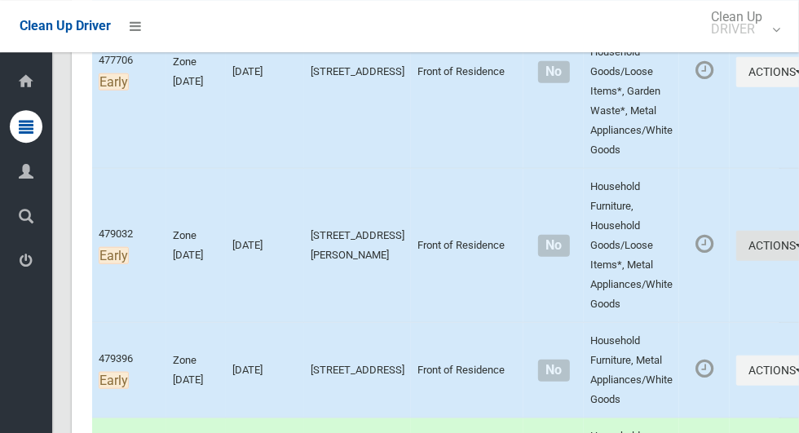
click at [736, 254] on button "Actions" at bounding box center [775, 246] width 78 height 30
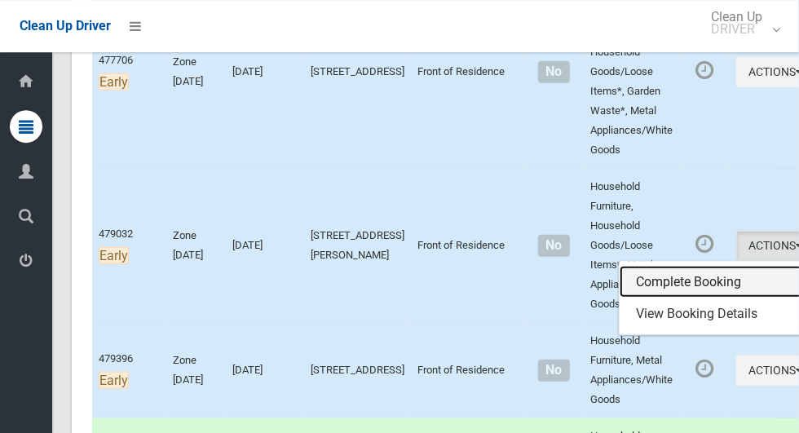
click at [652, 275] on link "Complete Booking" at bounding box center [716, 282] width 194 height 33
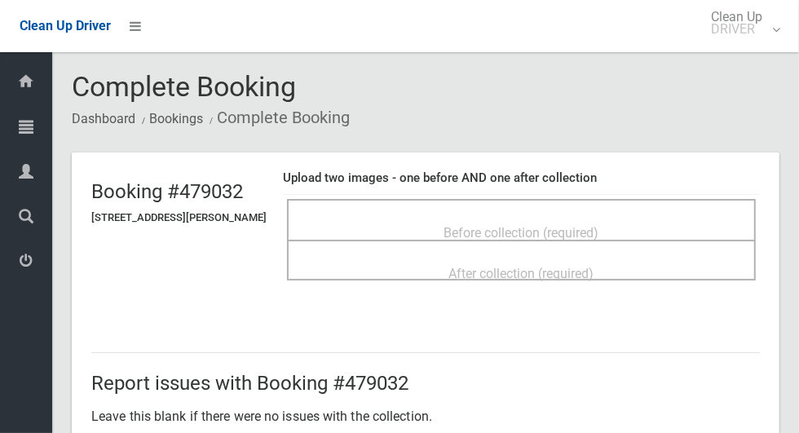
click at [599, 227] on span "Before collection (required)" at bounding box center [521, 232] width 155 height 15
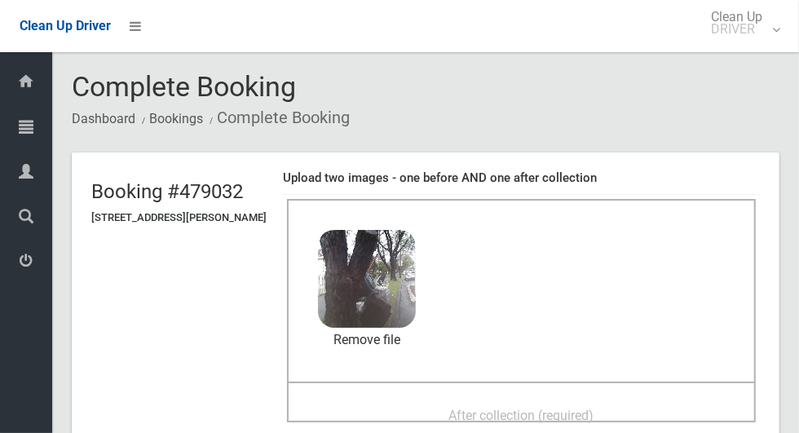
click at [470, 408] on span "After collection (required)" at bounding box center [521, 415] width 145 height 15
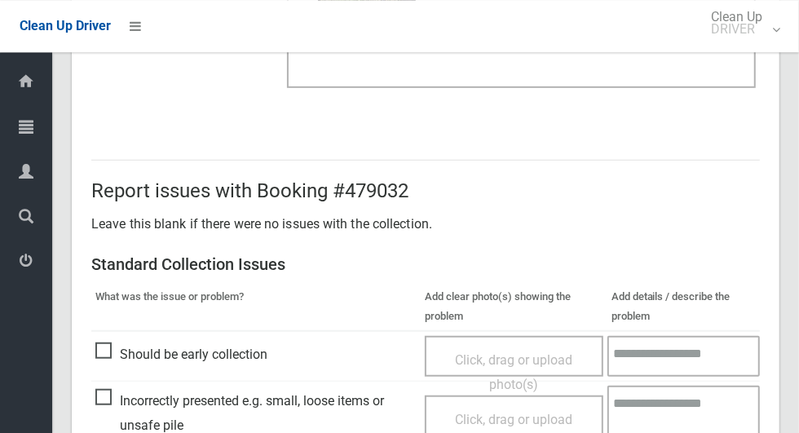
scroll to position [1333, 0]
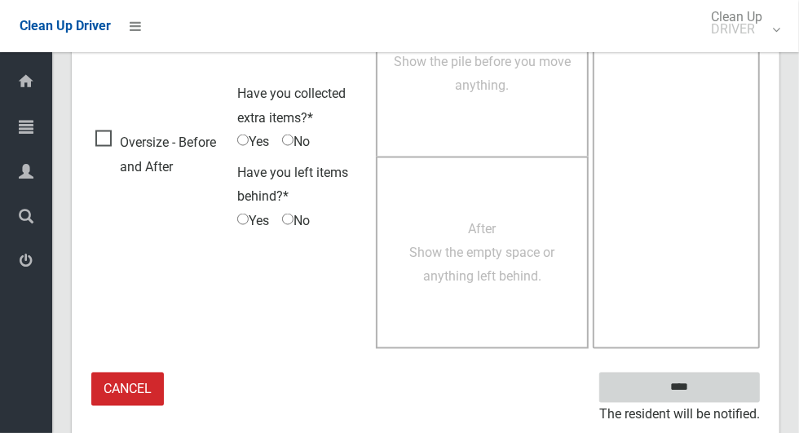
click at [679, 387] on input "****" at bounding box center [679, 387] width 161 height 30
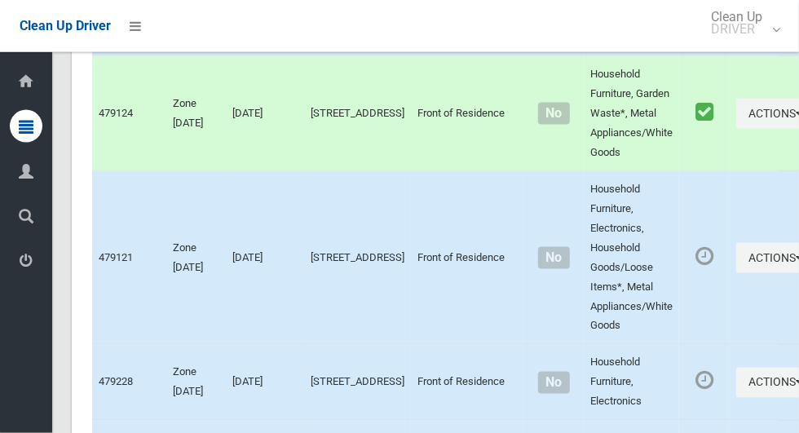
scroll to position [7667, 0]
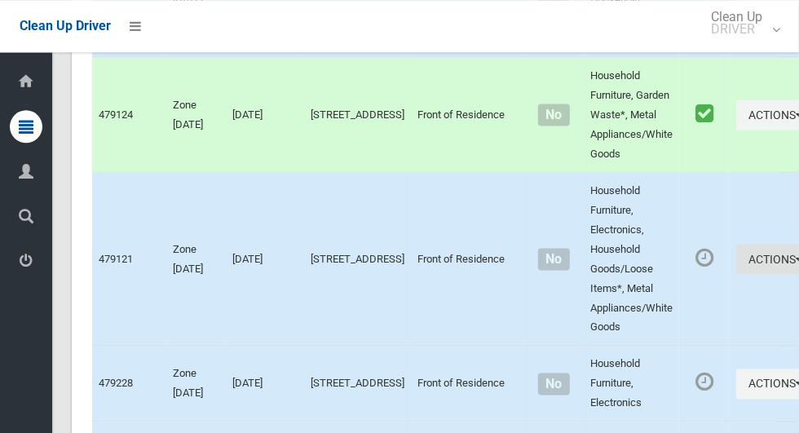
click at [736, 274] on button "Actions" at bounding box center [775, 259] width 78 height 30
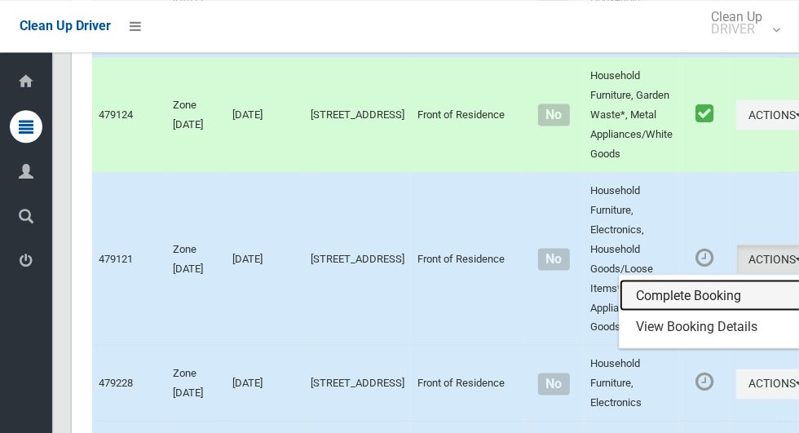
click at [658, 311] on link "Complete Booking" at bounding box center [716, 295] width 194 height 33
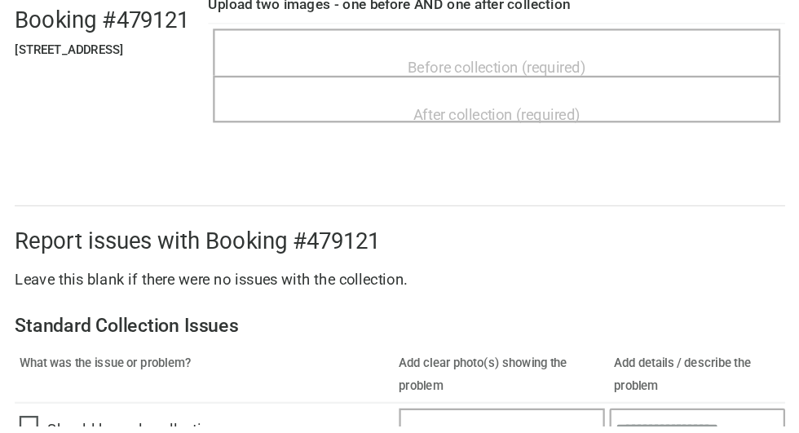
scroll to position [112, 0]
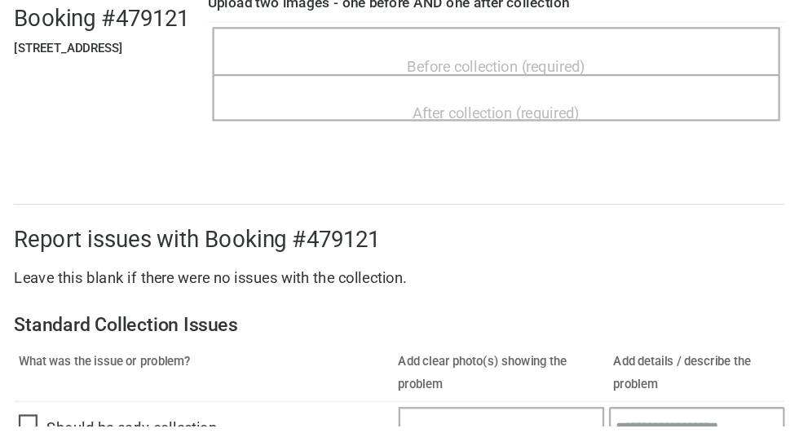
click at [568, 113] on span "Before collection (required)" at bounding box center [509, 120] width 155 height 15
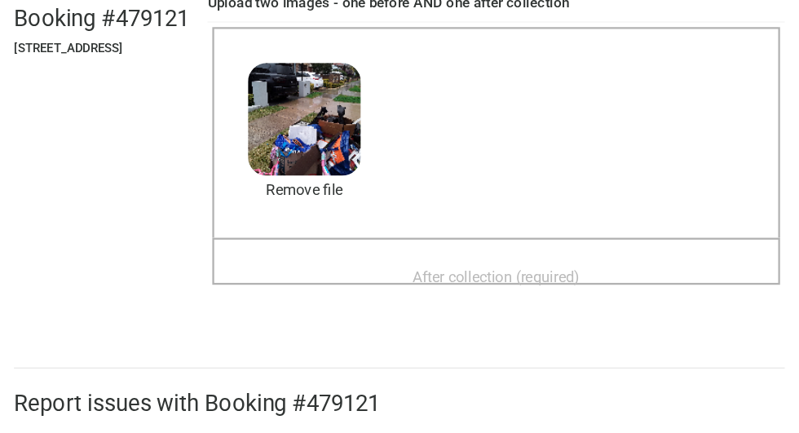
click at [548, 296] on span "After collection (required)" at bounding box center [509, 303] width 145 height 15
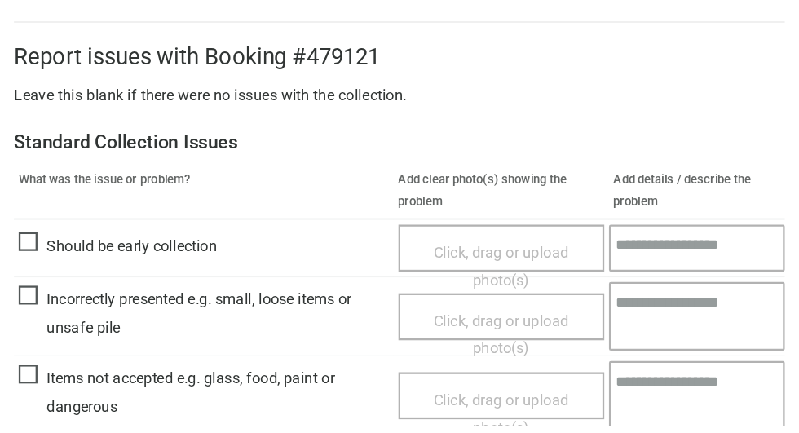
scroll to position [1333, 0]
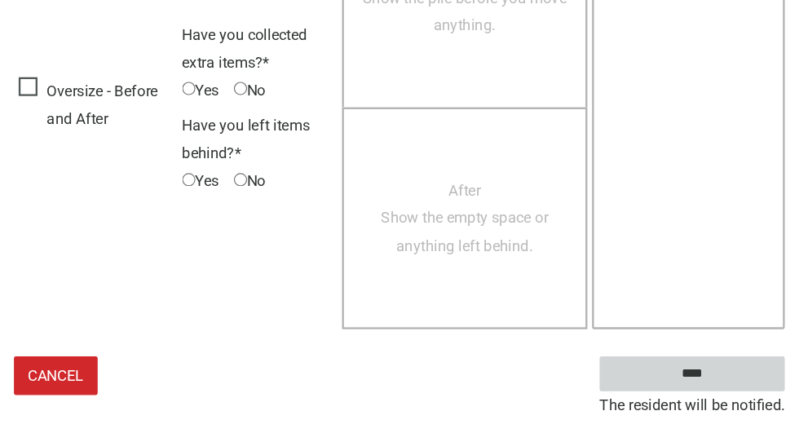
click at [668, 403] on input "****" at bounding box center [679, 387] width 161 height 30
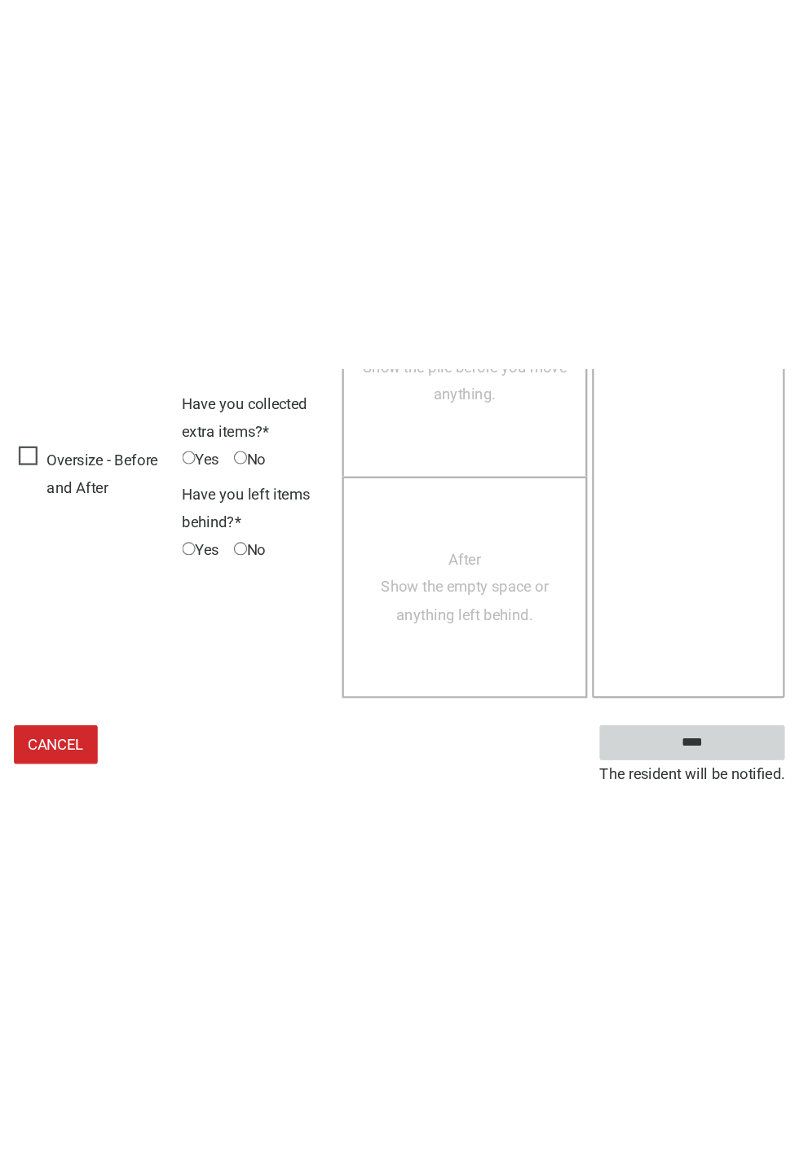
scroll to position [641, 0]
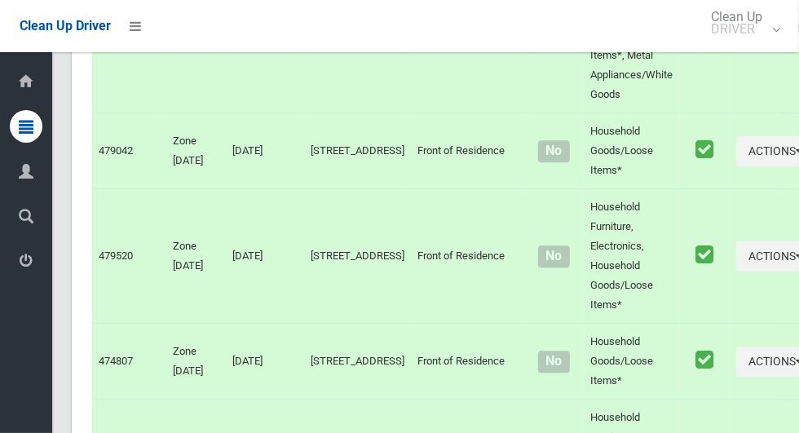
scroll to position [9297, 0]
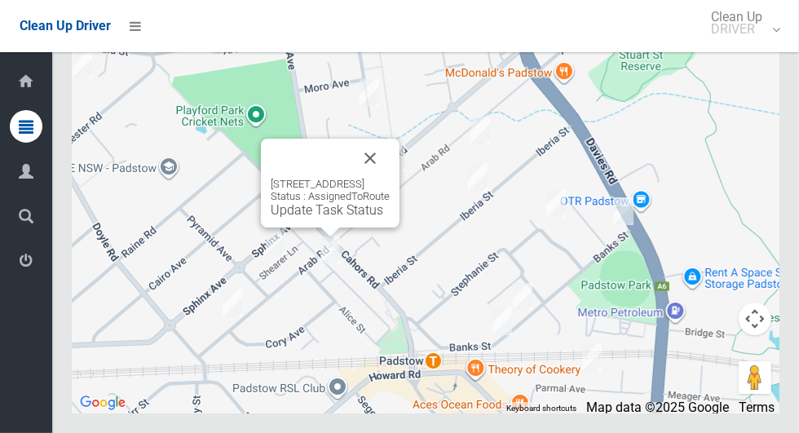
click at [390, 178] on button "Close" at bounding box center [369, 158] width 39 height 39
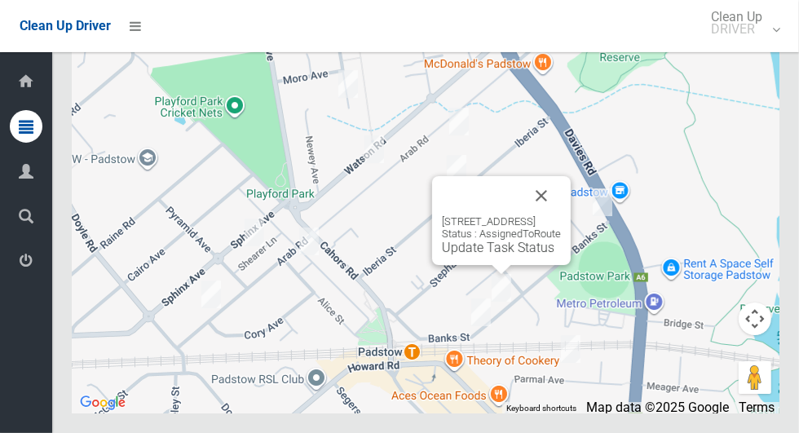
click at [561, 215] on button "Close" at bounding box center [541, 195] width 39 height 39
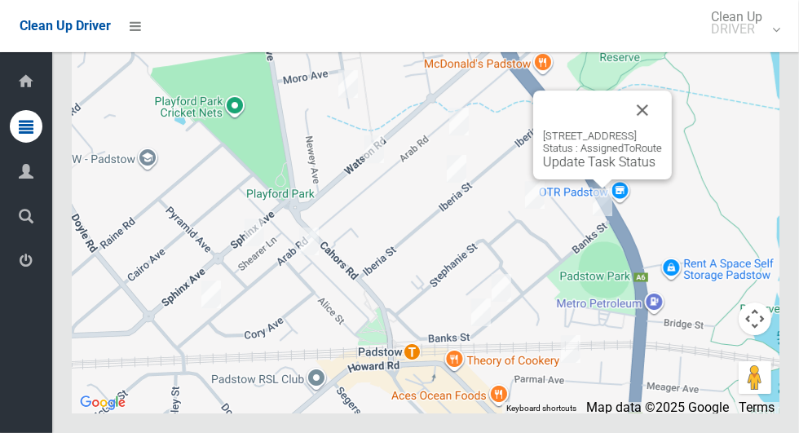
click at [662, 130] on button "Close" at bounding box center [642, 109] width 39 height 39
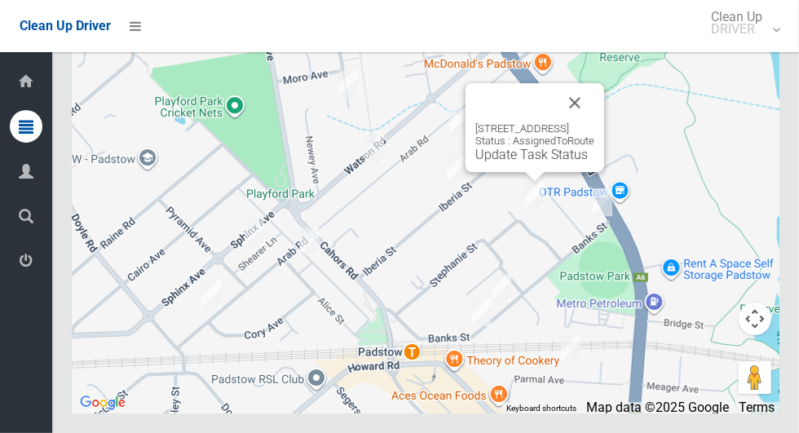
click at [594, 122] on button "Close" at bounding box center [574, 102] width 39 height 39
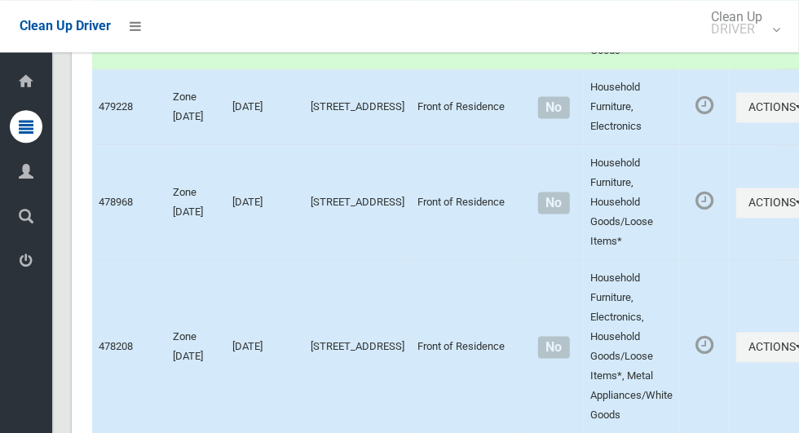
scroll to position [7943, 0]
click at [795, 113] on icon "button" at bounding box center [798, 107] width 7 height 11
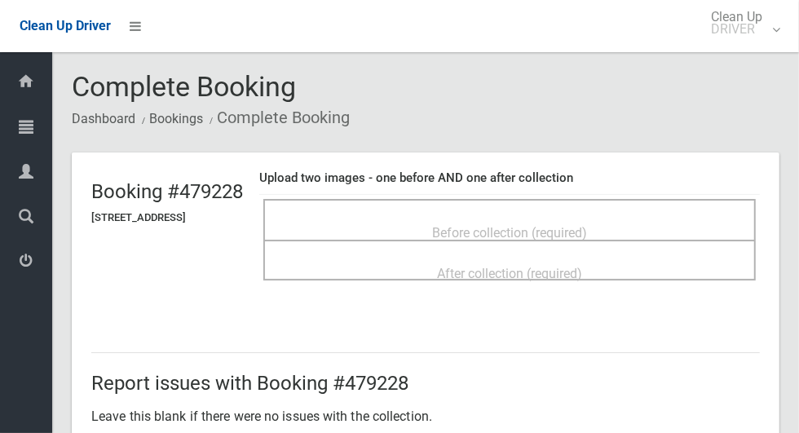
click at [630, 220] on div "Before collection (required)" at bounding box center [509, 232] width 456 height 30
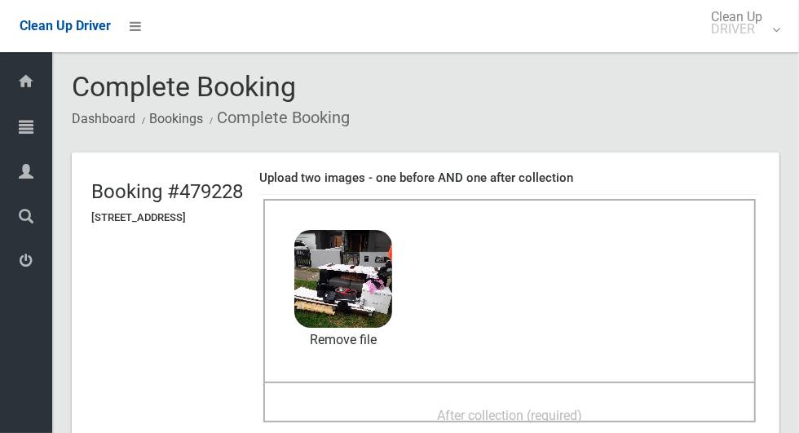
click at [582, 408] on span "After collection (required)" at bounding box center [509, 415] width 145 height 15
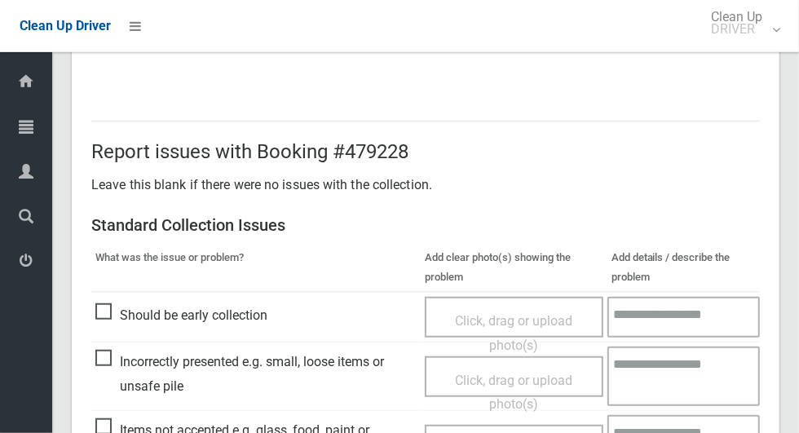
scroll to position [1333, 0]
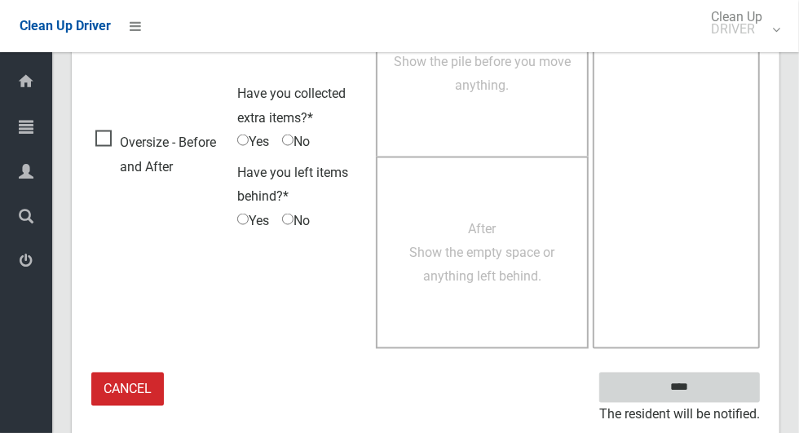
click at [673, 380] on input "****" at bounding box center [679, 387] width 161 height 30
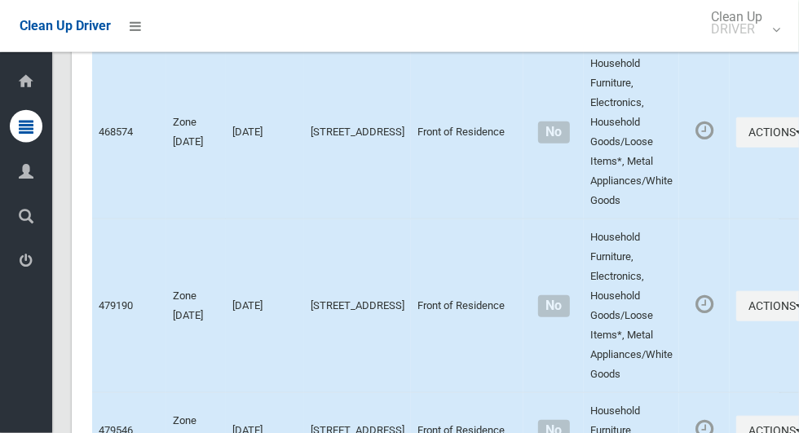
scroll to position [9297, 0]
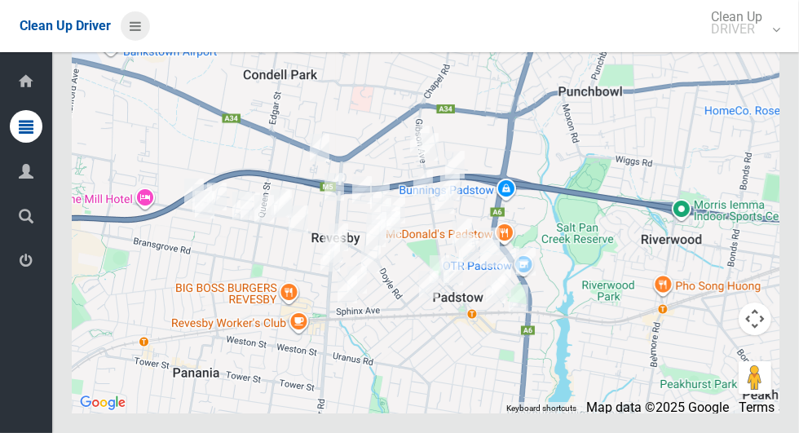
click at [138, 23] on icon at bounding box center [135, 26] width 11 height 28
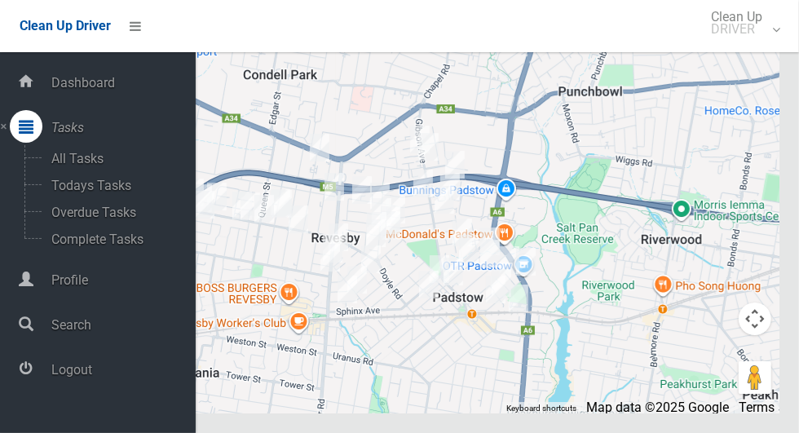
click at [92, 369] on span "Logout" at bounding box center [120, 369] width 149 height 15
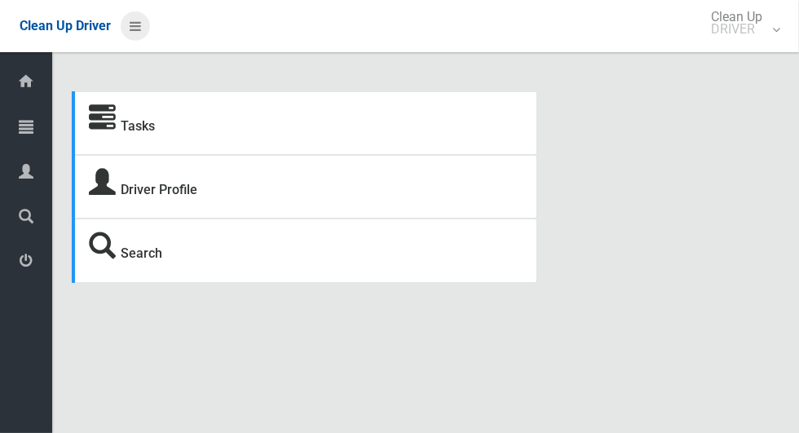
click at [141, 24] on icon at bounding box center [135, 26] width 11 height 28
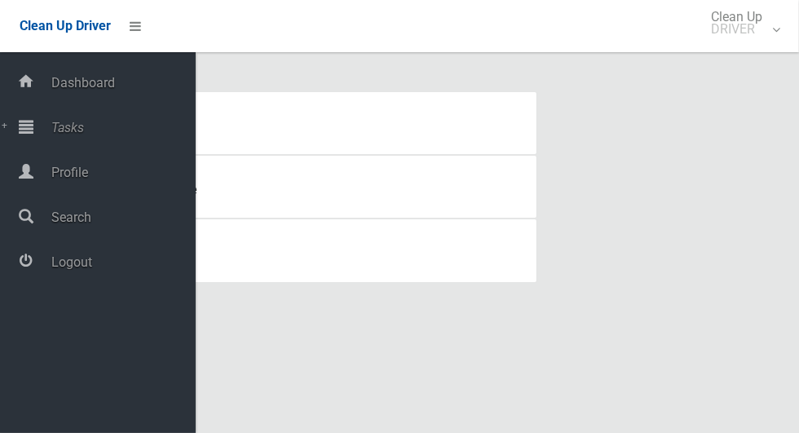
click at [107, 132] on span "Tasks" at bounding box center [120, 127] width 149 height 15
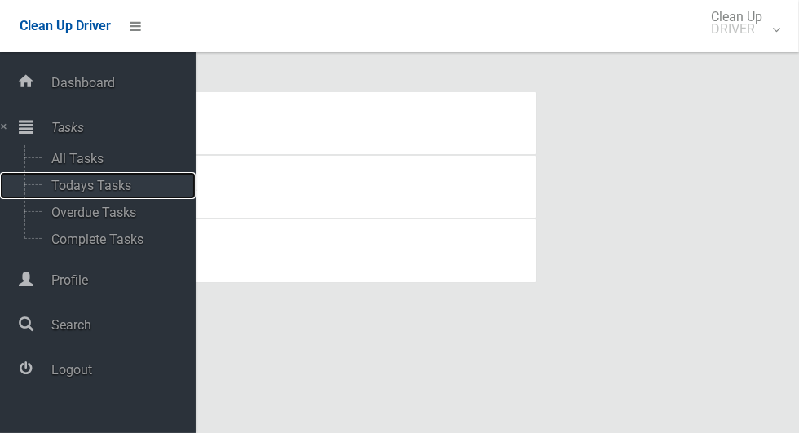
click at [122, 187] on span "Todays Tasks" at bounding box center [113, 185] width 135 height 15
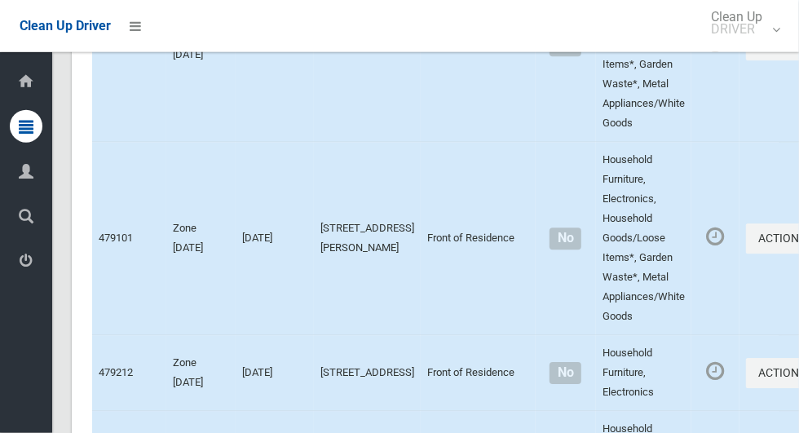
scroll to position [9789, 0]
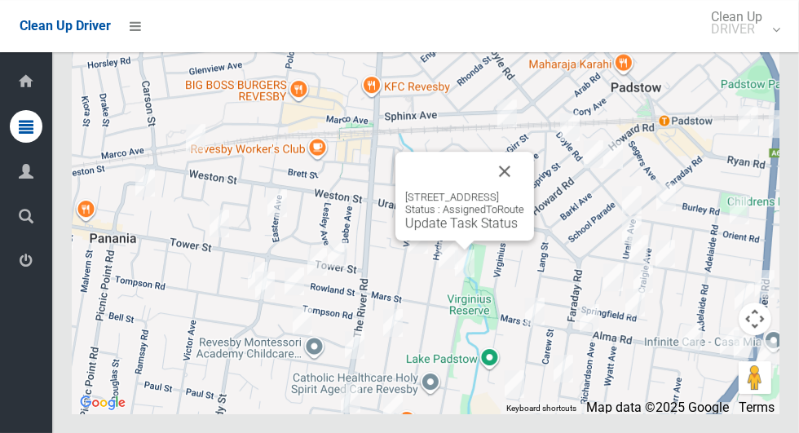
click at [524, 191] on button "Close" at bounding box center [504, 171] width 39 height 39
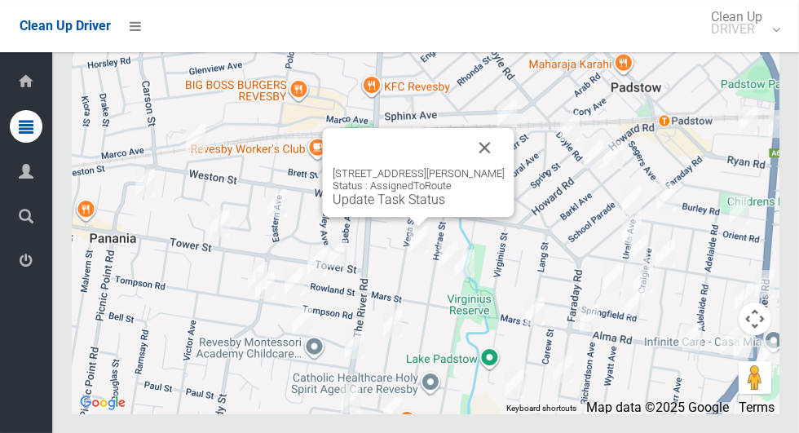
click at [478, 167] on button "Close" at bounding box center [484, 147] width 39 height 39
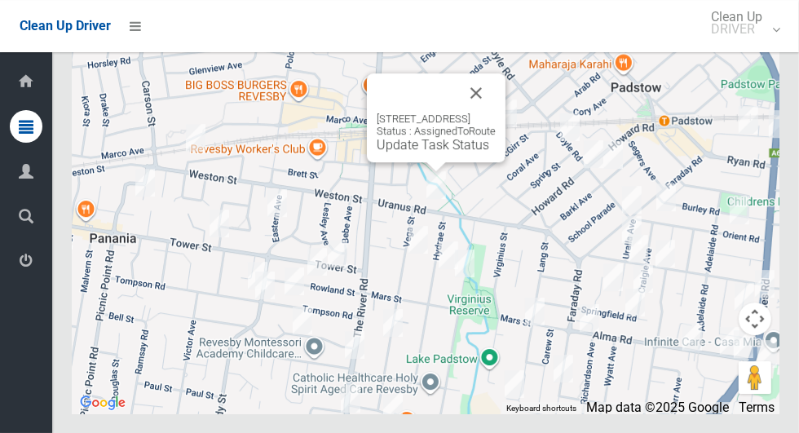
click at [496, 112] on button "Close" at bounding box center [475, 92] width 39 height 39
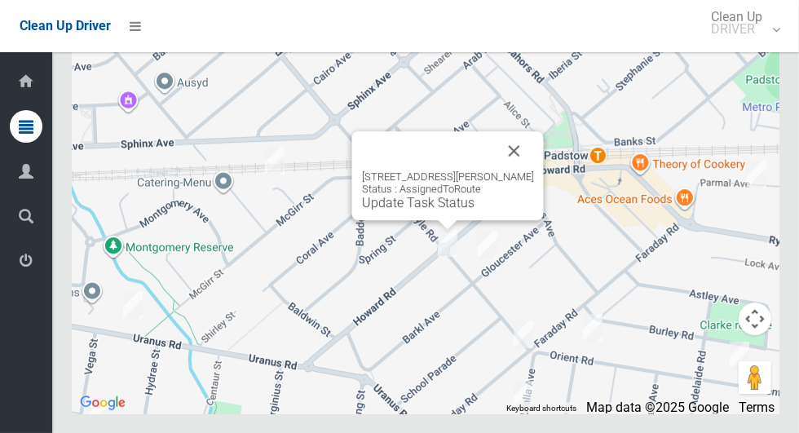
click at [524, 170] on button "Close" at bounding box center [514, 150] width 39 height 39
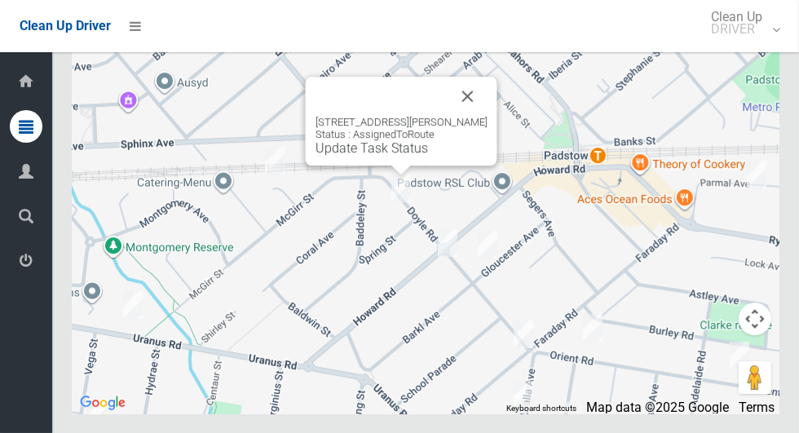
click at [473, 116] on button "Close" at bounding box center [467, 96] width 39 height 39
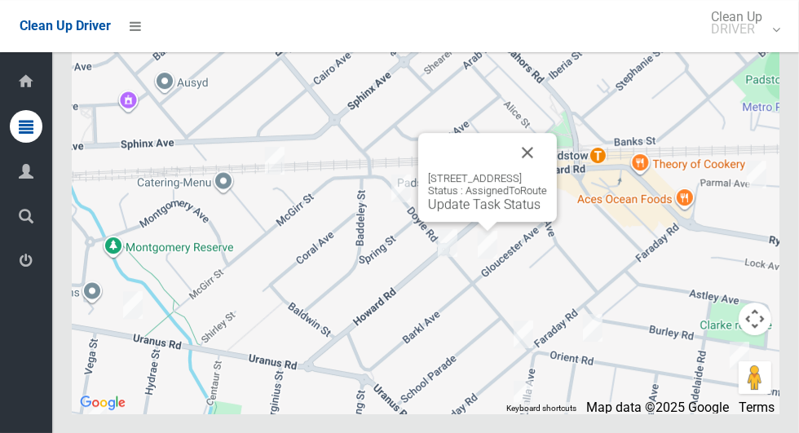
click at [547, 172] on button "Close" at bounding box center [527, 152] width 39 height 39
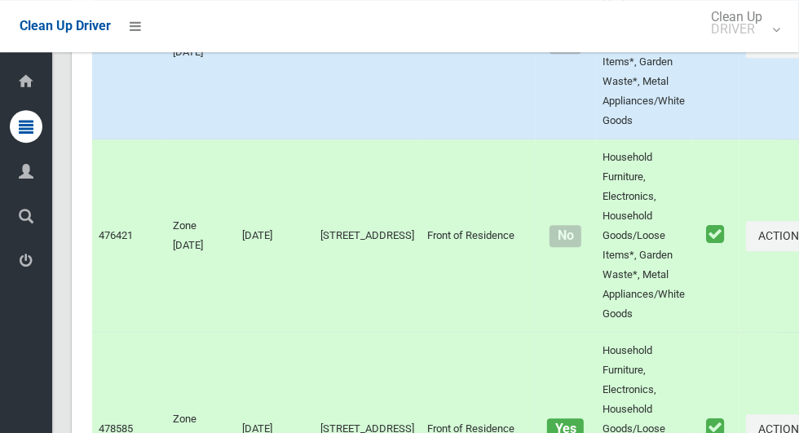
scroll to position [2210, 0]
click at [746, 58] on button "Actions" at bounding box center [785, 43] width 78 height 30
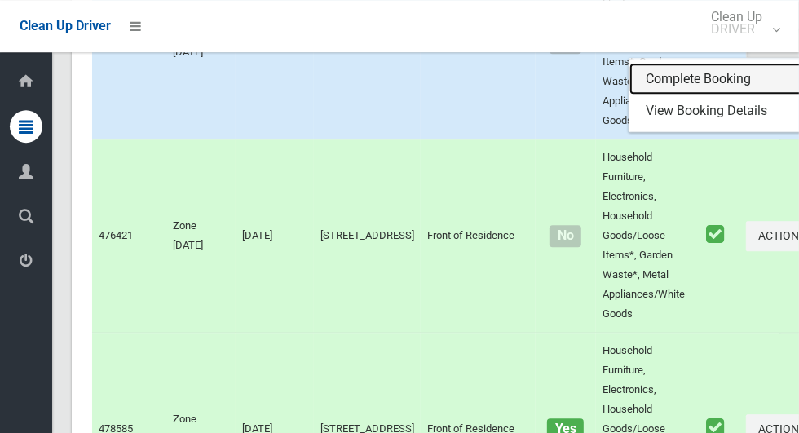
click at [654, 95] on link "Complete Booking" at bounding box center [726, 79] width 194 height 33
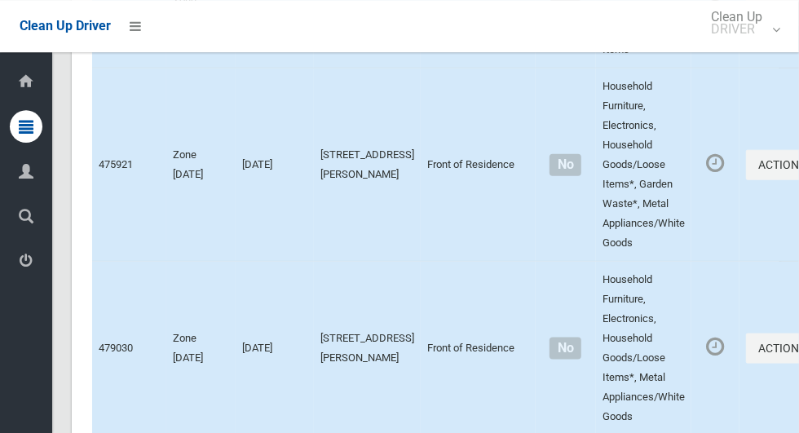
scroll to position [7266, 0]
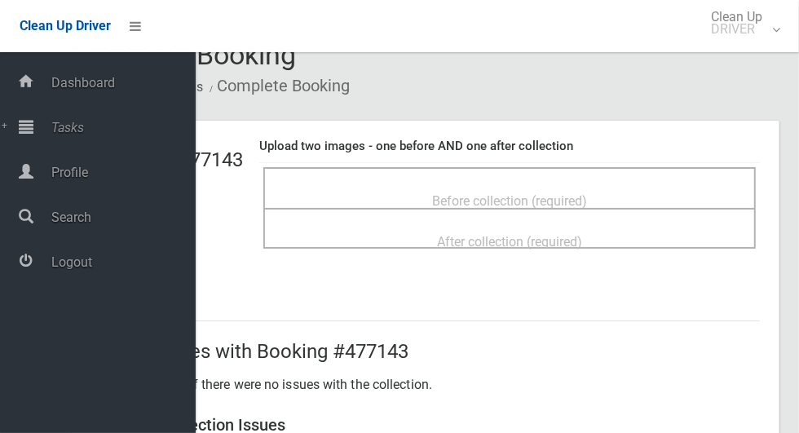
scroll to position [35, 0]
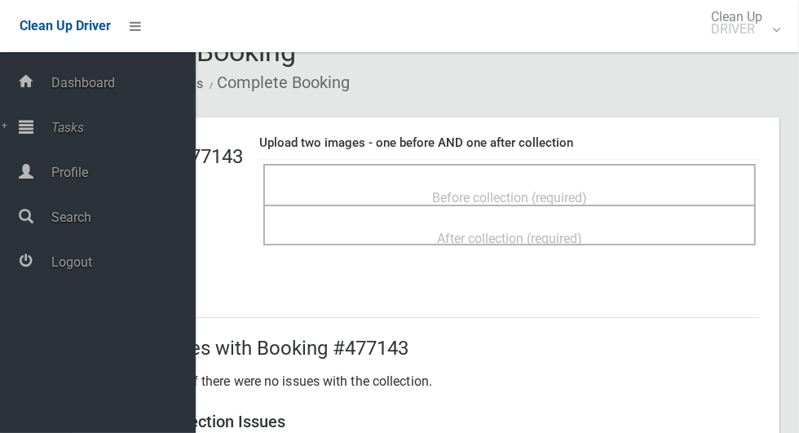
click at [632, 182] on div "Before collection (required)" at bounding box center [509, 197] width 456 height 30
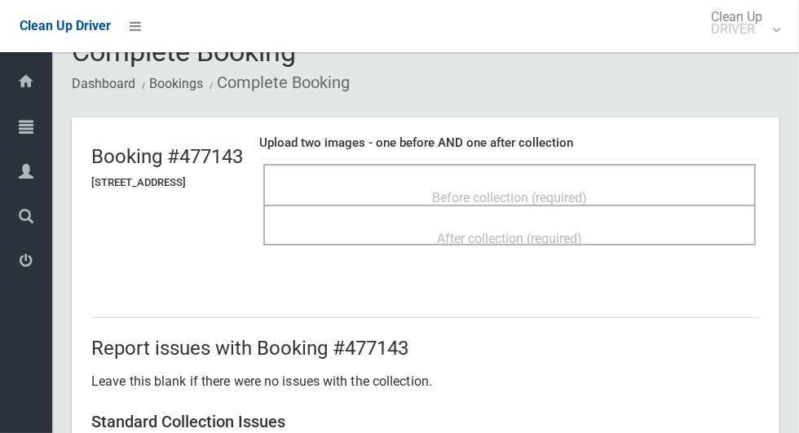
click at [446, 190] on span "Before collection (required)" at bounding box center [509, 197] width 155 height 15
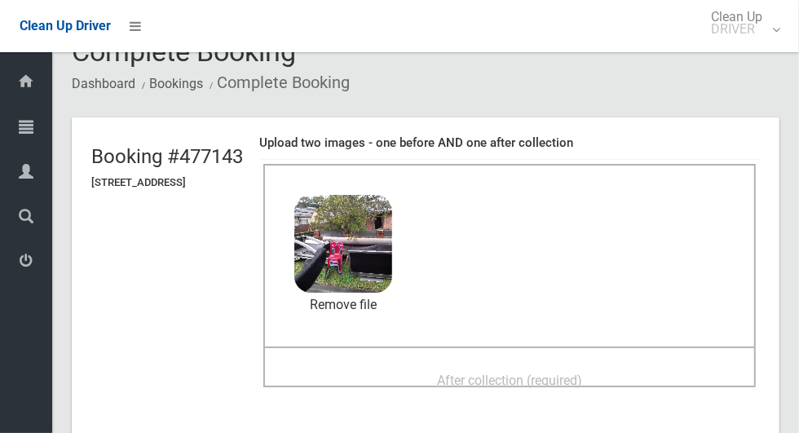
click at [576, 377] on span "After collection (required)" at bounding box center [509, 379] width 145 height 15
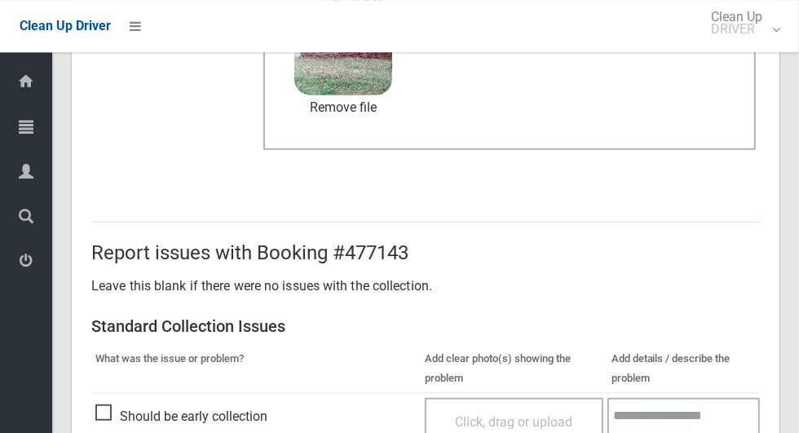
scroll to position [1333, 0]
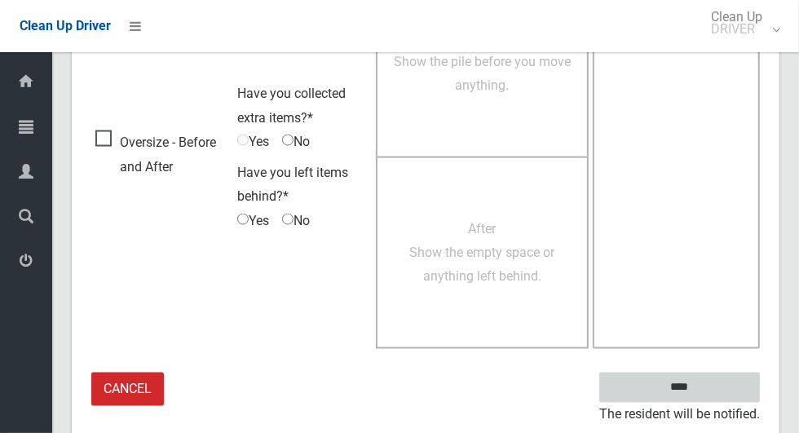
click at [673, 380] on input "****" at bounding box center [679, 387] width 161 height 30
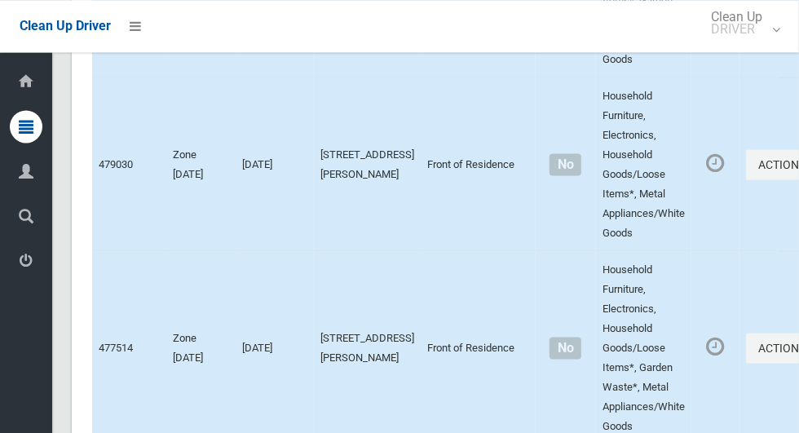
scroll to position [7404, 0]
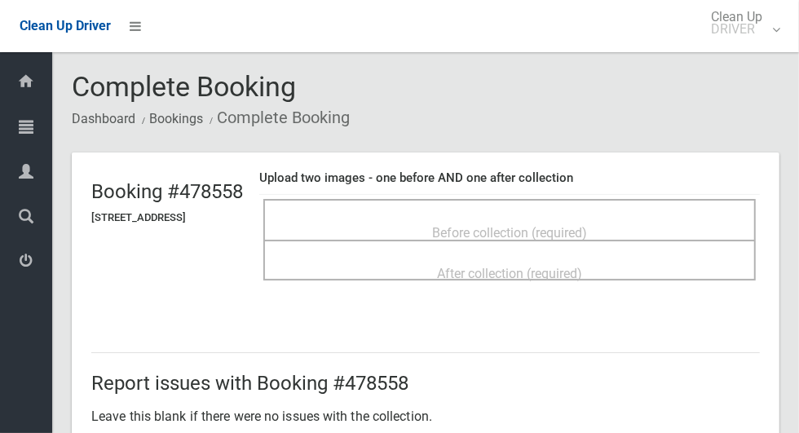
click at [639, 221] on div "Before collection (required)" at bounding box center [509, 232] width 456 height 30
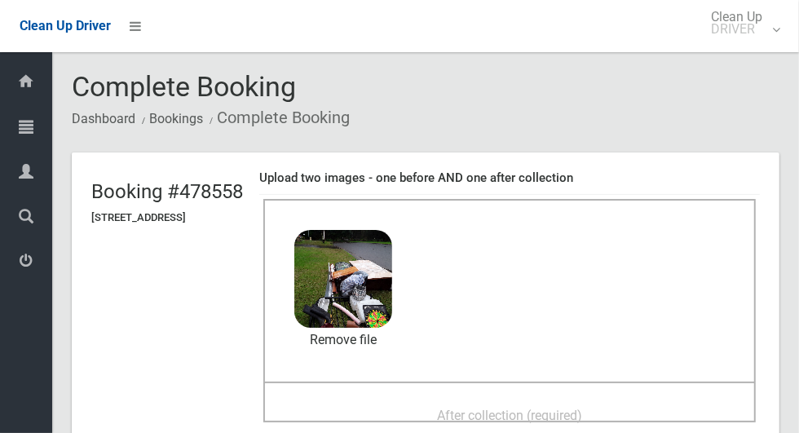
click at [582, 412] on span "After collection (required)" at bounding box center [509, 415] width 145 height 15
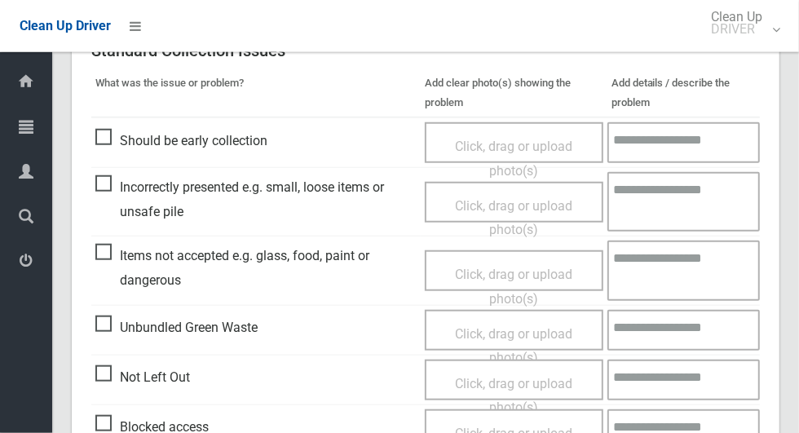
scroll to position [1333, 0]
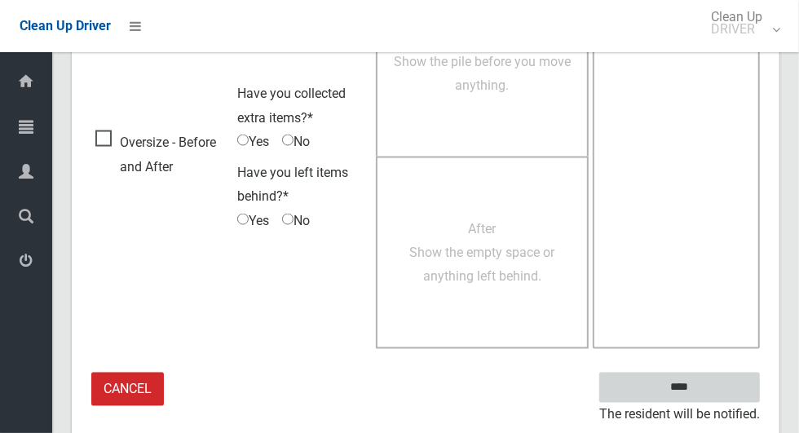
click at [679, 386] on input "****" at bounding box center [679, 387] width 161 height 30
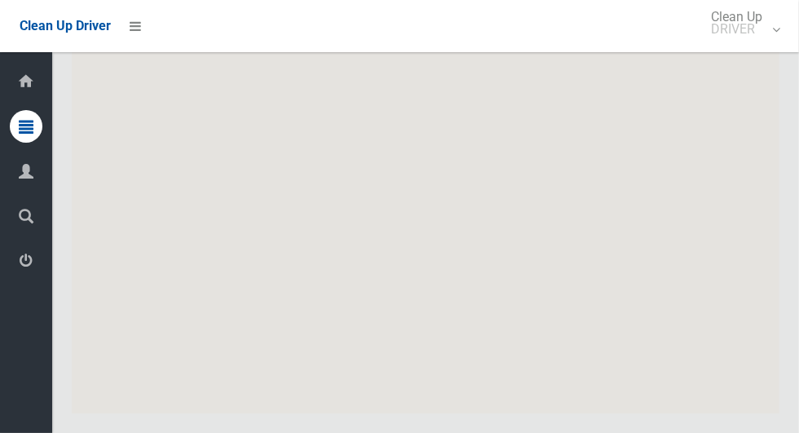
scroll to position [9789, 0]
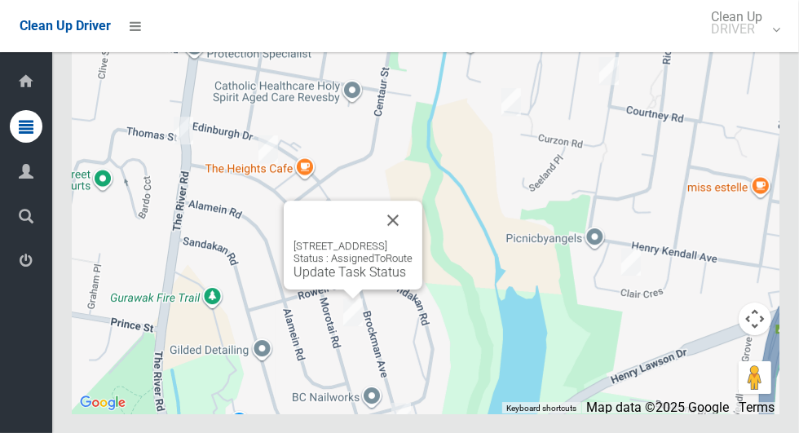
click at [412, 240] on button "Close" at bounding box center [392, 220] width 39 height 39
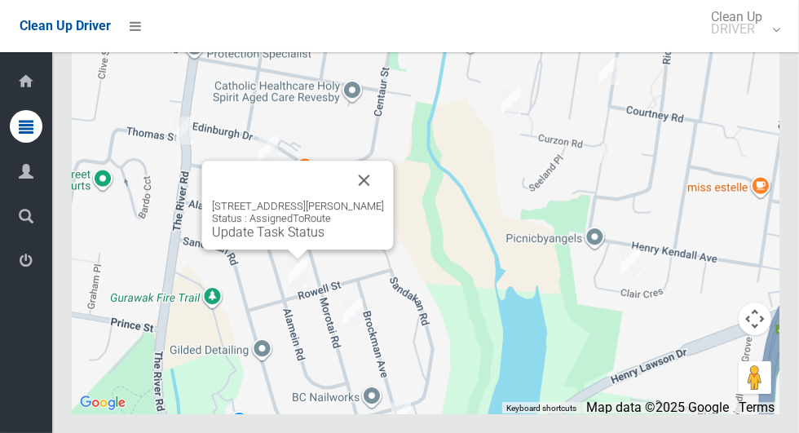
click at [345, 200] on div at bounding box center [278, 180] width 133 height 39
click at [384, 200] on button "Close" at bounding box center [364, 180] width 39 height 39
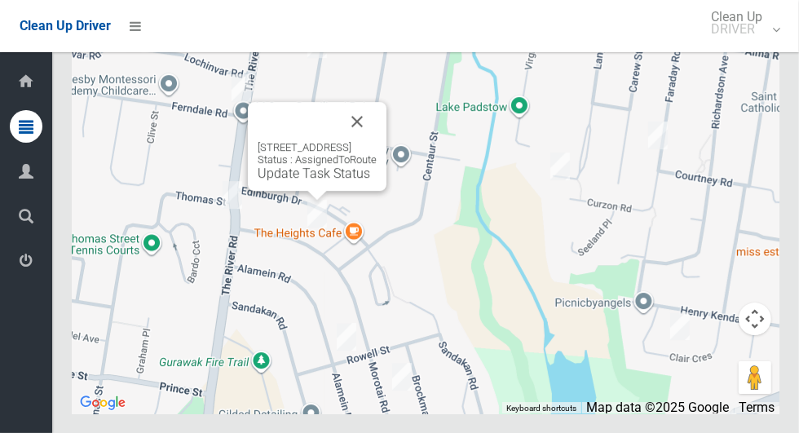
click at [377, 141] on button "Close" at bounding box center [356, 121] width 39 height 39
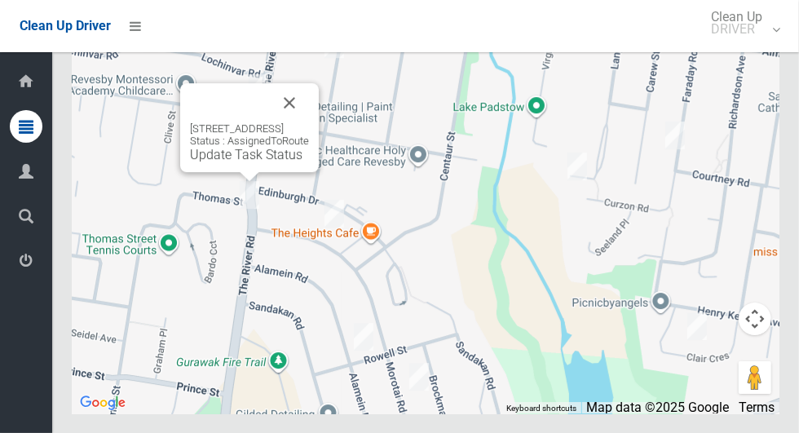
click at [309, 122] on button "Close" at bounding box center [289, 102] width 39 height 39
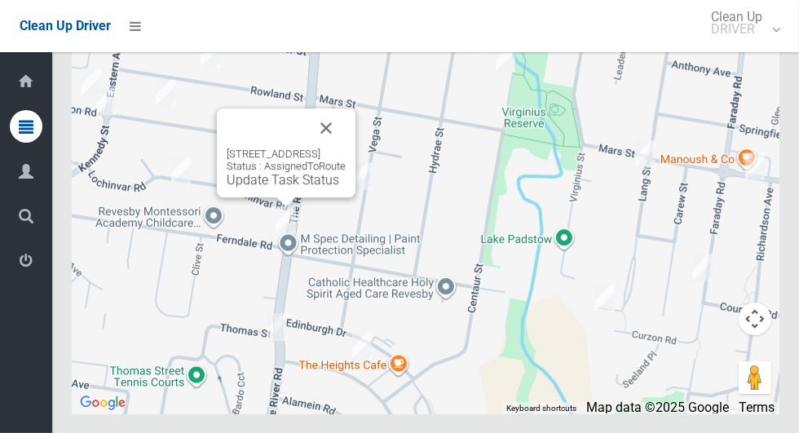
click at [346, 148] on button "Close" at bounding box center [325, 127] width 39 height 39
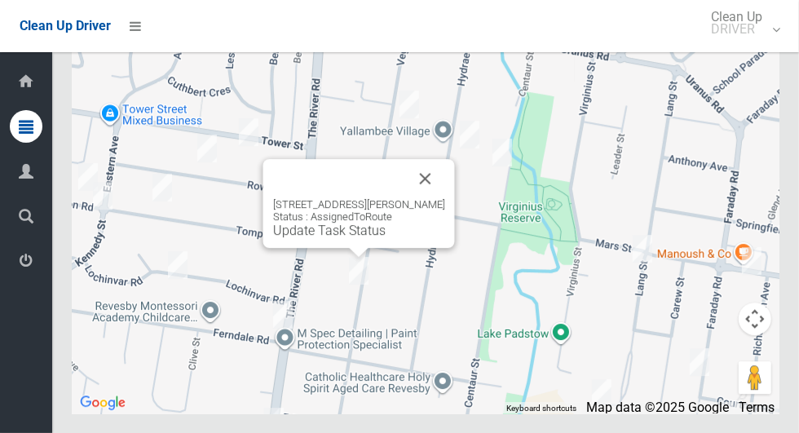
click at [434, 198] on button "Close" at bounding box center [425, 178] width 39 height 39
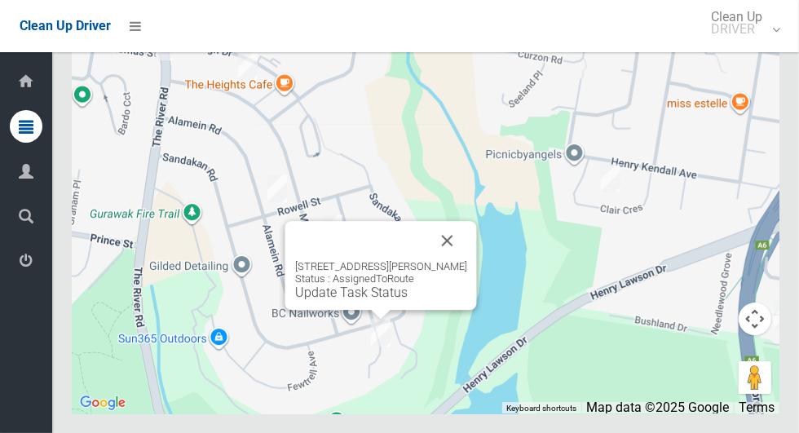
click at [467, 260] on button "Close" at bounding box center [447, 240] width 39 height 39
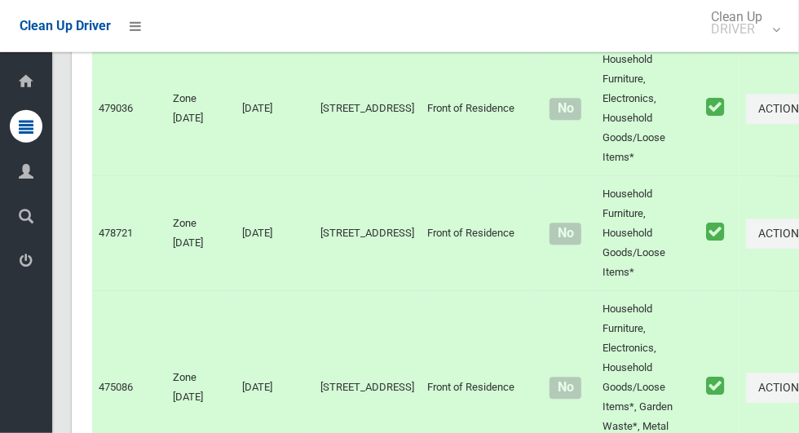
scroll to position [5393, 0]
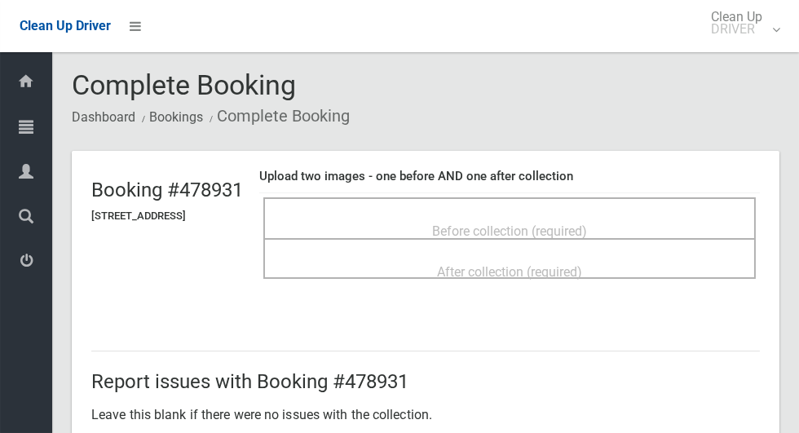
scroll to position [3, 0]
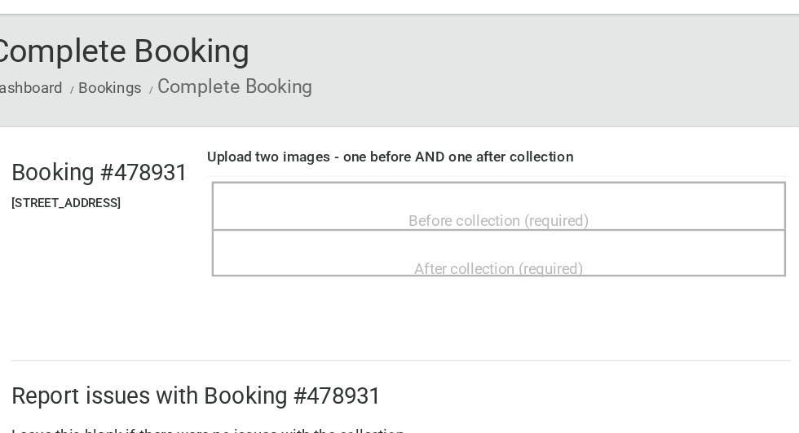
click at [552, 222] on span "Before collection (required)" at bounding box center [509, 229] width 155 height 15
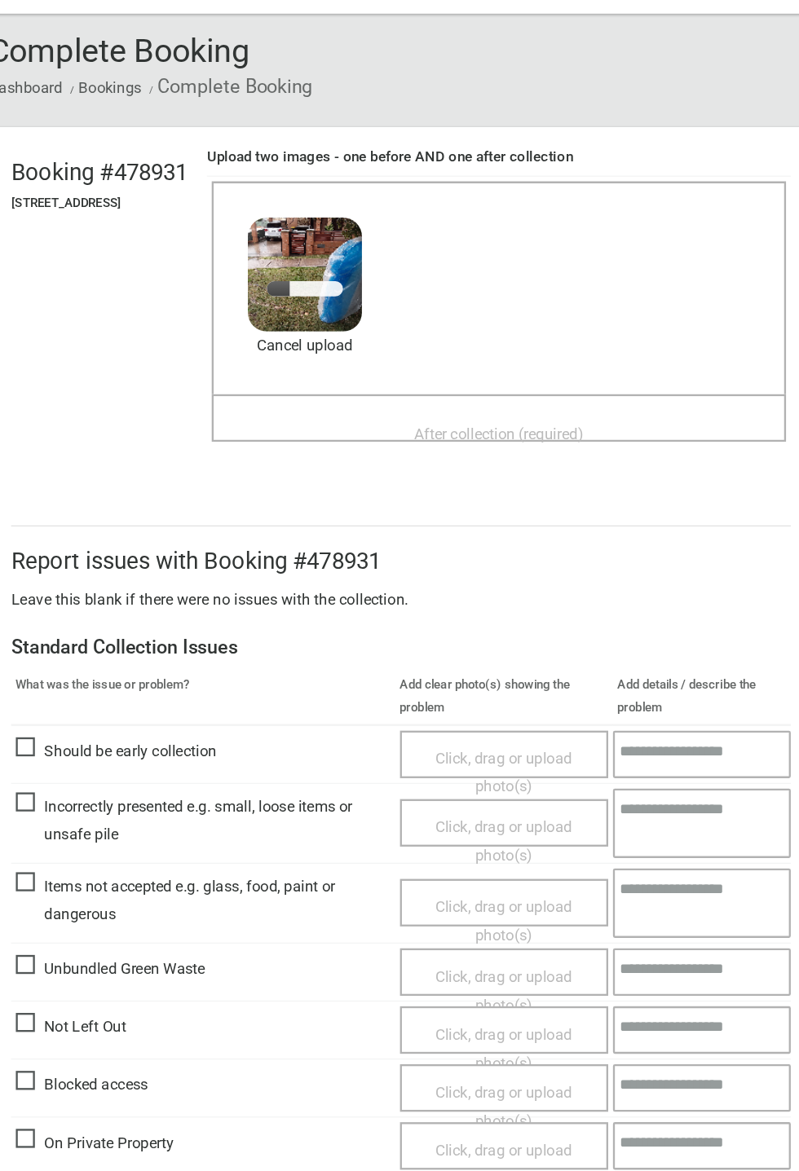
click at [582, 419] on span "After collection (required)" at bounding box center [509, 411] width 145 height 15
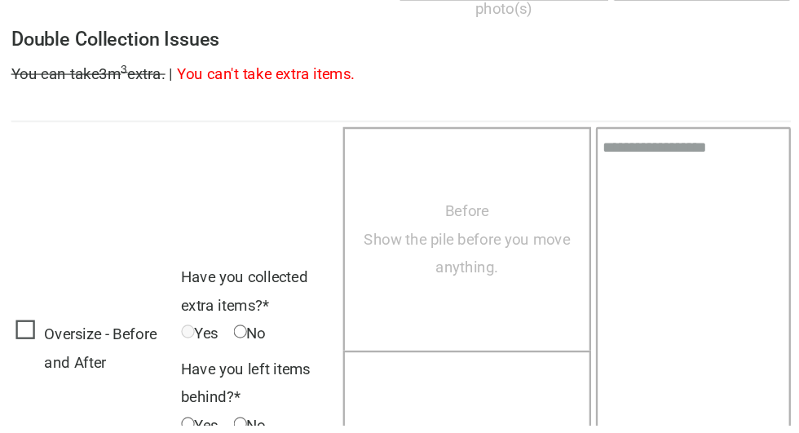
scroll to position [1333, 0]
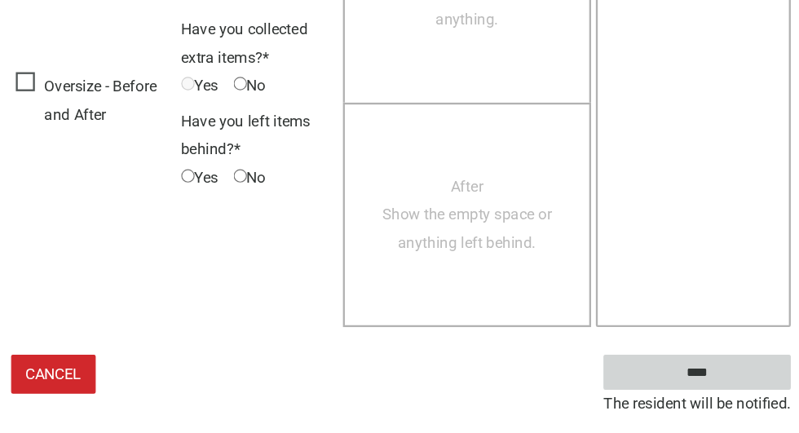
click at [675, 387] on input "****" at bounding box center [679, 387] width 161 height 30
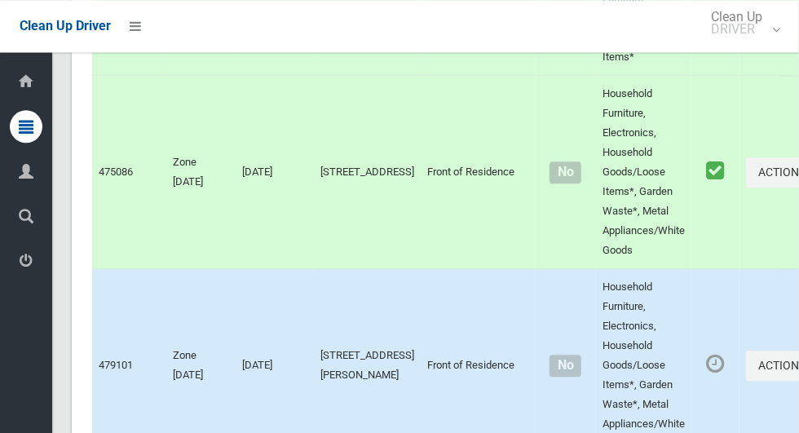
scroll to position [5641, 0]
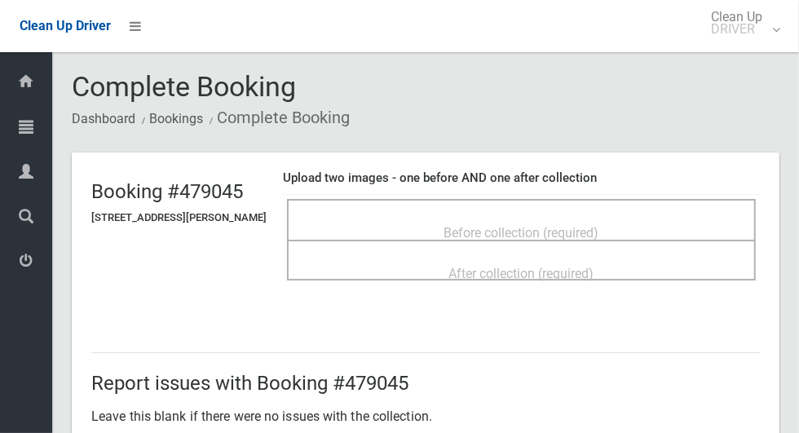
click at [599, 227] on span "Before collection (required)" at bounding box center [521, 232] width 155 height 15
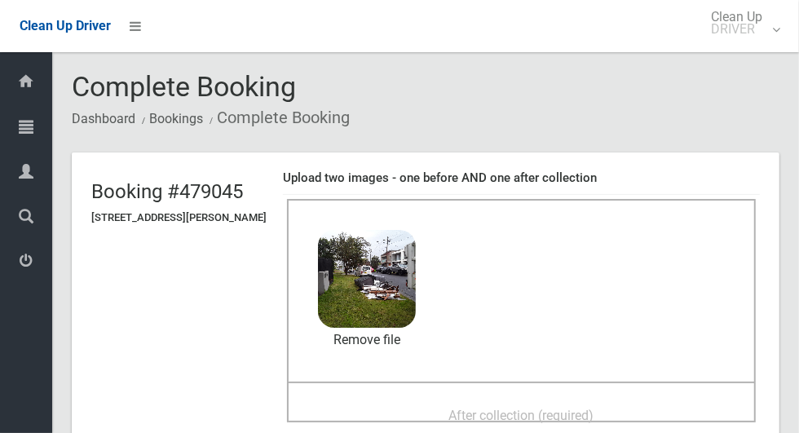
click at [553, 408] on span "After collection (required)" at bounding box center [521, 415] width 145 height 15
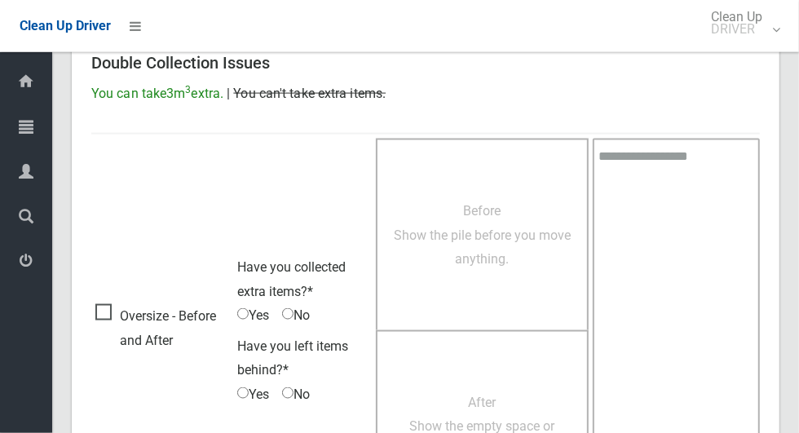
scroll to position [1333, 0]
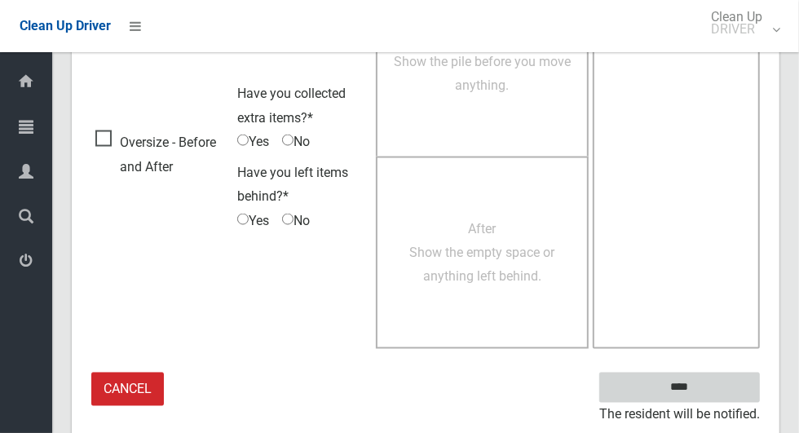
click at [679, 377] on input "****" at bounding box center [679, 387] width 161 height 30
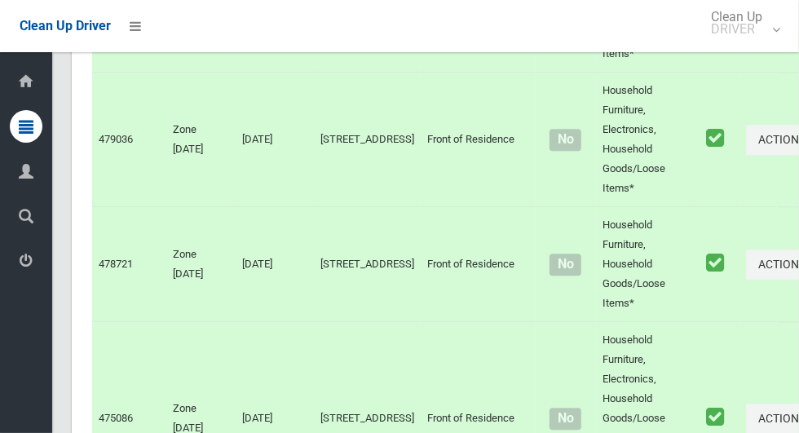
scroll to position [5354, 0]
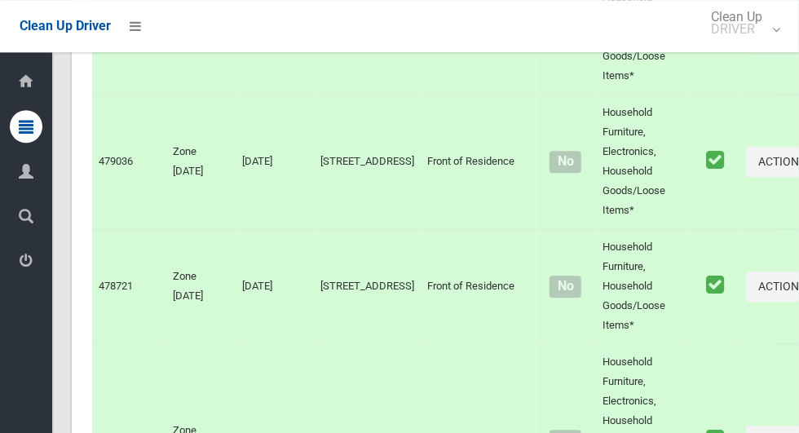
scroll to position [5335, 0]
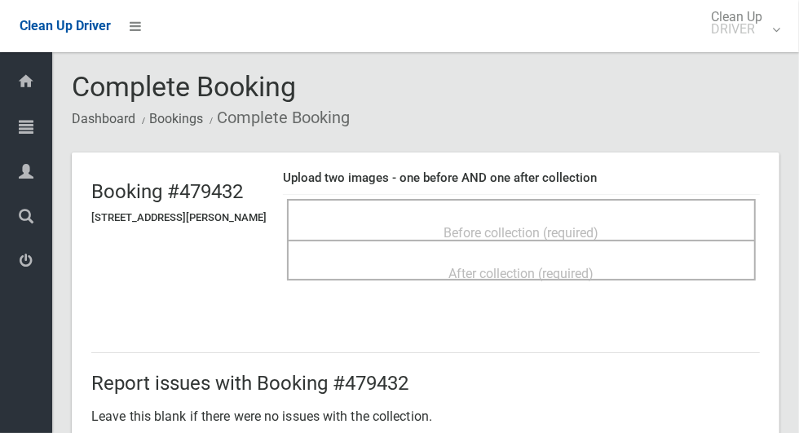
click at [599, 227] on span "Before collection (required)" at bounding box center [521, 232] width 155 height 15
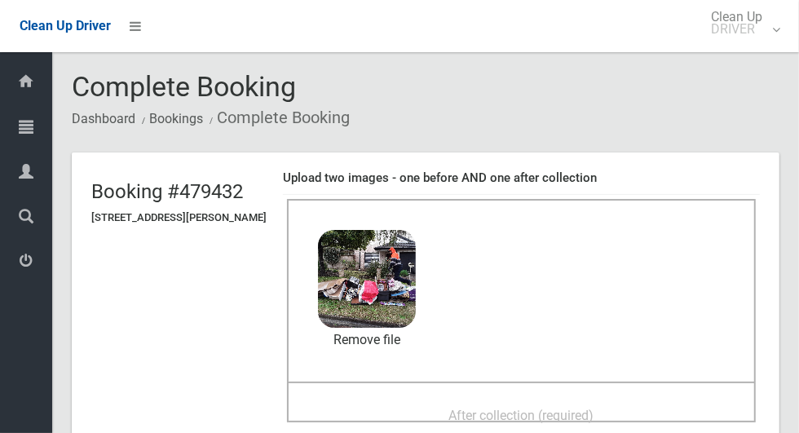
click at [581, 412] on span "After collection (required)" at bounding box center [521, 415] width 145 height 15
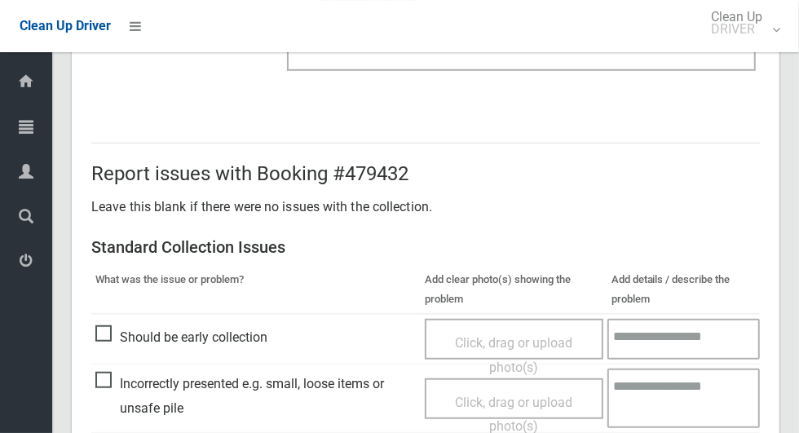
scroll to position [1333, 0]
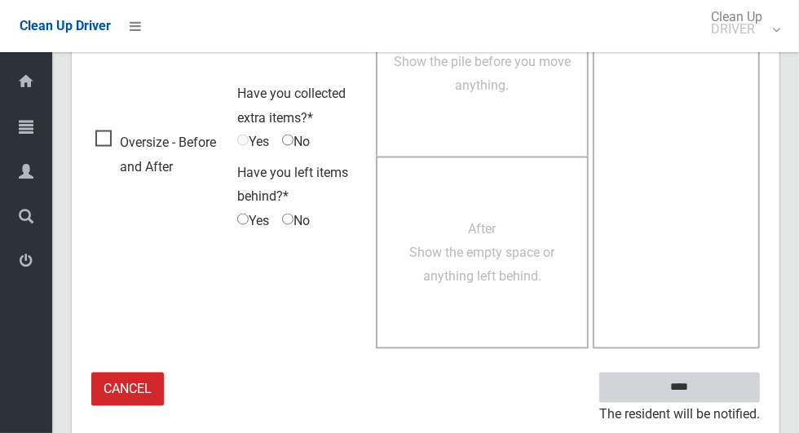
click at [708, 377] on input "****" at bounding box center [679, 387] width 161 height 30
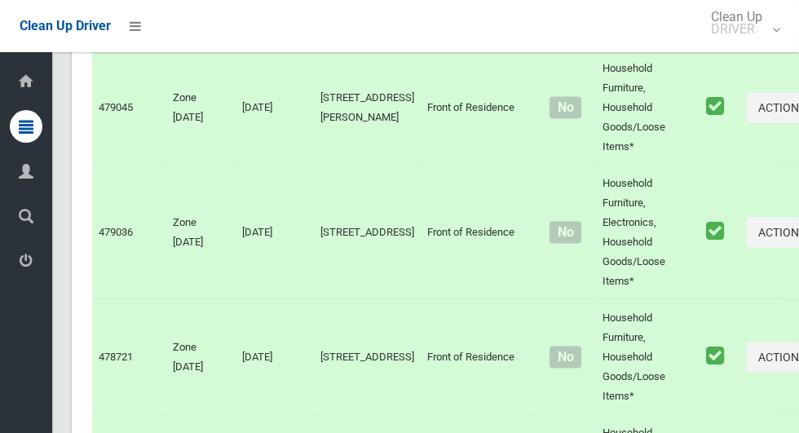
scroll to position [5109, 0]
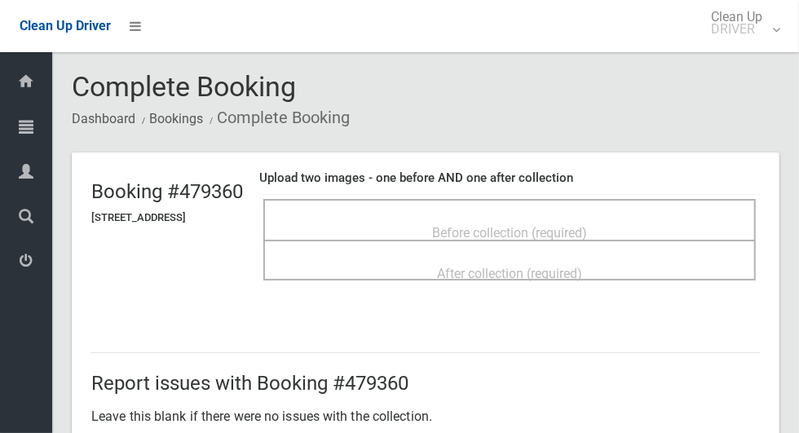
click at [624, 217] on div "Before collection (required)" at bounding box center [509, 232] width 456 height 30
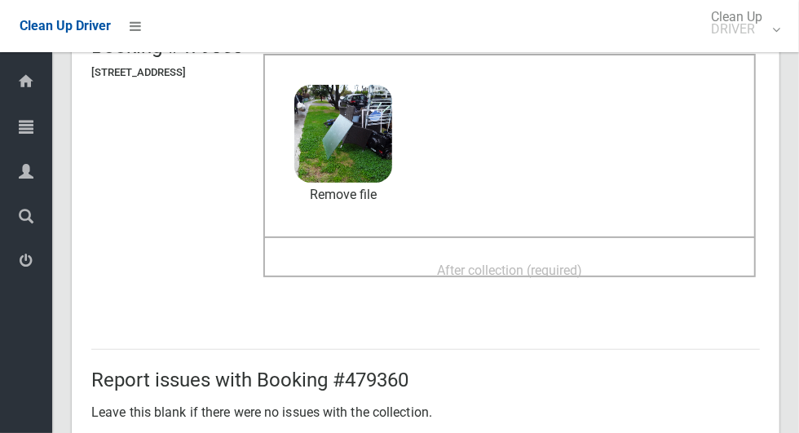
scroll to position [150, 0]
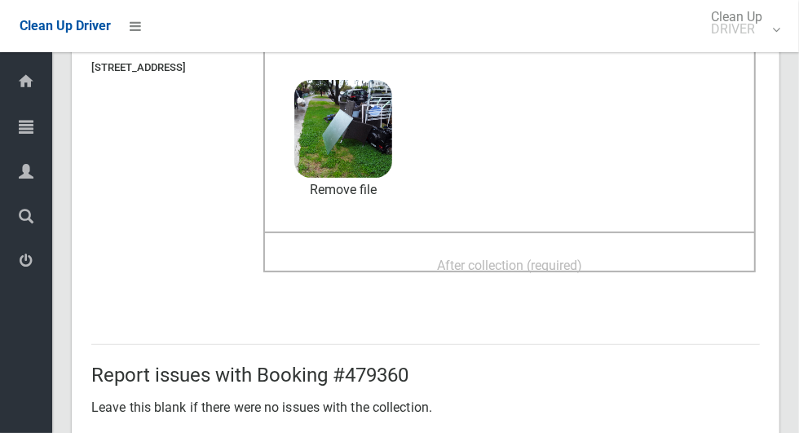
click at [582, 263] on span "After collection (required)" at bounding box center [509, 265] width 145 height 15
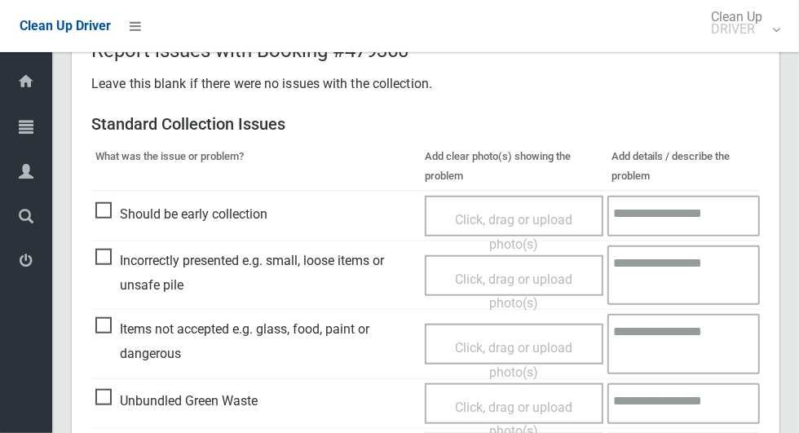
scroll to position [1333, 0]
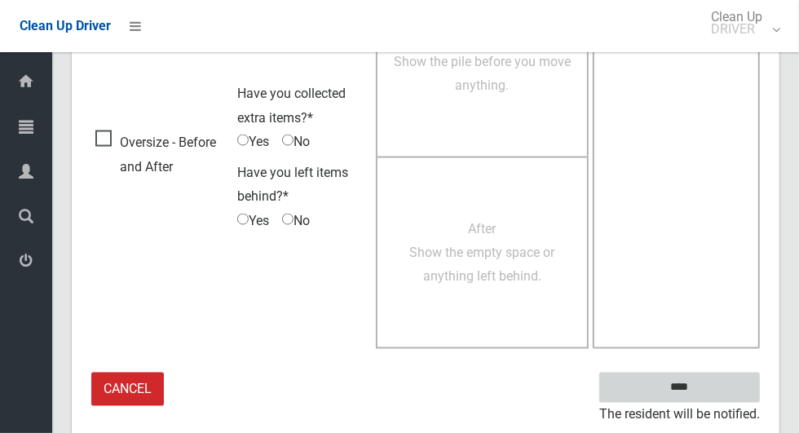
click at [713, 376] on input "****" at bounding box center [679, 387] width 161 height 30
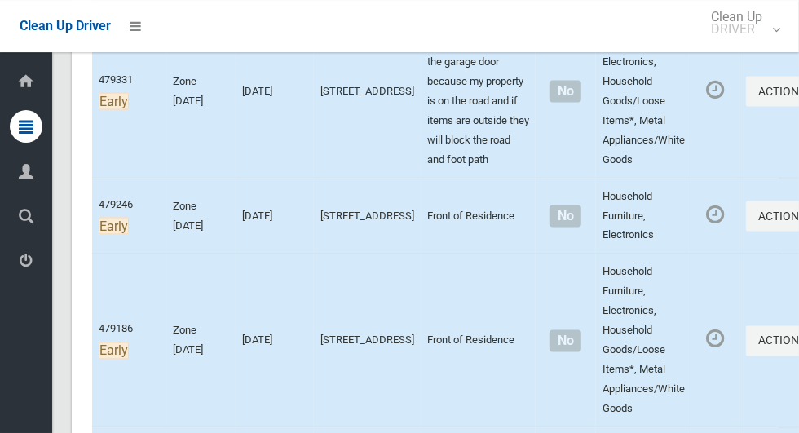
scroll to position [1456, 0]
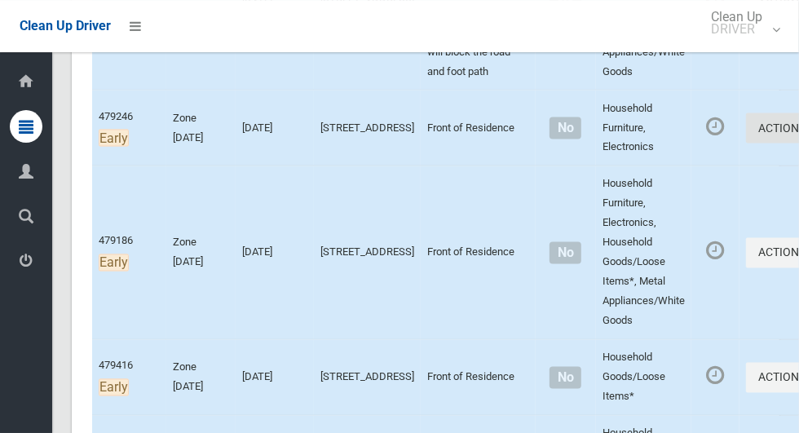
click at [798, 133] on icon "button" at bounding box center [808, 126] width 7 height 11
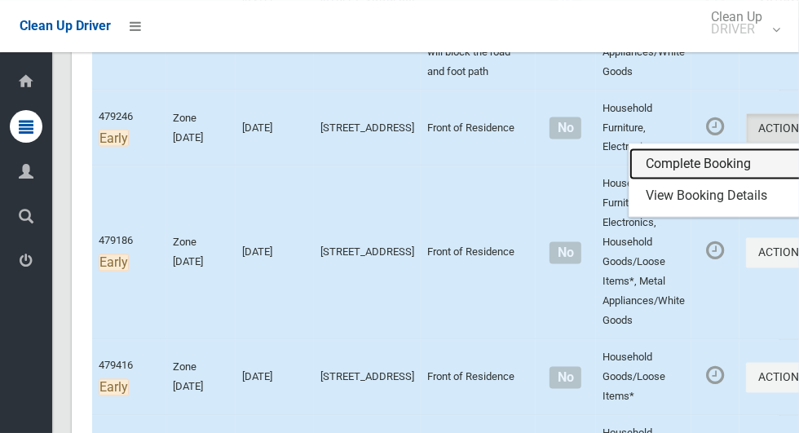
click at [650, 180] on link "Complete Booking" at bounding box center [726, 164] width 194 height 33
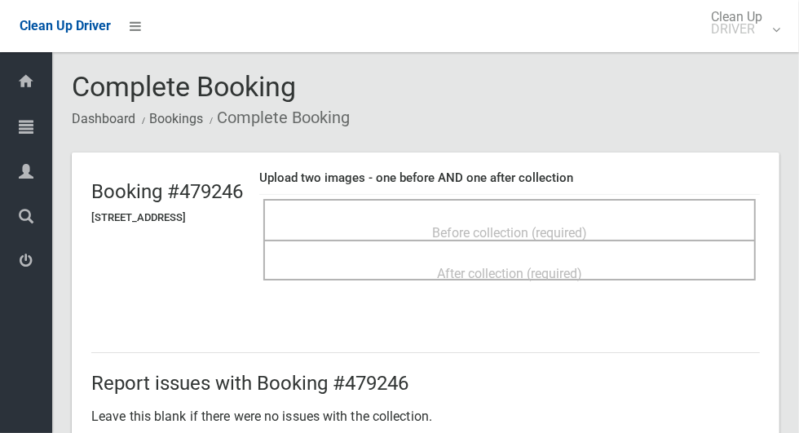
click at [566, 225] on span "Before collection (required)" at bounding box center [509, 232] width 155 height 15
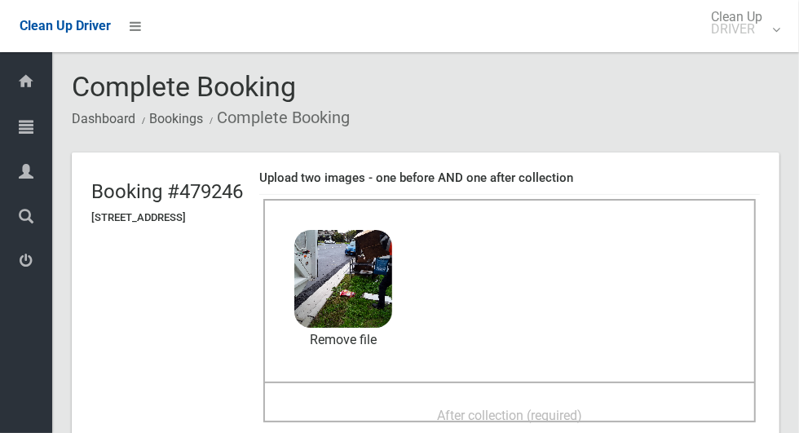
click at [582, 415] on span "After collection (required)" at bounding box center [509, 415] width 145 height 15
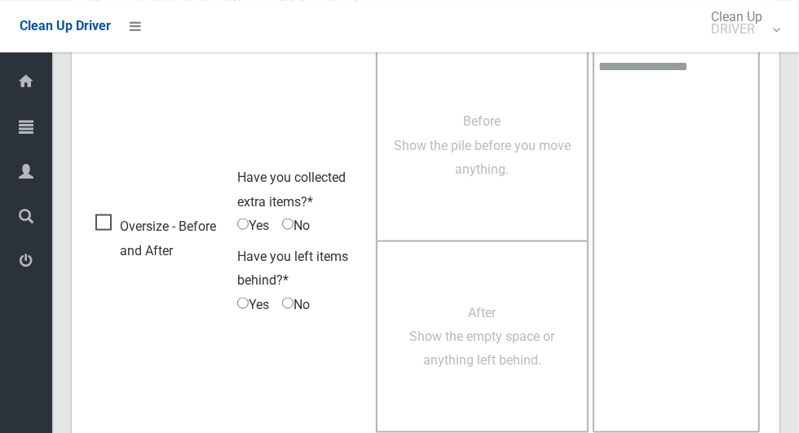
scroll to position [1333, 0]
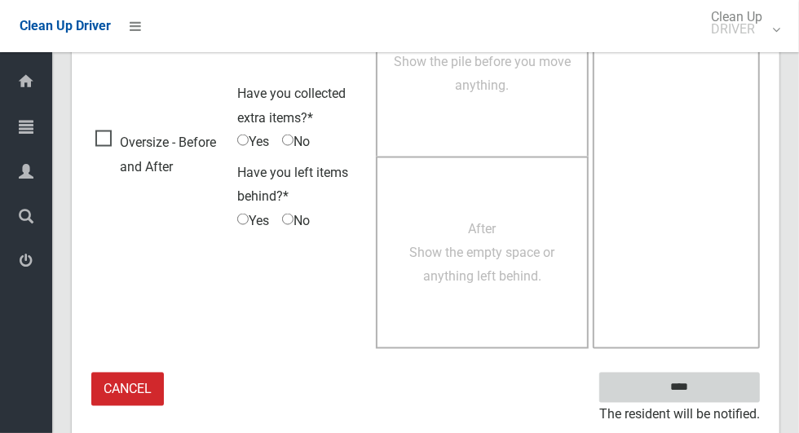
click at [679, 382] on input "****" at bounding box center [679, 387] width 161 height 30
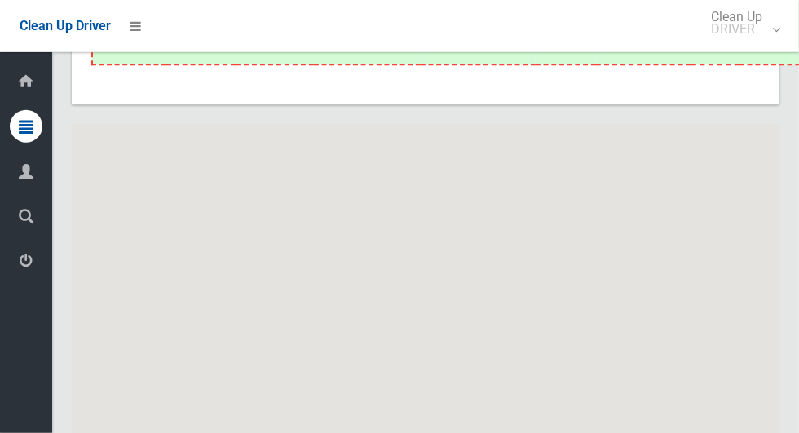
scroll to position [9674, 0]
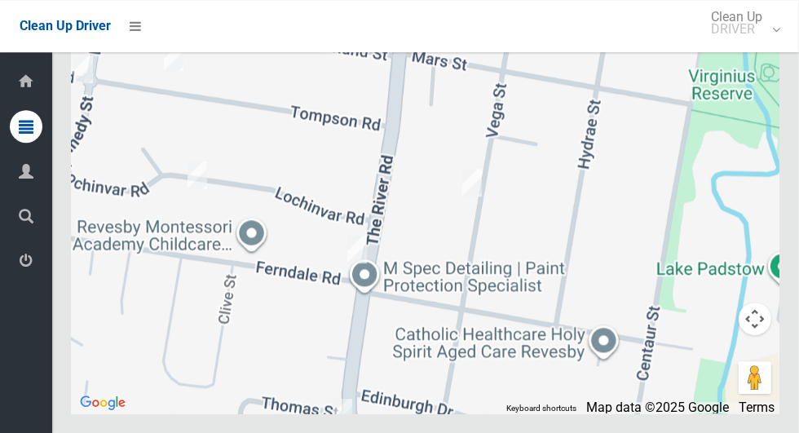
click at [350, 283] on div at bounding box center [425, 210] width 707 height 408
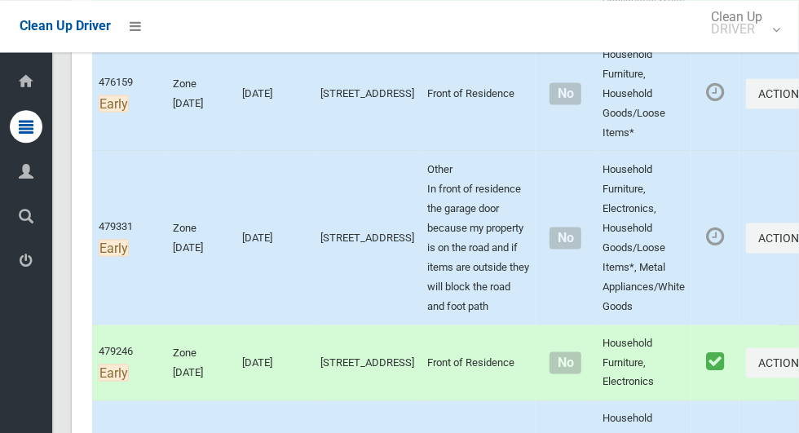
scroll to position [1324, 0]
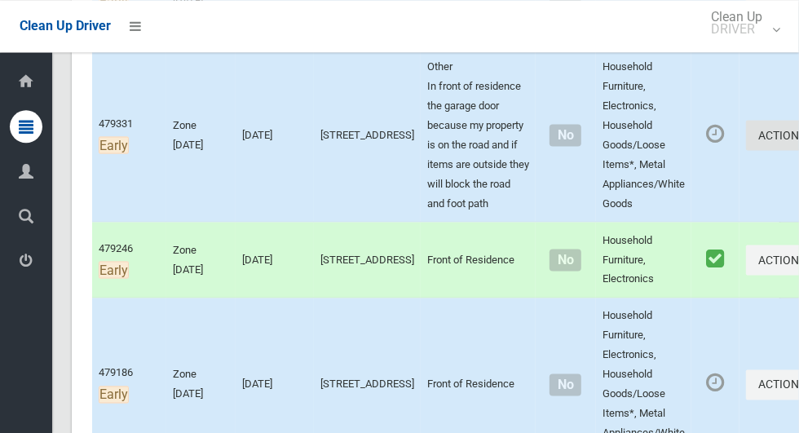
click at [746, 150] on button "Actions" at bounding box center [785, 135] width 78 height 30
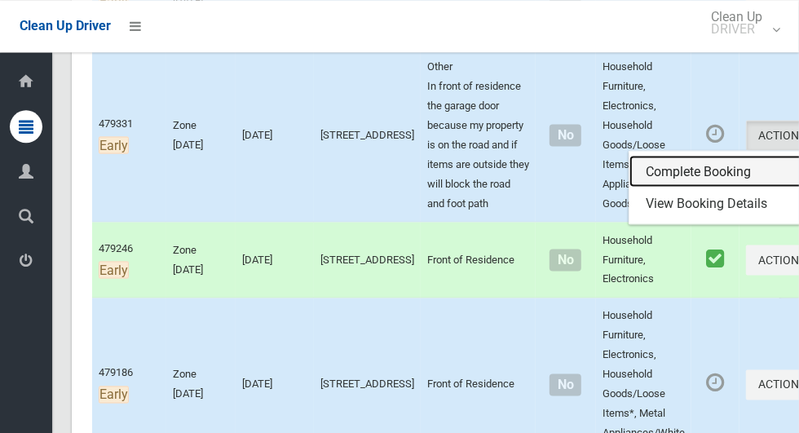
click at [653, 187] on link "Complete Booking" at bounding box center [726, 171] width 194 height 33
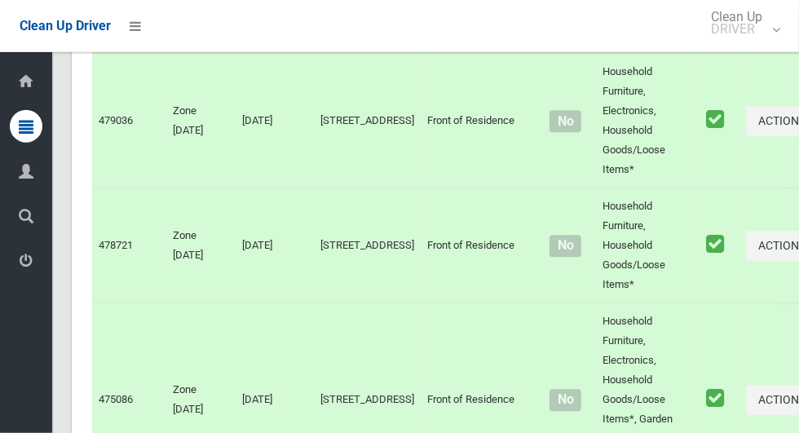
scroll to position [9674, 0]
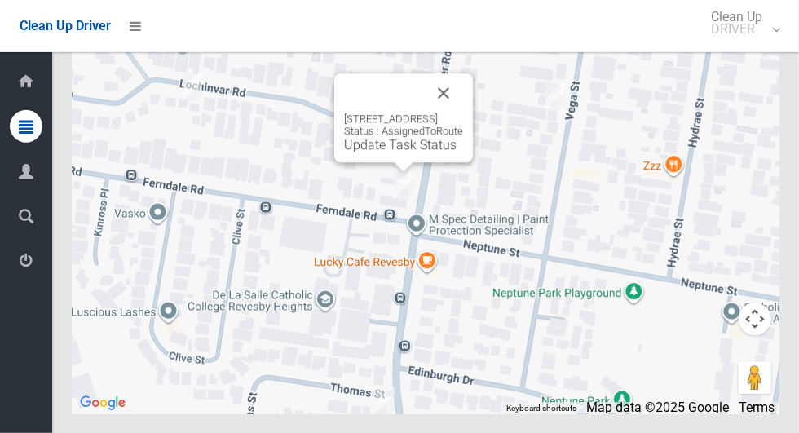
click at [463, 112] on button "Close" at bounding box center [443, 92] width 39 height 39
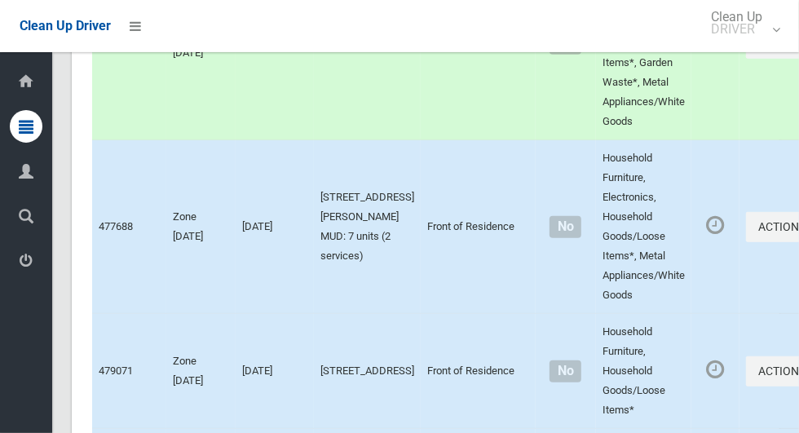
scroll to position [6757, 0]
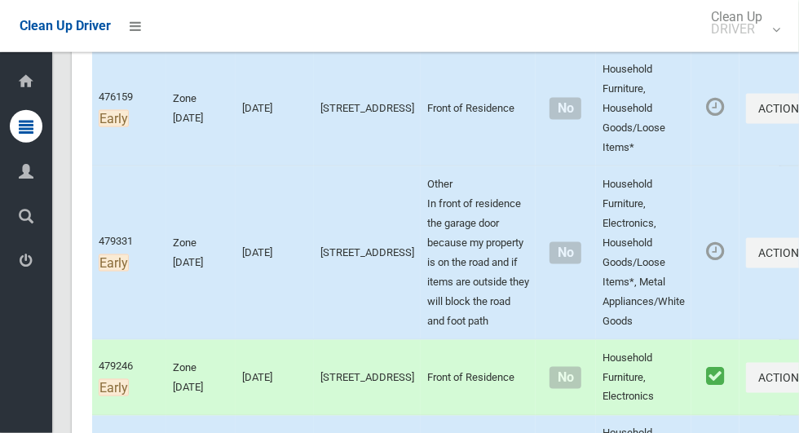
scroll to position [1207, 0]
click at [798, 257] on icon "button" at bounding box center [808, 250] width 7 height 11
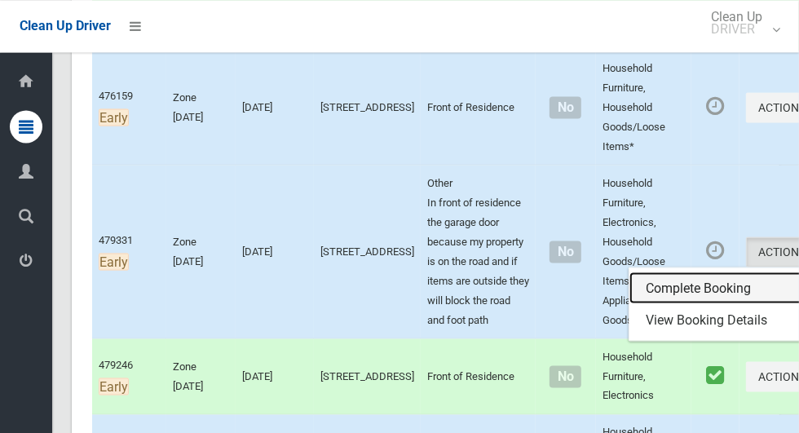
click at [644, 304] on link "Complete Booking" at bounding box center [726, 287] width 194 height 33
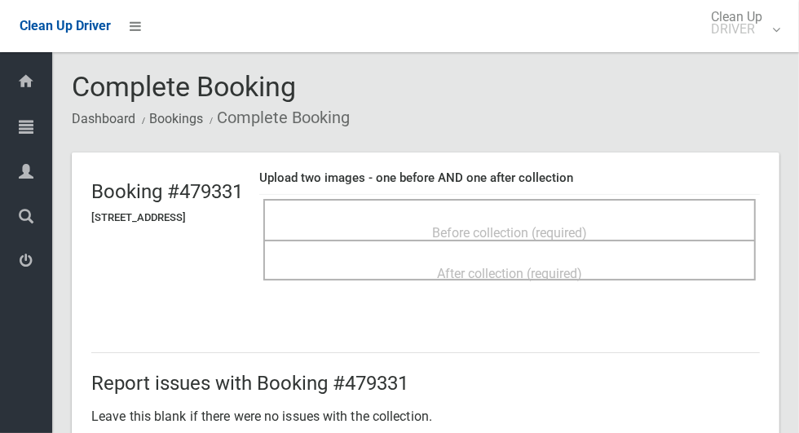
click at [584, 217] on div "Before collection (required)" at bounding box center [509, 232] width 456 height 30
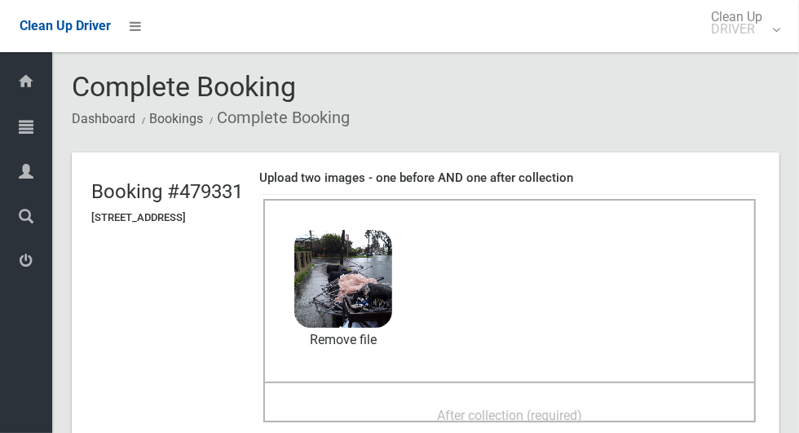
click at [566, 408] on span "After collection (required)" at bounding box center [509, 415] width 145 height 15
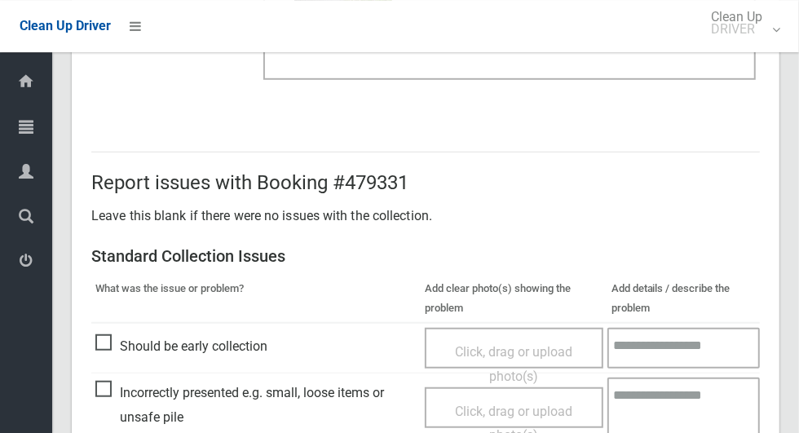
scroll to position [1333, 0]
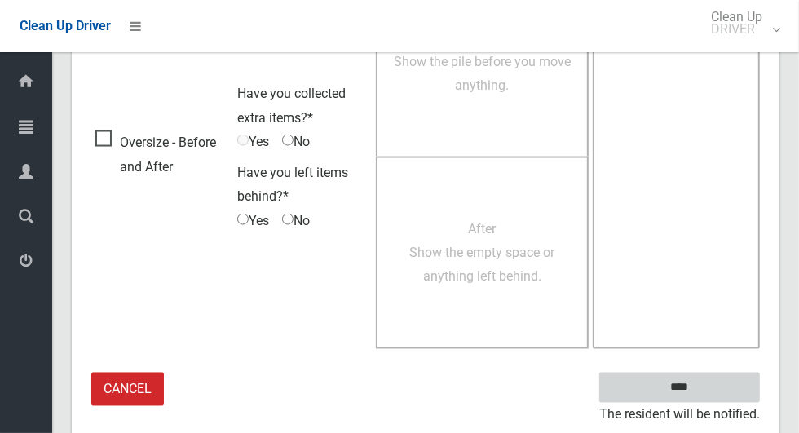
click at [679, 386] on input "****" at bounding box center [679, 387] width 161 height 30
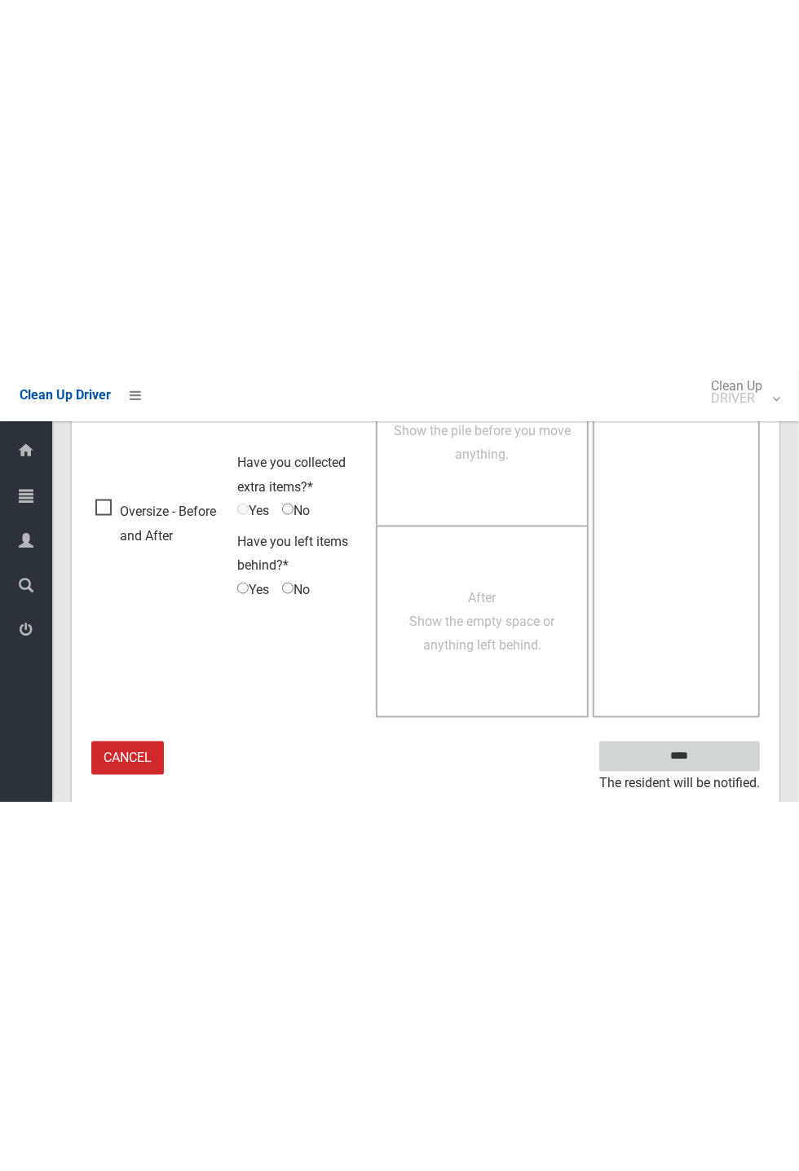
scroll to position [641, 0]
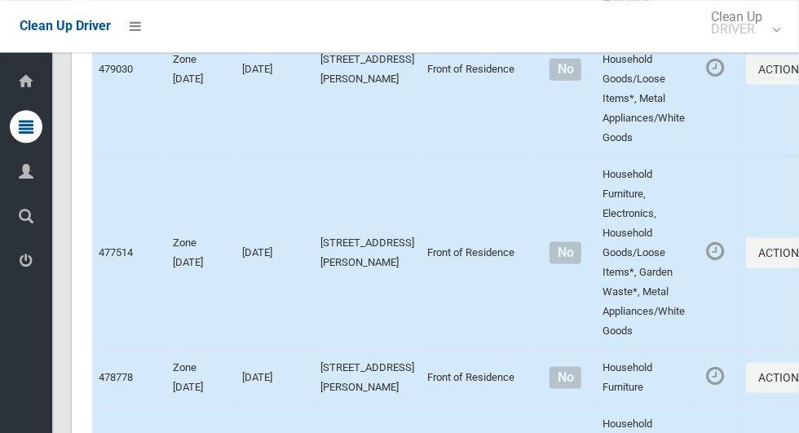
scroll to position [7424, 0]
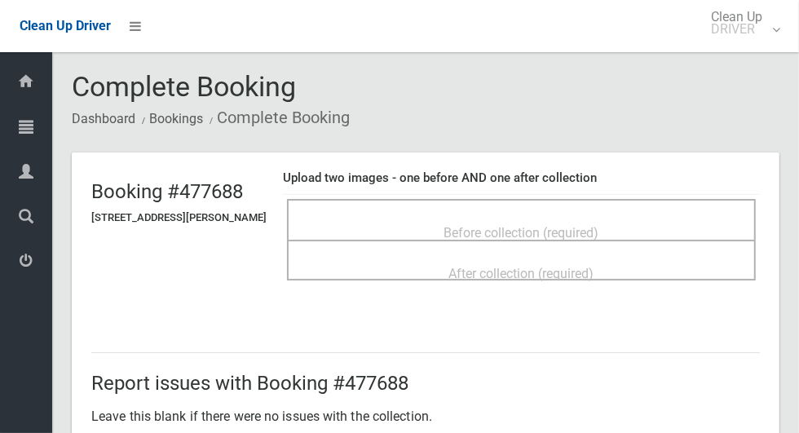
click at [598, 225] on span "Before collection (required)" at bounding box center [521, 232] width 155 height 15
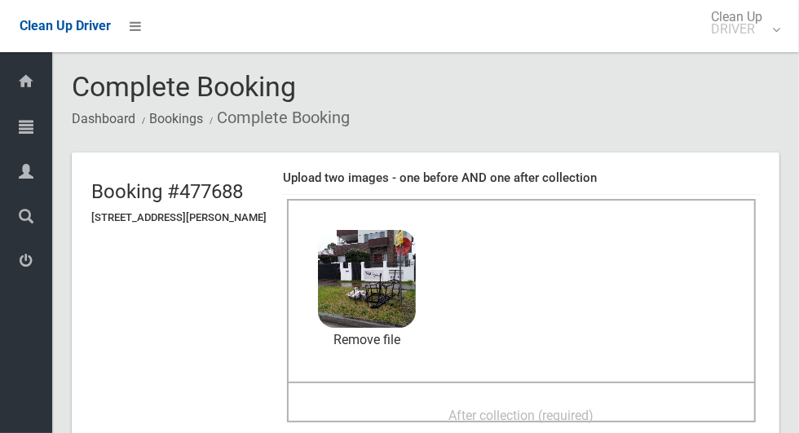
click at [461, 415] on span "After collection (required)" at bounding box center [521, 415] width 145 height 15
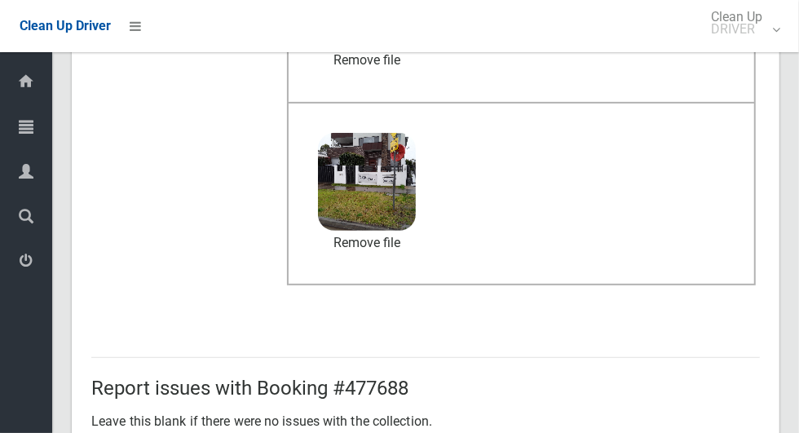
scroll to position [842, 0]
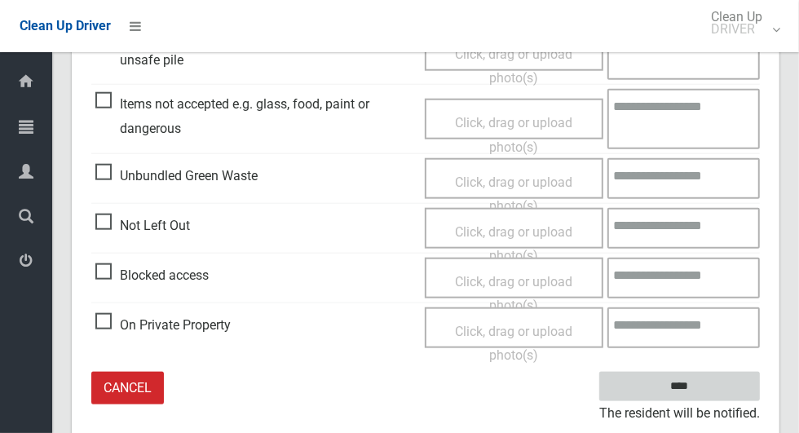
click at [682, 382] on input "****" at bounding box center [679, 387] width 161 height 30
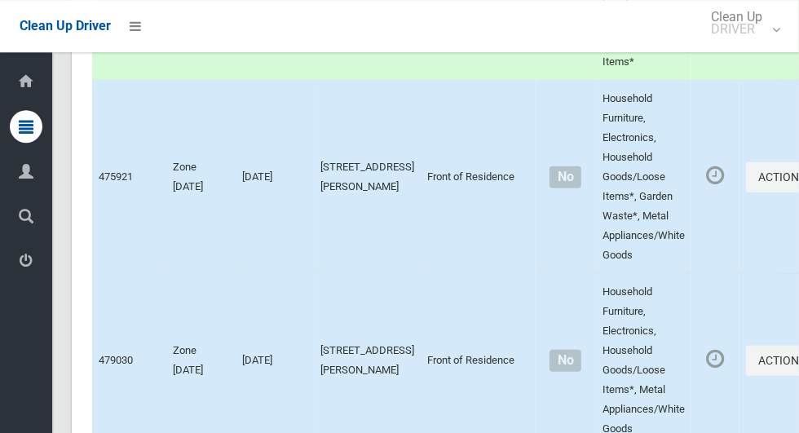
scroll to position [7141, 0]
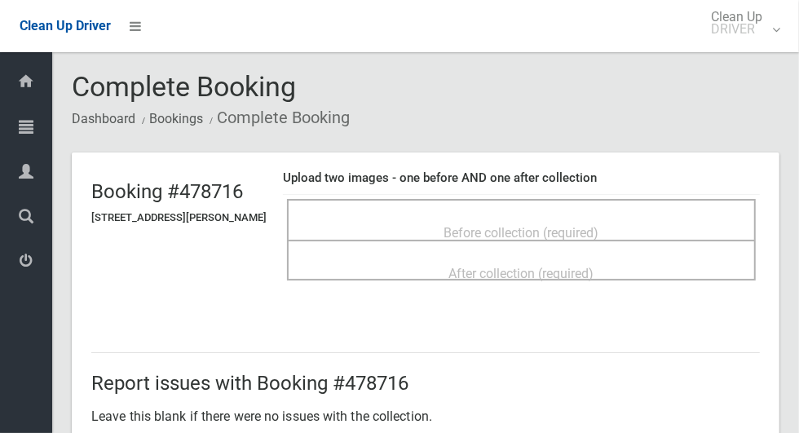
click at [618, 225] on div "Before collection (required)" at bounding box center [521, 232] width 433 height 30
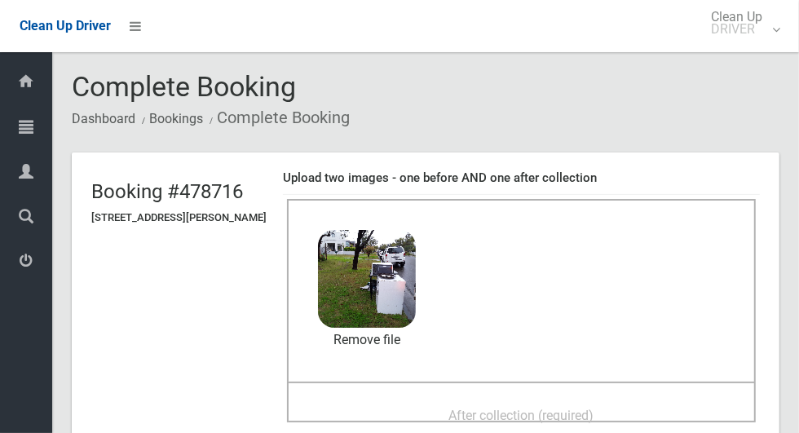
click at [562, 410] on span "After collection (required)" at bounding box center [521, 415] width 145 height 15
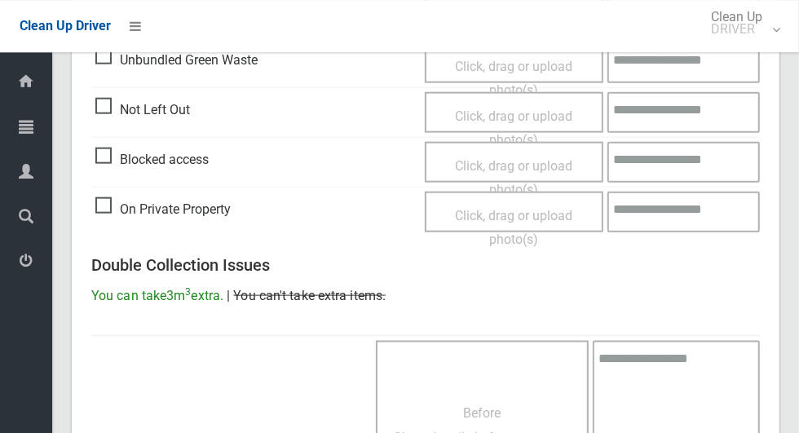
scroll to position [1333, 0]
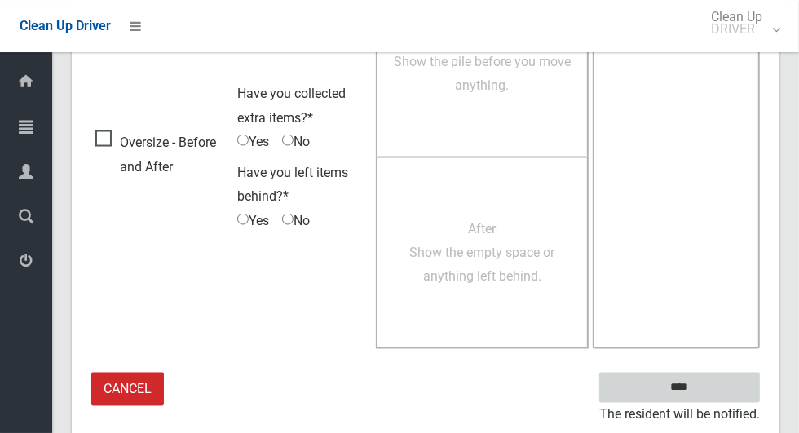
click at [685, 397] on input "****" at bounding box center [679, 387] width 161 height 30
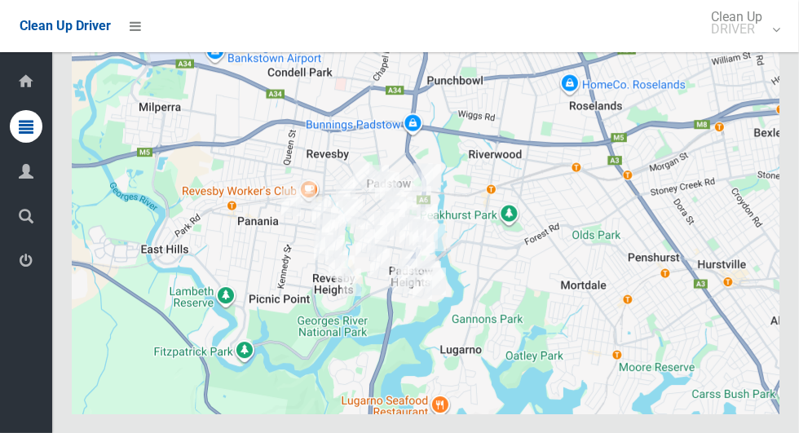
scroll to position [9674, 0]
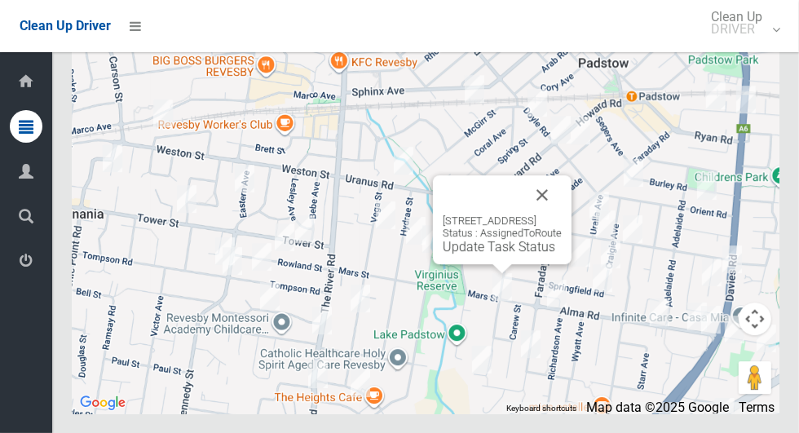
click at [562, 214] on button "Close" at bounding box center [541, 194] width 39 height 39
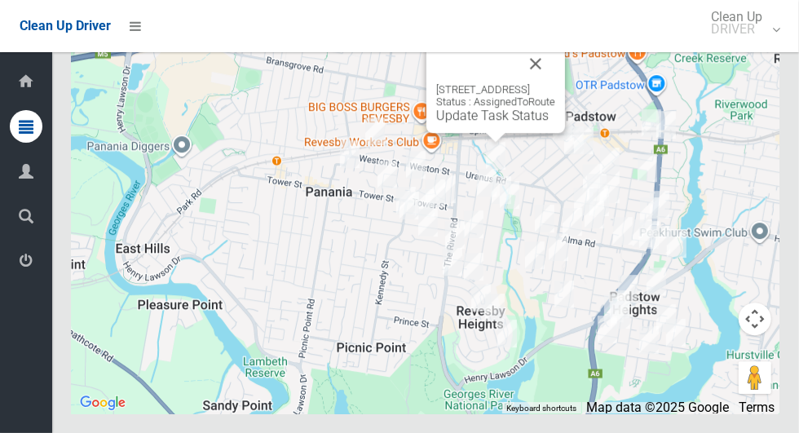
click at [565, 97] on div "66 Uranus Road, REVESBY NSW 2212 Status : AssignedToRoute Update Task Status" at bounding box center [495, 88] width 139 height 89
click at [553, 83] on button "Close" at bounding box center [535, 63] width 39 height 39
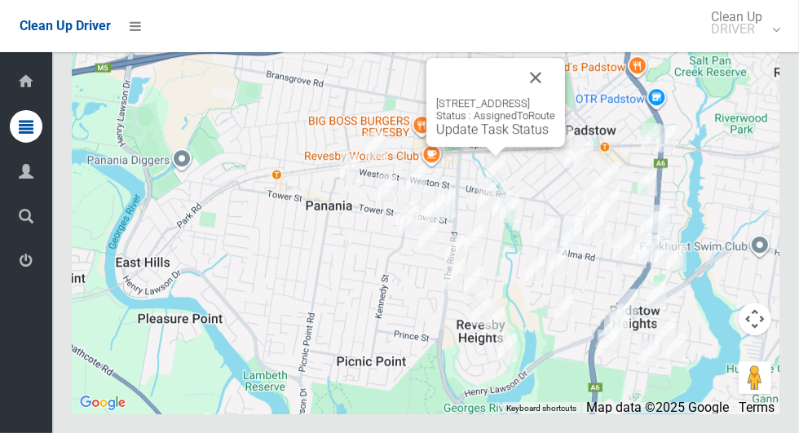
click at [555, 97] on button "Close" at bounding box center [535, 77] width 39 height 39
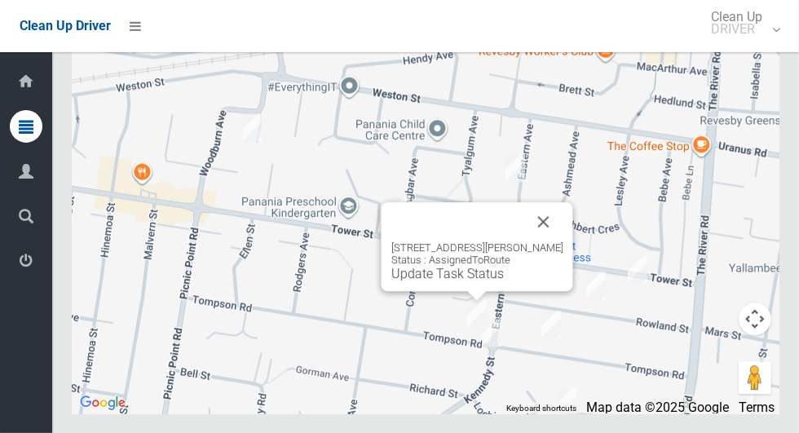
click at [549, 241] on button "Close" at bounding box center [543, 221] width 39 height 39
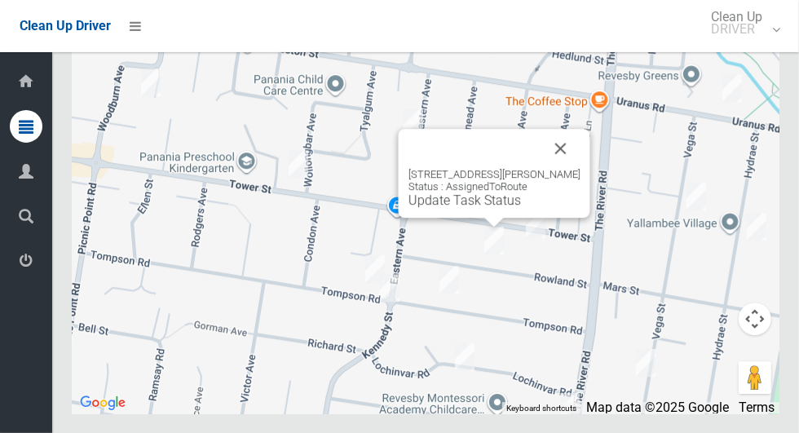
click at [565, 168] on button "Close" at bounding box center [560, 148] width 39 height 39
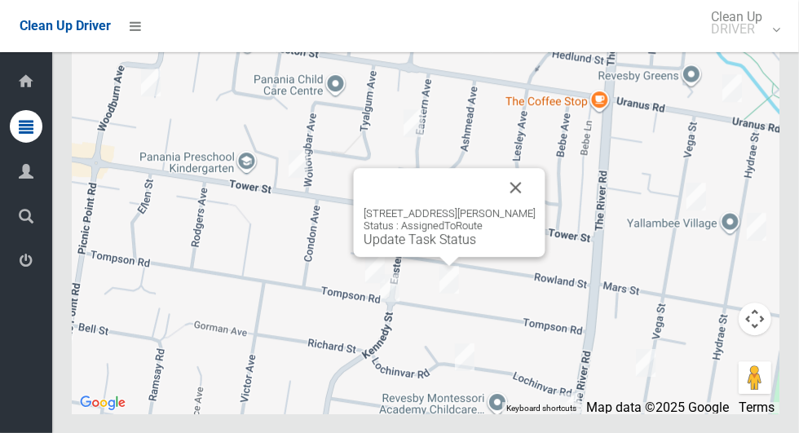
click at [516, 207] on button "Close" at bounding box center [515, 187] width 39 height 39
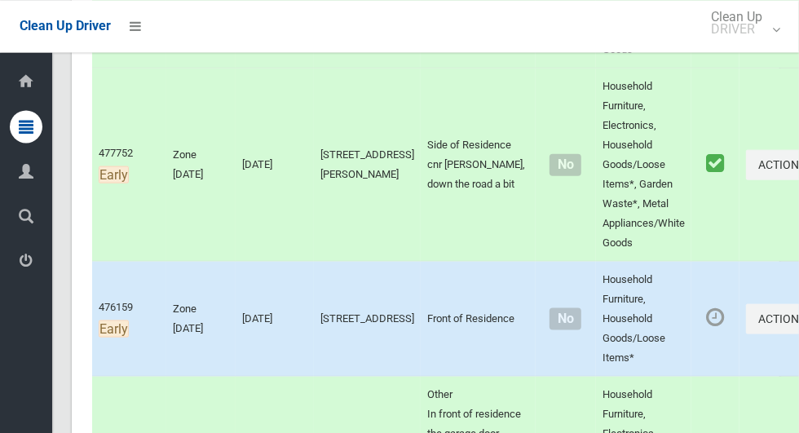
scroll to position [996, 0]
click at [798, 324] on icon "button" at bounding box center [808, 317] width 7 height 11
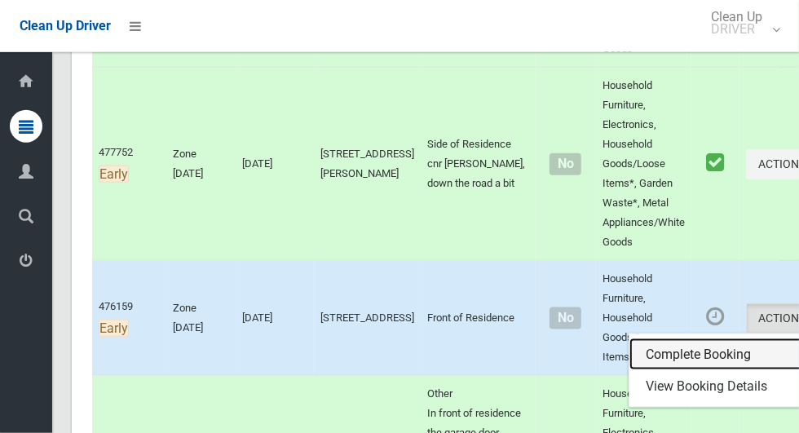
click at [641, 371] on link "Complete Booking" at bounding box center [726, 354] width 194 height 33
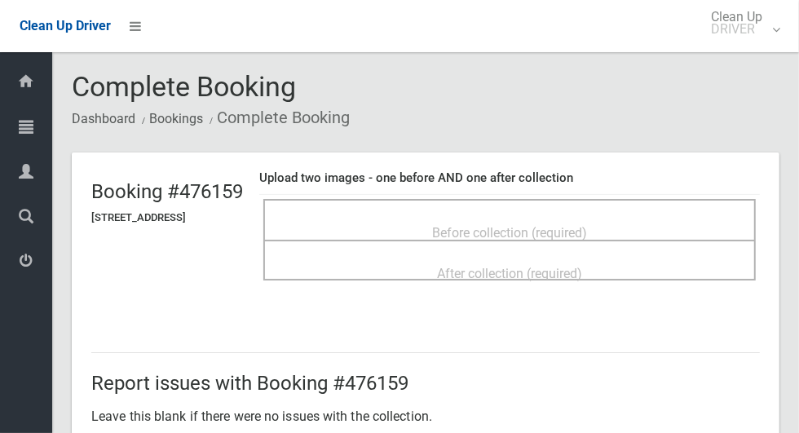
click at [545, 217] on div "Before collection (required)" at bounding box center [509, 232] width 456 height 30
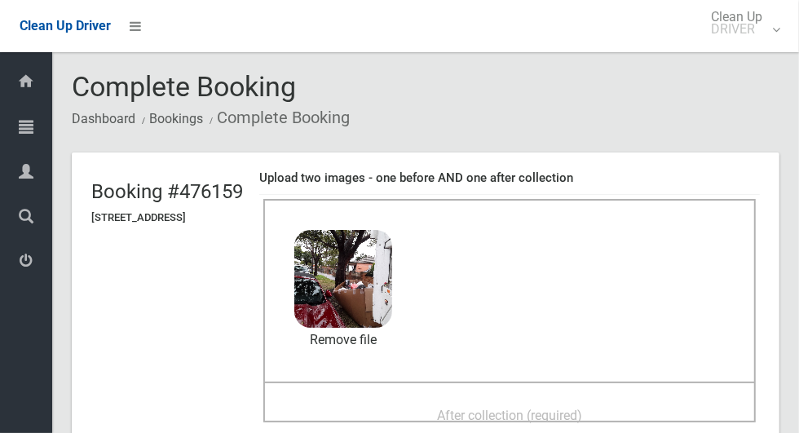
click at [555, 415] on span "After collection (required)" at bounding box center [509, 415] width 145 height 15
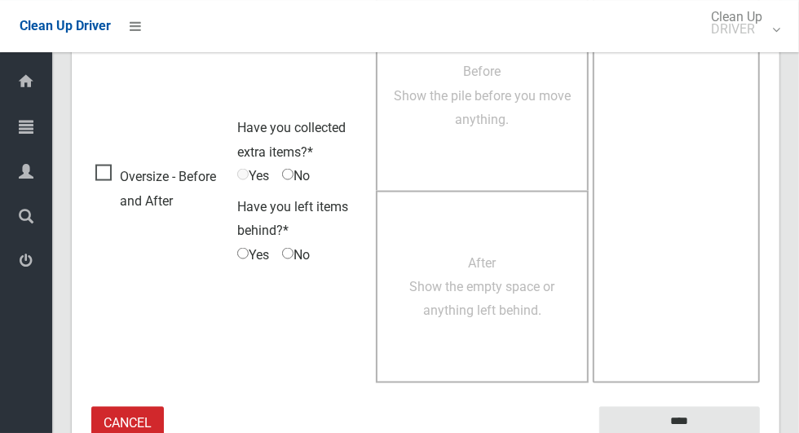
scroll to position [1333, 0]
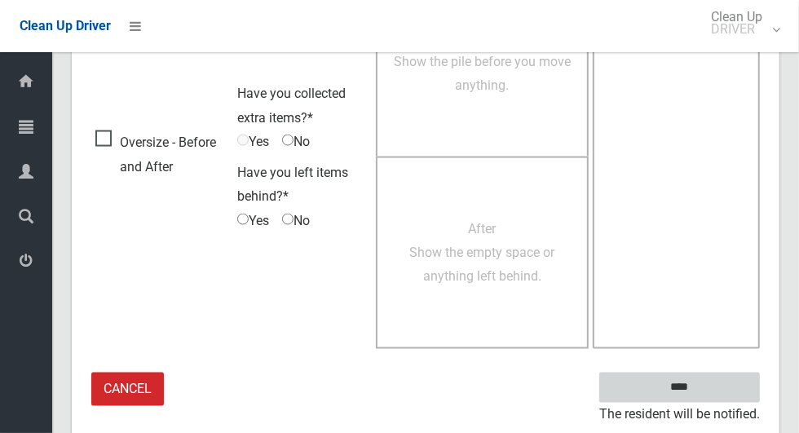
click at [672, 385] on input "****" at bounding box center [679, 387] width 161 height 30
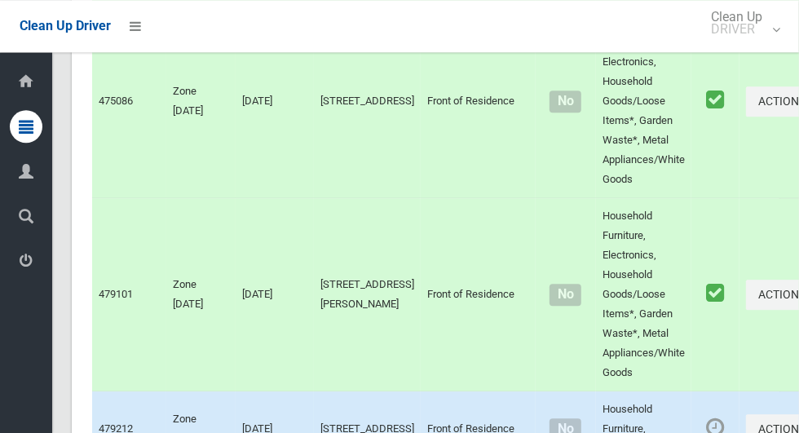
scroll to position [9674, 0]
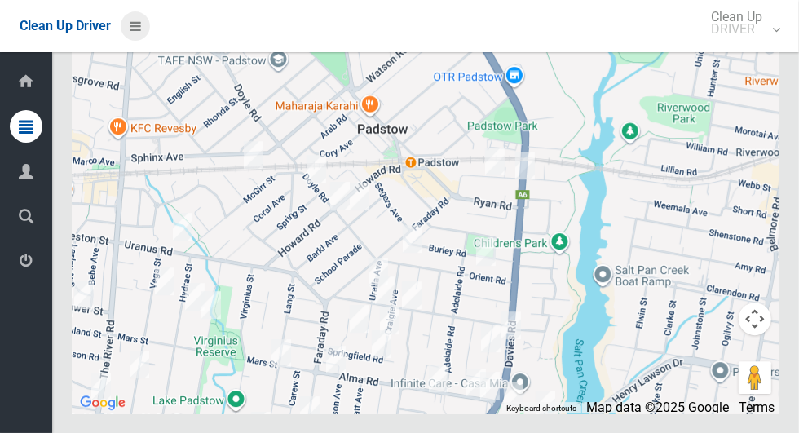
click at [141, 28] on icon at bounding box center [135, 26] width 11 height 28
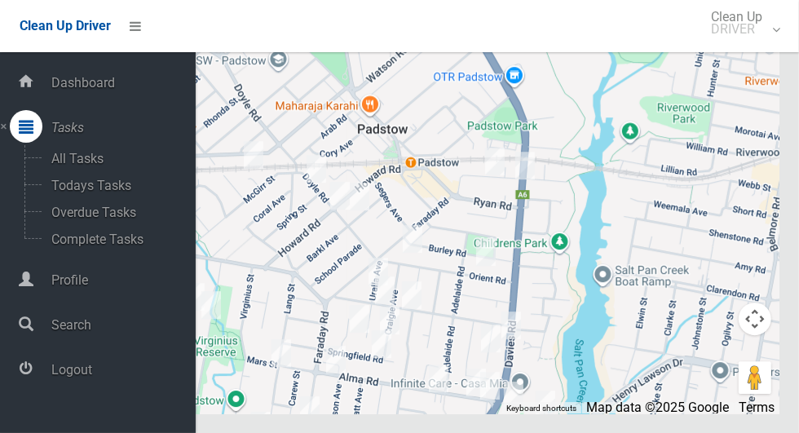
click at [89, 370] on span "Logout" at bounding box center [120, 369] width 149 height 15
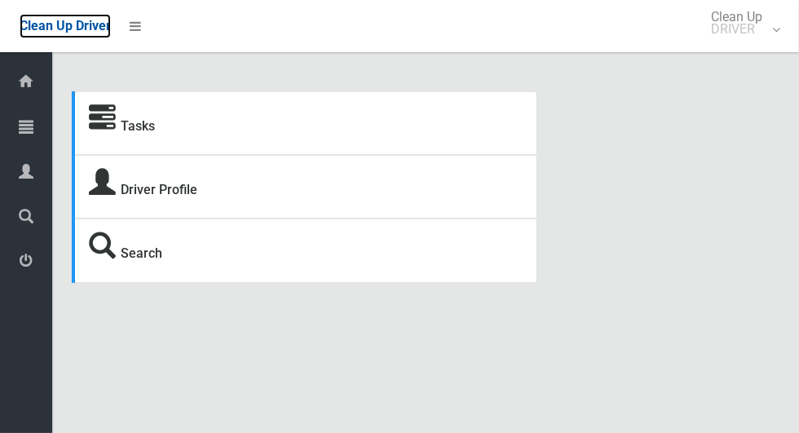
click at [103, 38] on link "Clean Up Driver" at bounding box center [65, 26] width 91 height 24
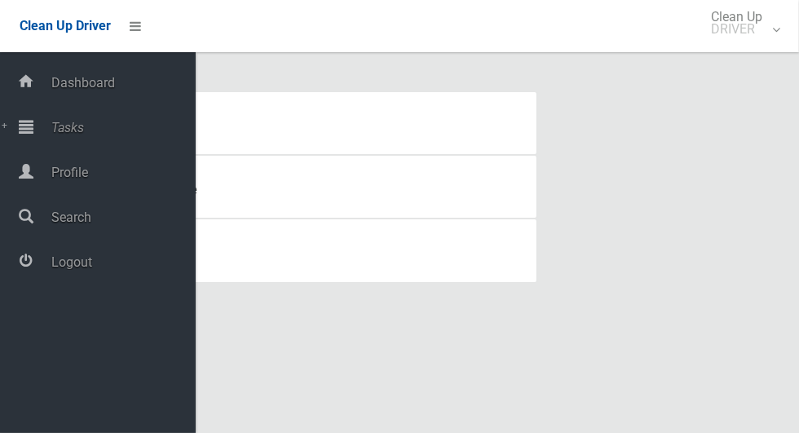
click at [84, 132] on span "Tasks" at bounding box center [120, 127] width 149 height 15
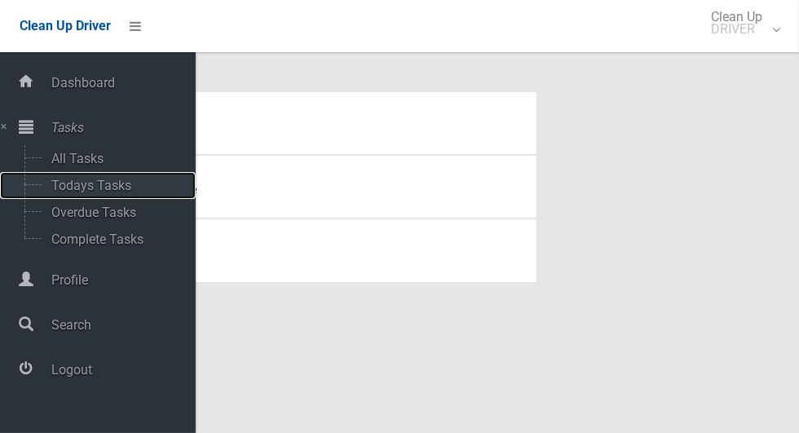
click at [92, 192] on span "Todays Tasks" at bounding box center [113, 185] width 135 height 15
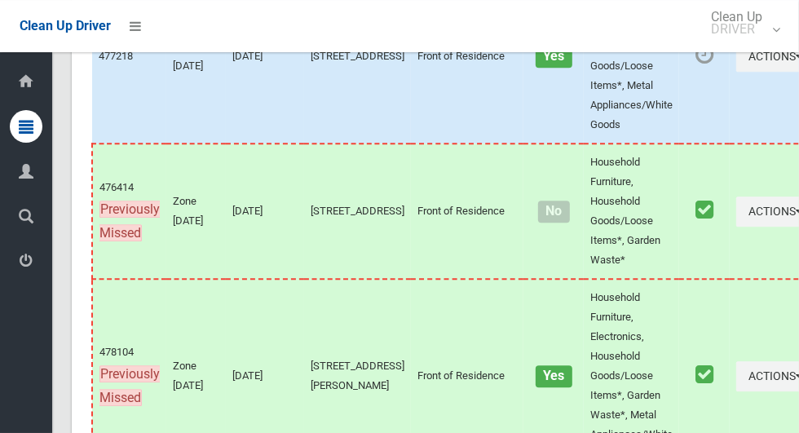
scroll to position [8707, 0]
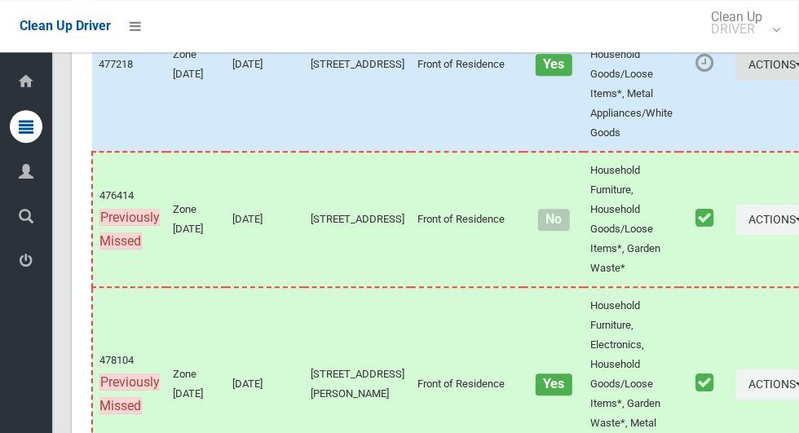
click at [736, 80] on button "Actions" at bounding box center [775, 65] width 78 height 30
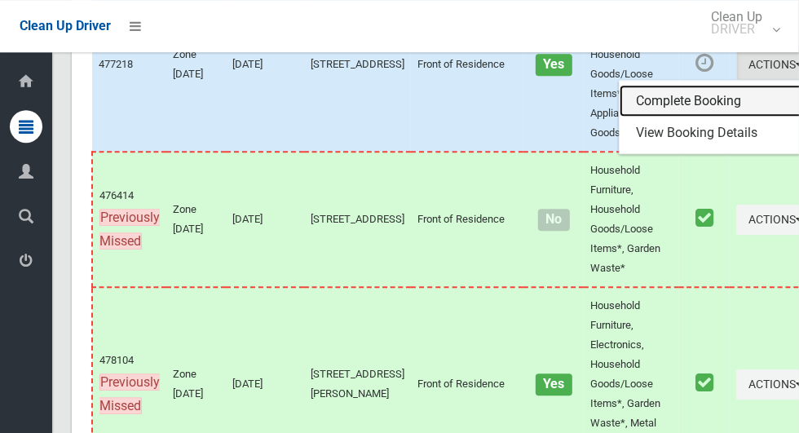
click at [653, 117] on link "Complete Booking" at bounding box center [716, 101] width 194 height 33
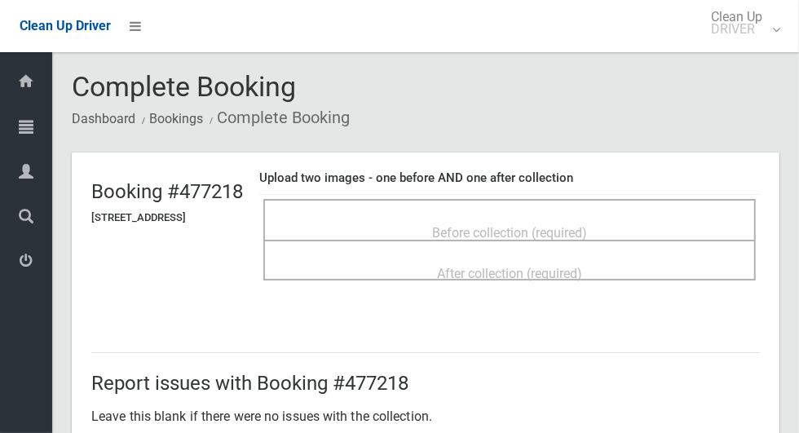
click at [587, 225] on span "Before collection (required)" at bounding box center [509, 232] width 155 height 15
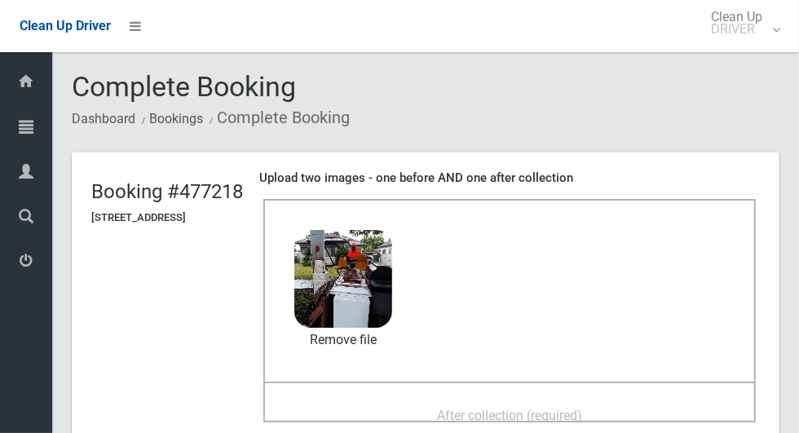
click at [579, 408] on span "After collection (required)" at bounding box center [509, 415] width 145 height 15
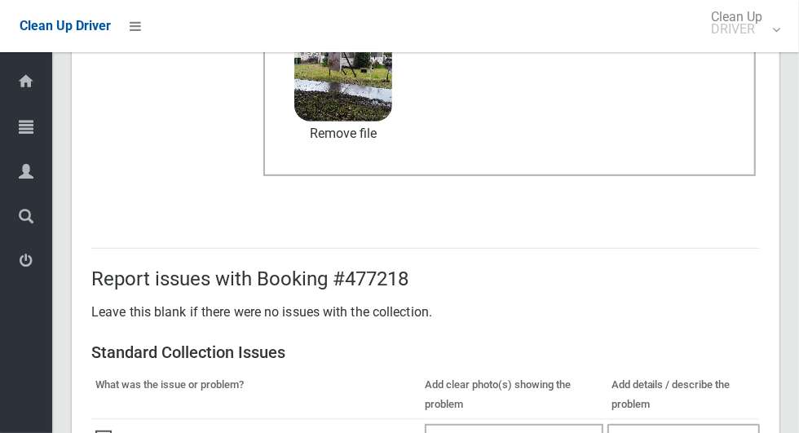
scroll to position [1333, 0]
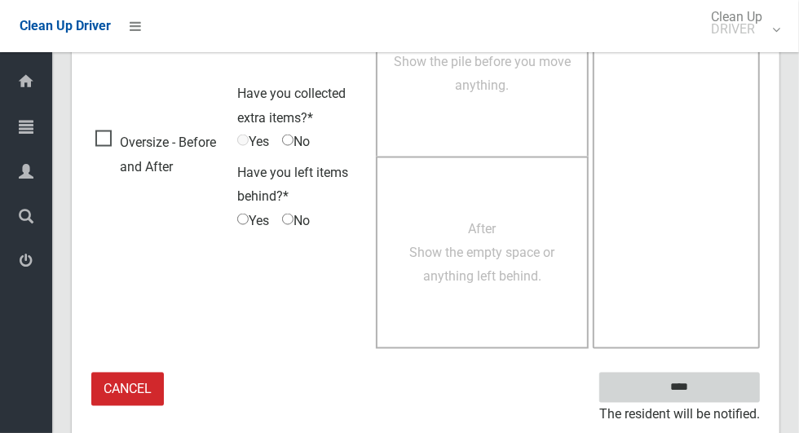
click at [684, 380] on input "****" at bounding box center [679, 387] width 161 height 30
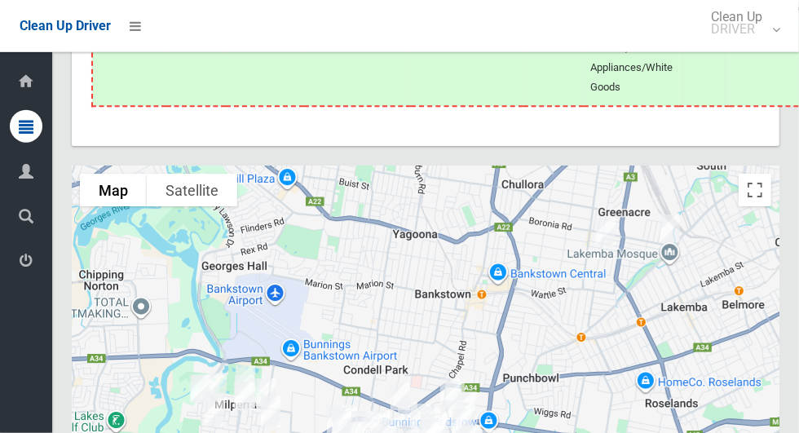
scroll to position [9297, 0]
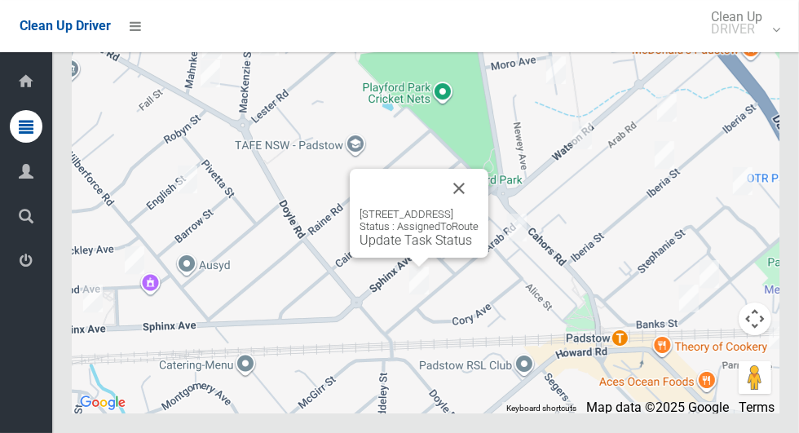
click at [478, 208] on button "Close" at bounding box center [458, 188] width 39 height 39
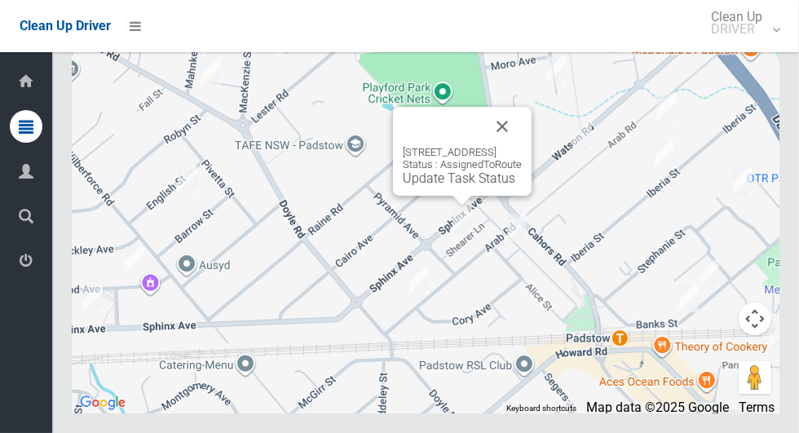
click at [522, 146] on button "Close" at bounding box center [502, 126] width 39 height 39
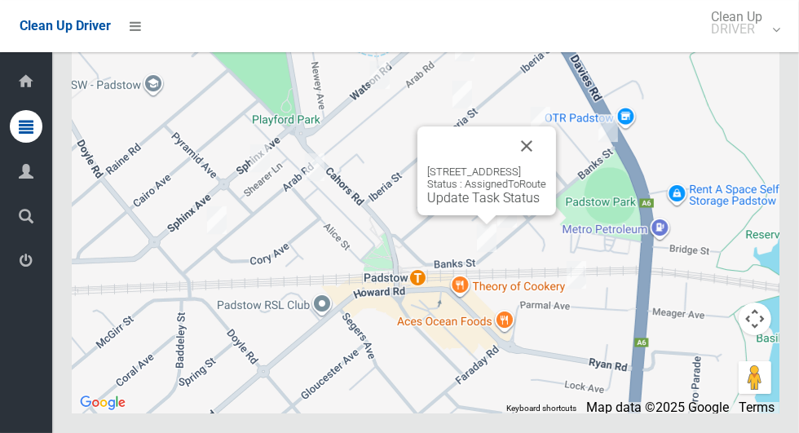
click at [546, 165] on button "Close" at bounding box center [526, 145] width 39 height 39
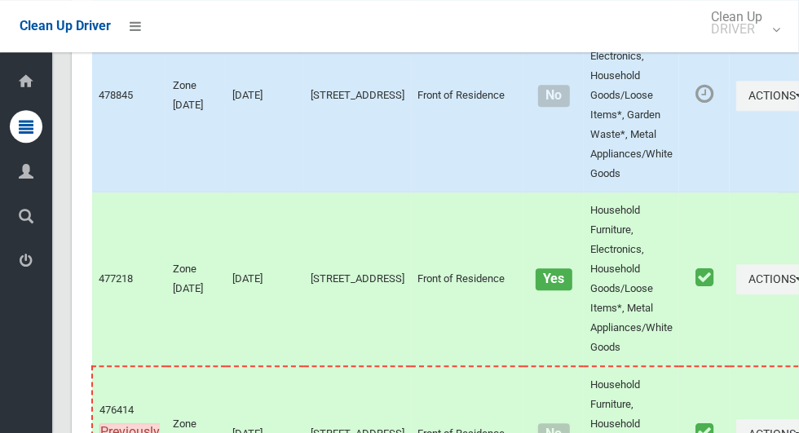
scroll to position [8455, 0]
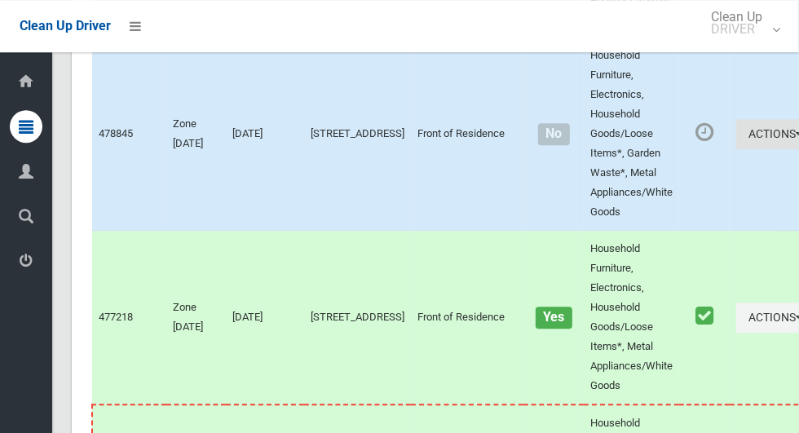
click at [795, 139] on icon "button" at bounding box center [798, 133] width 7 height 11
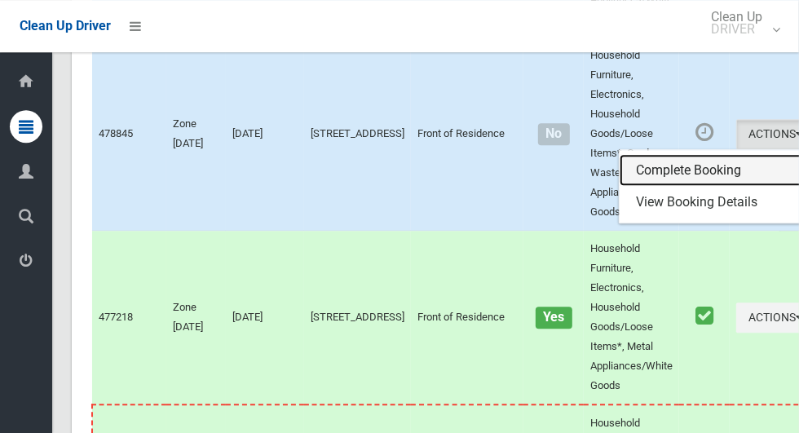
click at [652, 187] on link "Complete Booking" at bounding box center [716, 170] width 194 height 33
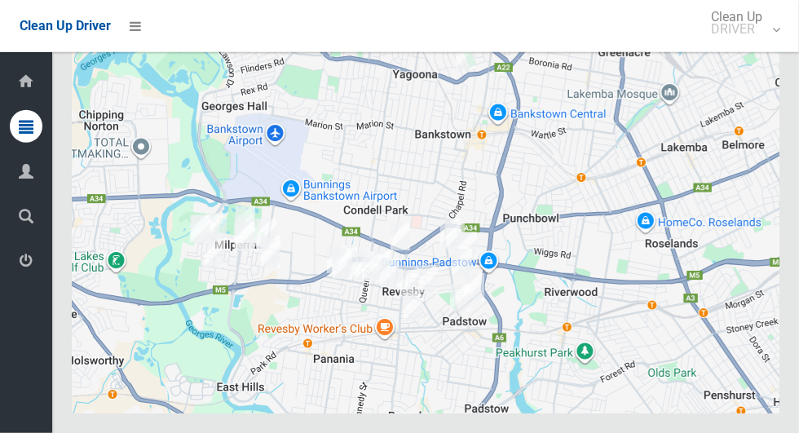
scroll to position [9297, 0]
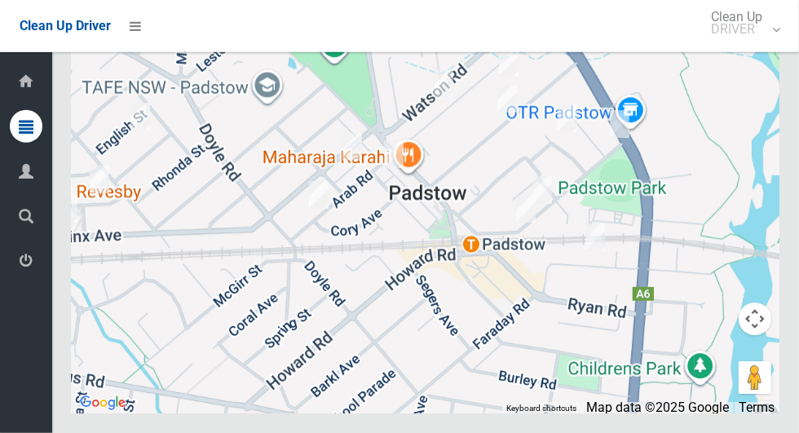
click at [524, 248] on div at bounding box center [425, 210] width 707 height 408
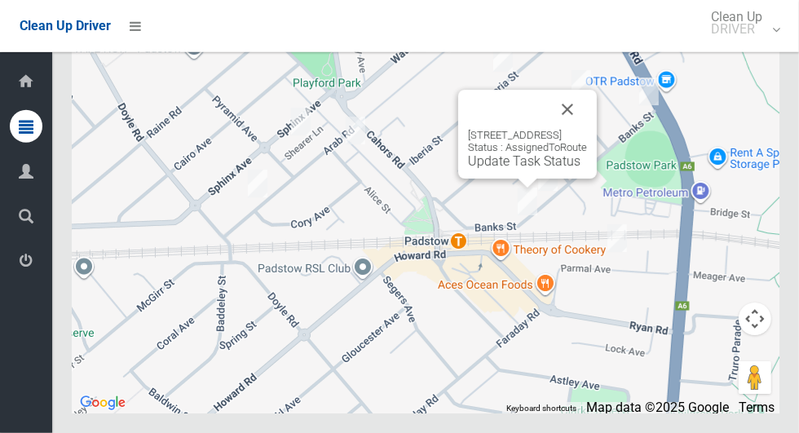
scroll to position [8605, 0]
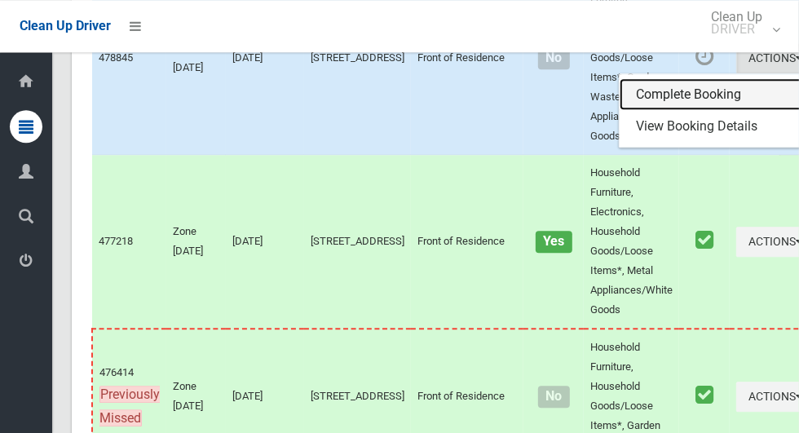
click at [644, 111] on link "Complete Booking" at bounding box center [716, 94] width 194 height 33
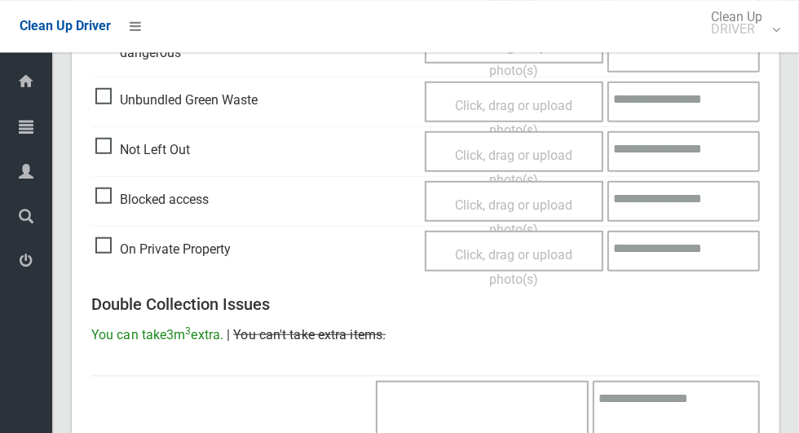
scroll to position [637, 0]
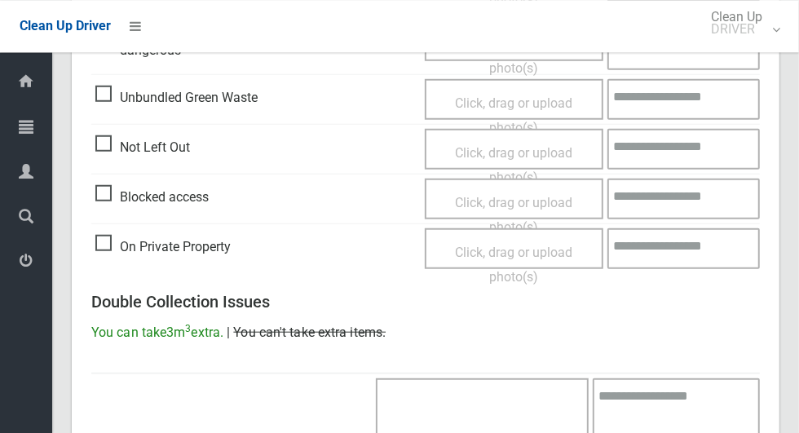
click at [522, 148] on span "Click, drag or upload photo(s)" at bounding box center [513, 164] width 117 height 40
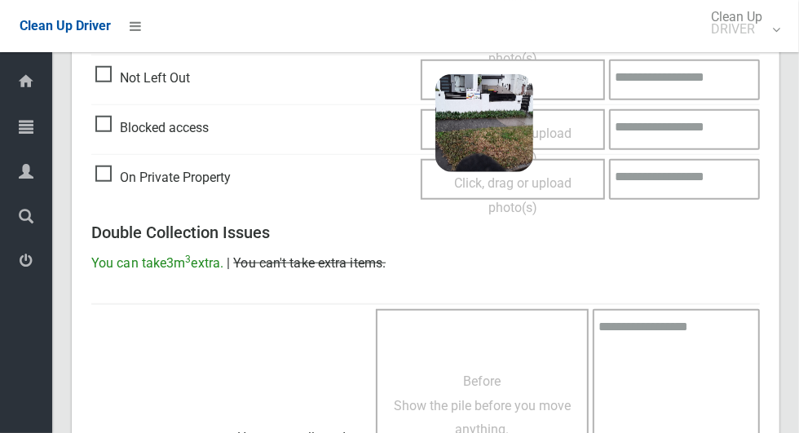
scroll to position [1050, 0]
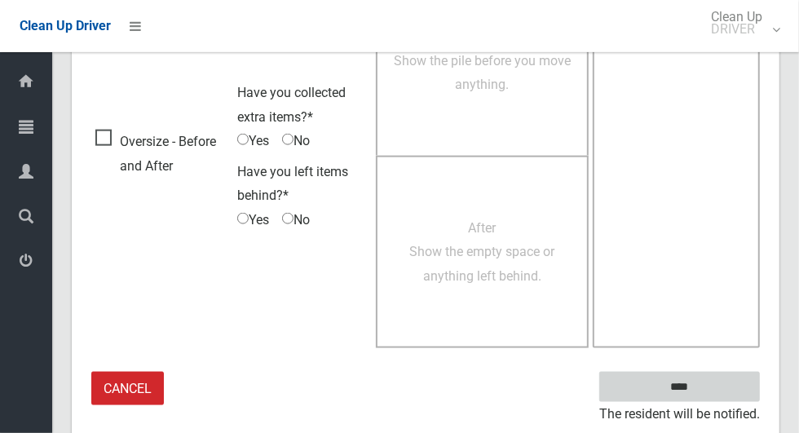
click at [694, 383] on input "****" at bounding box center [679, 387] width 161 height 30
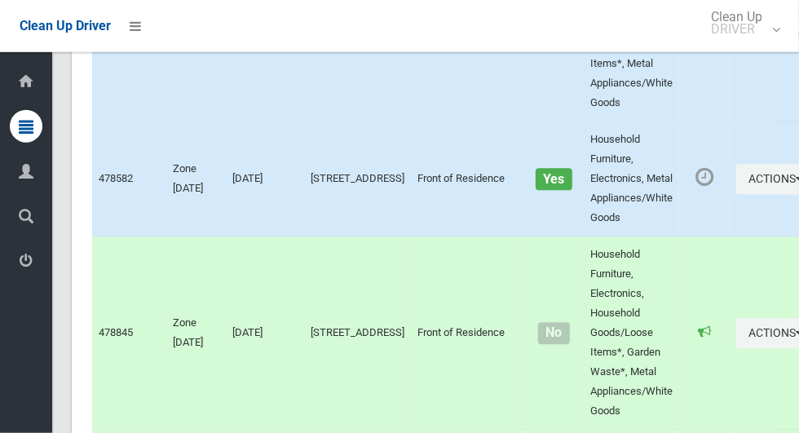
scroll to position [8255, 0]
click at [743, 195] on button "Actions" at bounding box center [775, 180] width 78 height 30
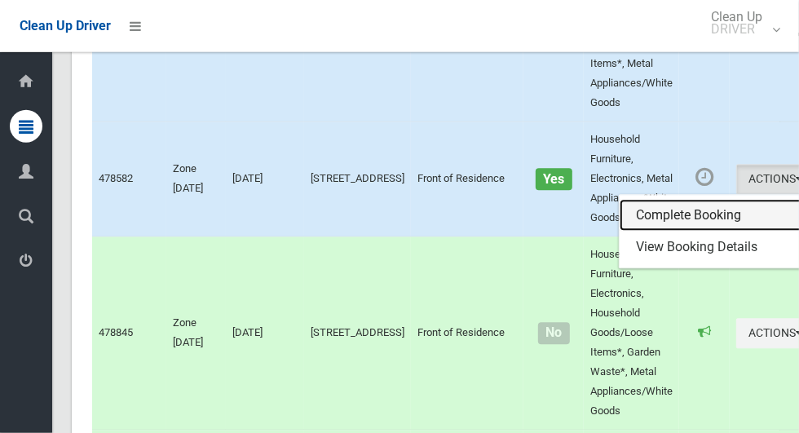
click at [671, 232] on link "Complete Booking" at bounding box center [716, 216] width 194 height 33
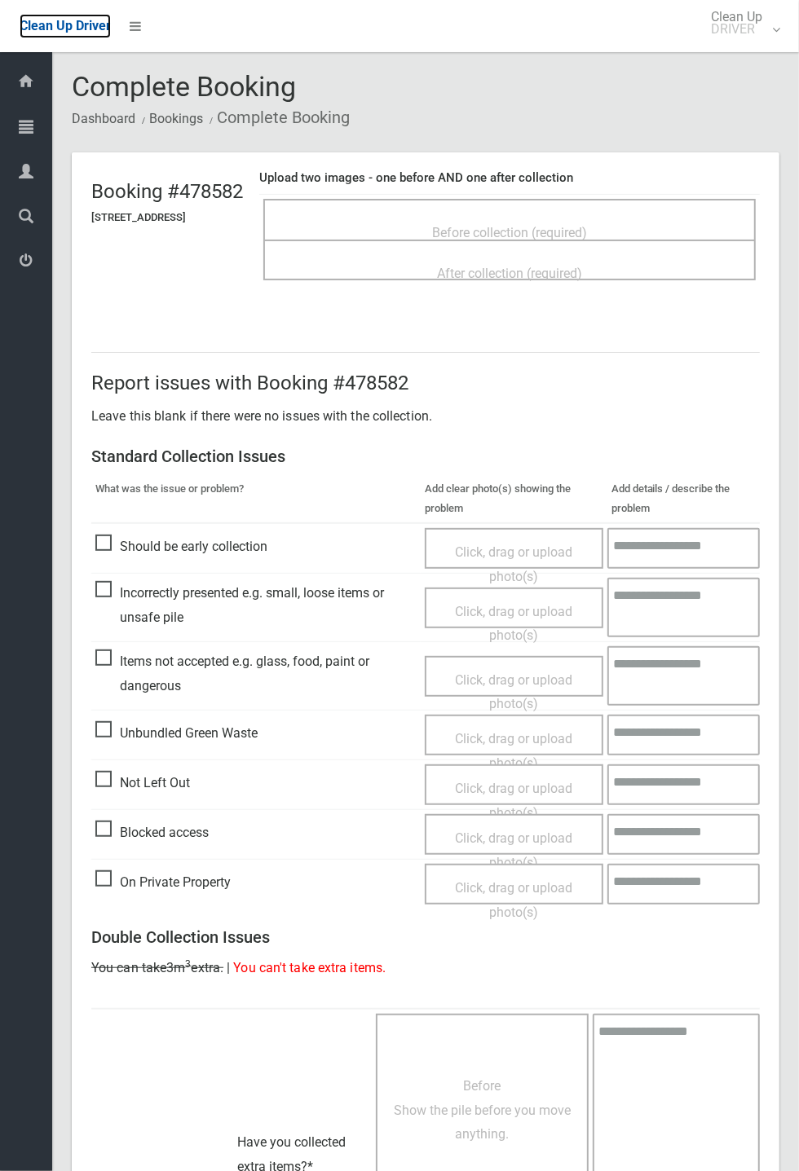
click at [32, 30] on span "Clean Up Driver" at bounding box center [65, 25] width 91 height 15
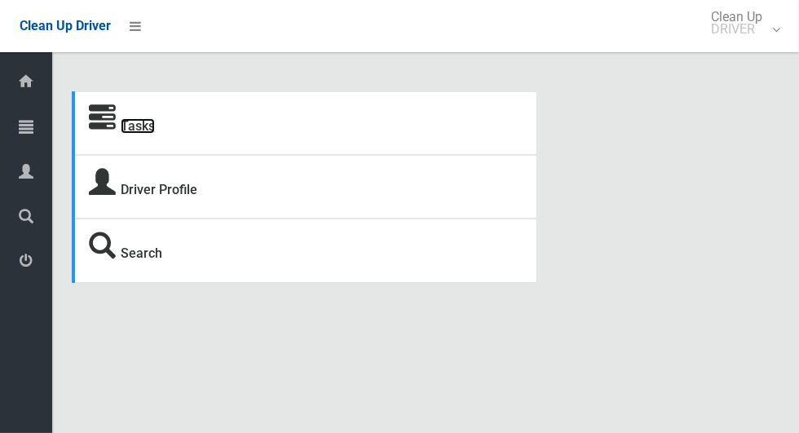
click at [148, 127] on link "Tasks" at bounding box center [138, 125] width 34 height 15
click at [141, 33] on icon at bounding box center [135, 26] width 11 height 28
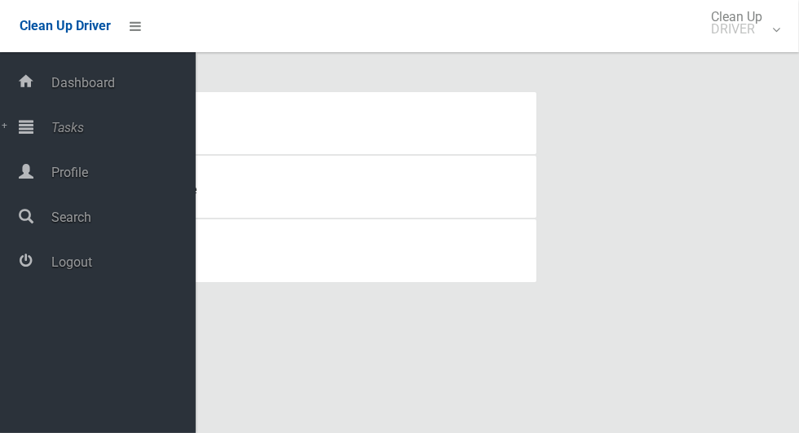
click at [103, 131] on span "Tasks" at bounding box center [120, 127] width 149 height 15
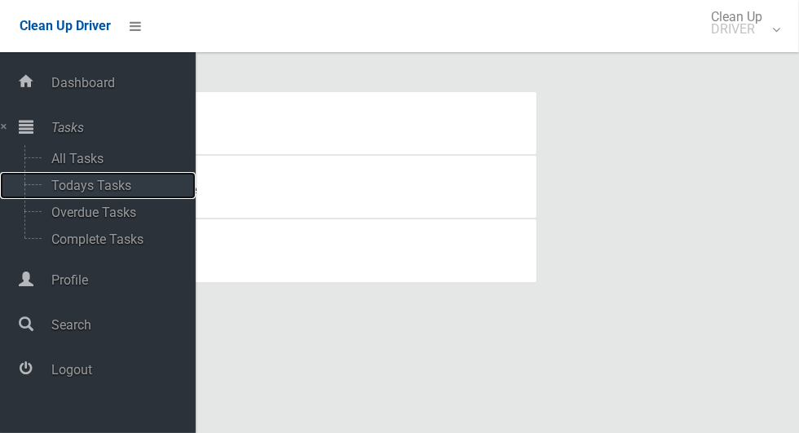
click at [130, 190] on span "Todays Tasks" at bounding box center [113, 185] width 135 height 15
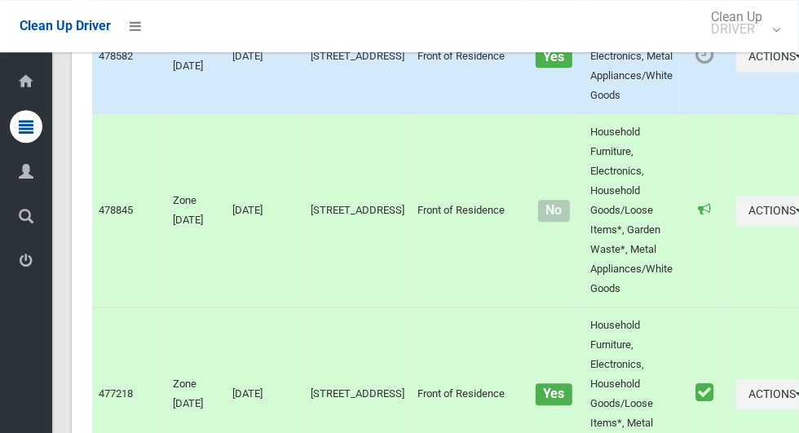
scroll to position [8380, 0]
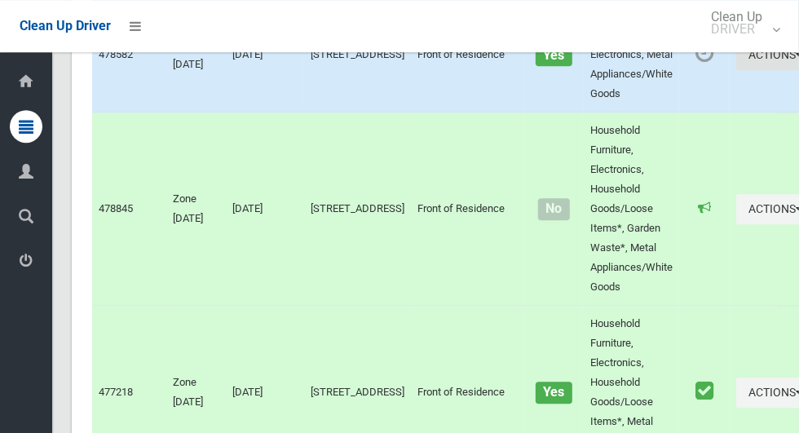
click at [795, 60] on icon "button" at bounding box center [798, 54] width 7 height 11
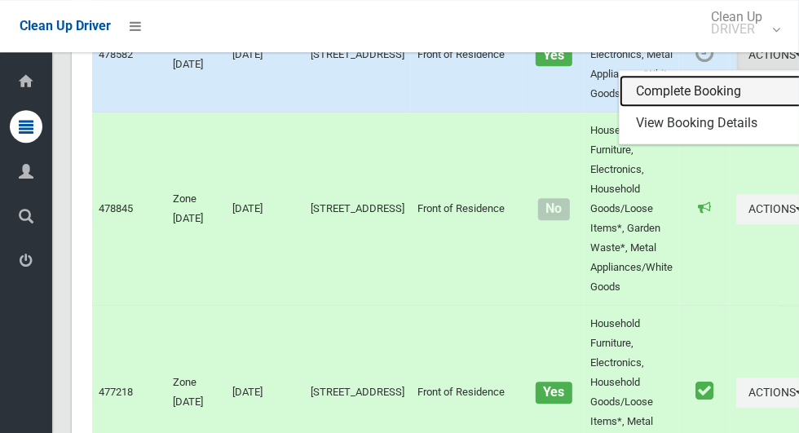
click at [639, 108] on link "Complete Booking" at bounding box center [716, 91] width 194 height 33
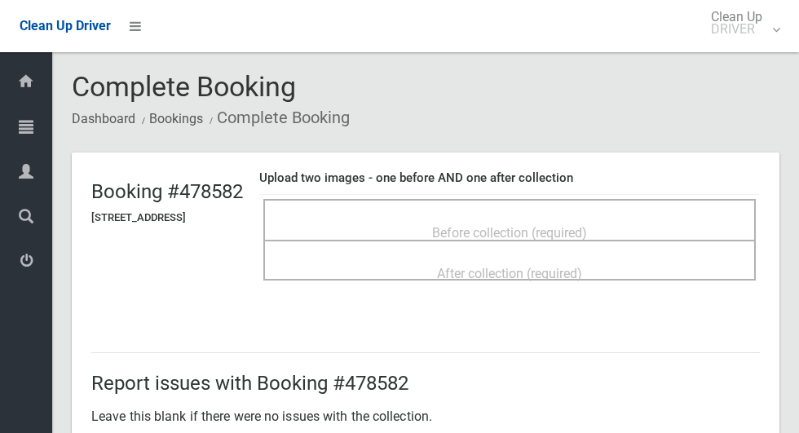
click at [478, 225] on span "Before collection (required)" at bounding box center [509, 232] width 155 height 15
click at [447, 225] on span "Before collection (required)" at bounding box center [509, 232] width 155 height 15
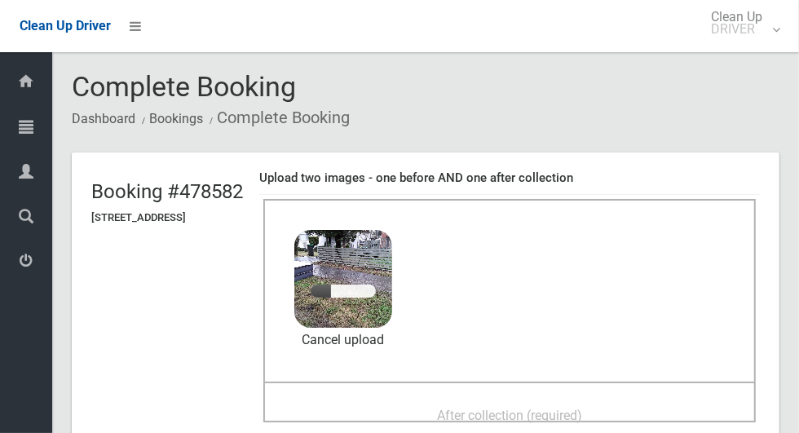
click at [535, 408] on span "After collection (required)" at bounding box center [509, 415] width 145 height 15
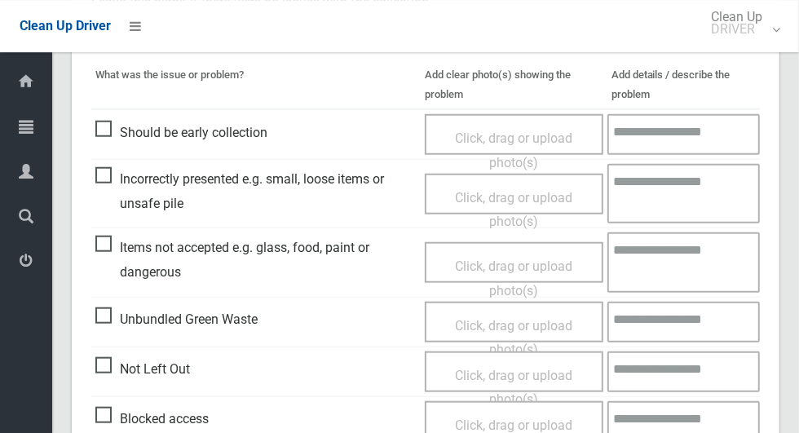
scroll to position [1333, 0]
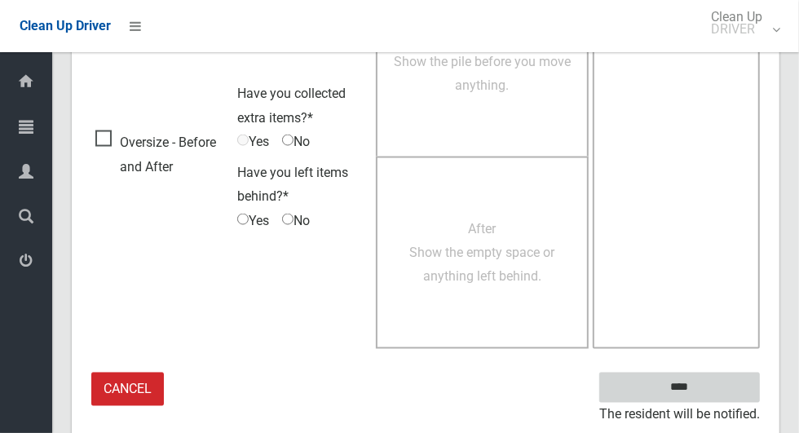
click at [707, 382] on input "****" at bounding box center [679, 387] width 161 height 30
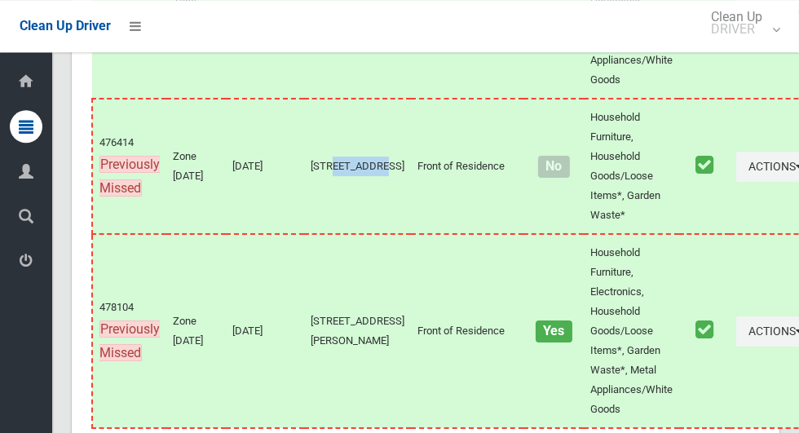
scroll to position [9297, 0]
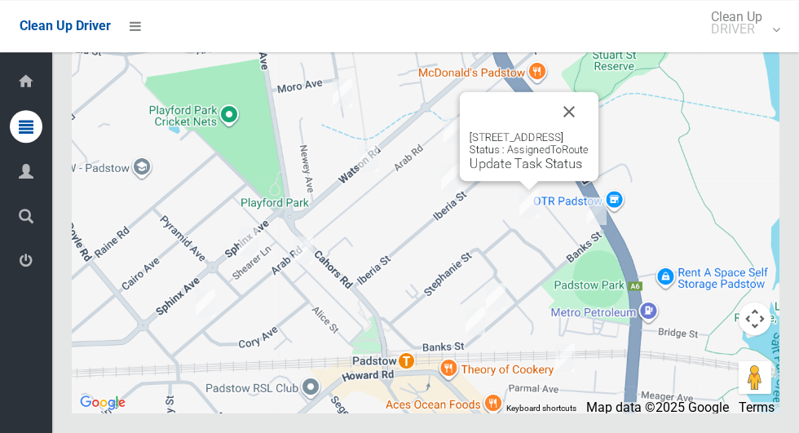
click at [588, 131] on button "Close" at bounding box center [568, 111] width 39 height 39
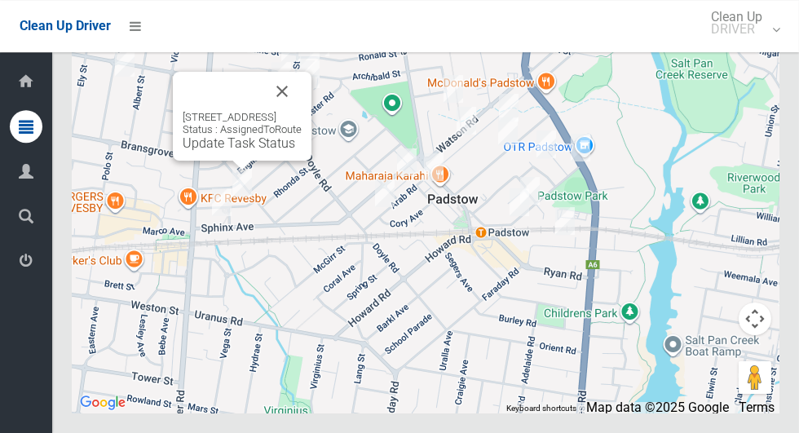
click at [302, 111] on button "Close" at bounding box center [281, 91] width 39 height 39
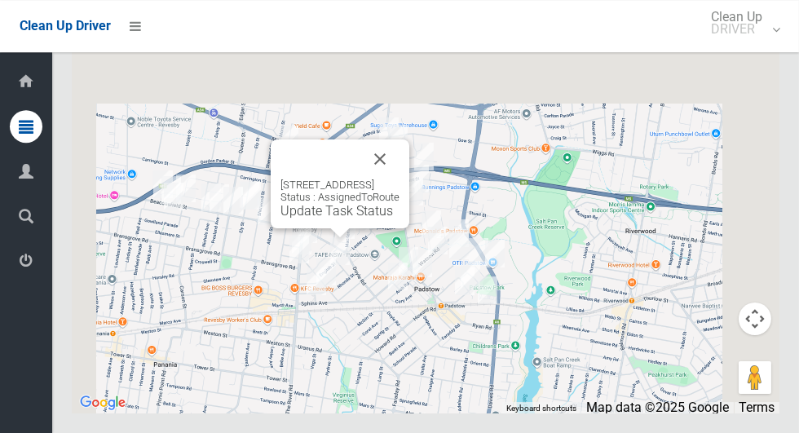
scroll to position [0, 0]
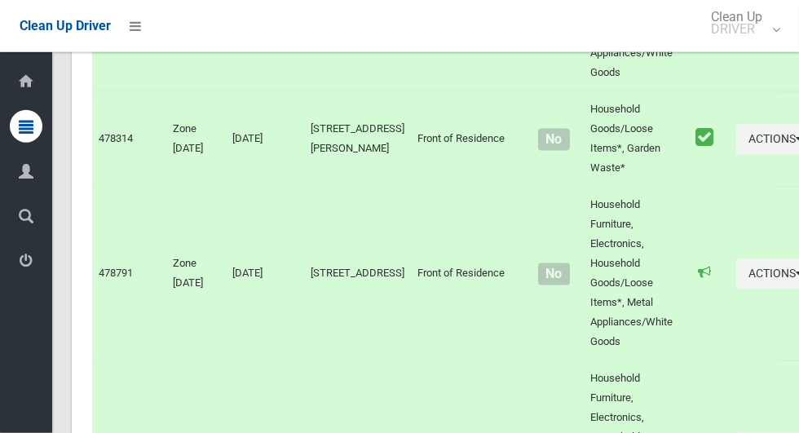
scroll to position [9297, 0]
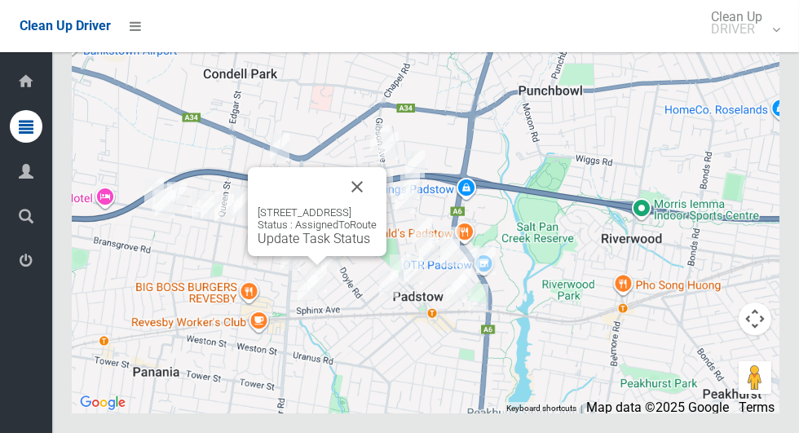
click at [377, 206] on button "Close" at bounding box center [356, 186] width 39 height 39
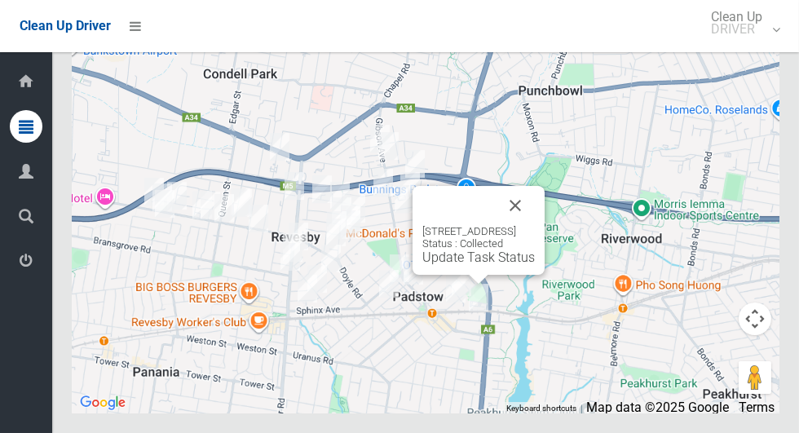
click at [535, 265] on div "18 Parmal Avenue, PADSTOW NSW 2211 Status : Collected Update Task Status" at bounding box center [478, 245] width 112 height 40
click at [535, 225] on button "Close" at bounding box center [515, 205] width 39 height 39
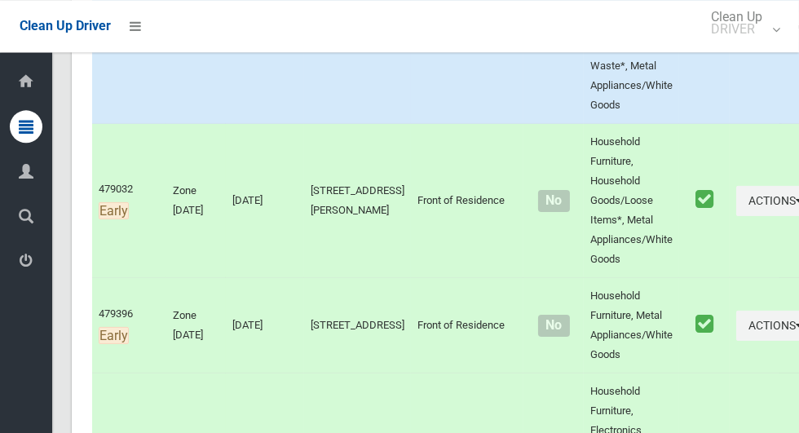
scroll to position [0, 0]
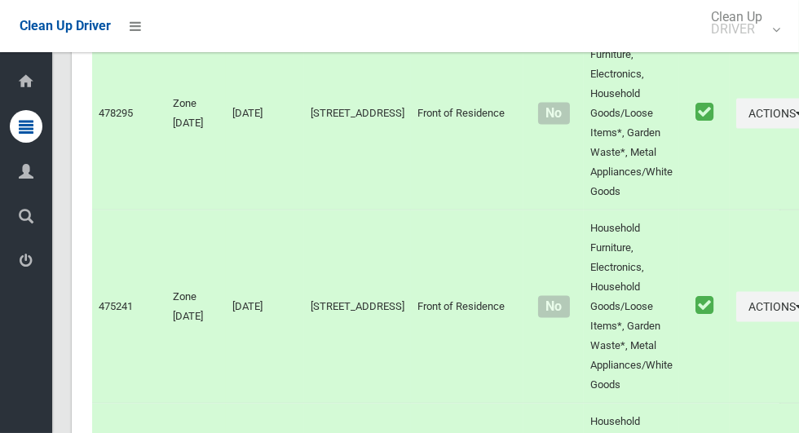
scroll to position [9297, 0]
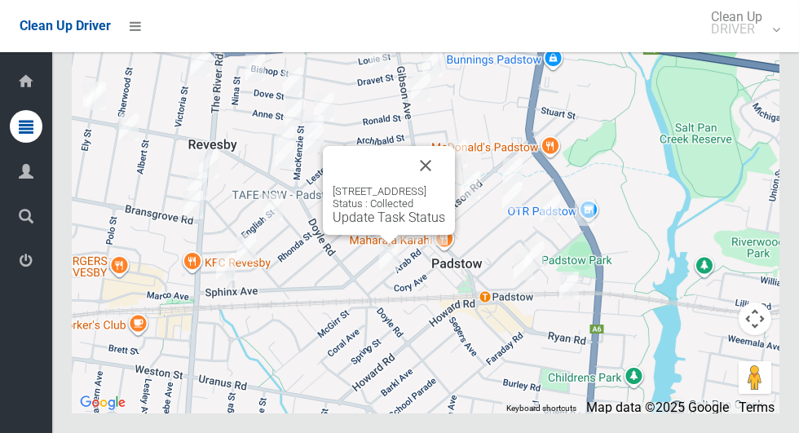
click at [445, 185] on button "Close" at bounding box center [425, 165] width 39 height 39
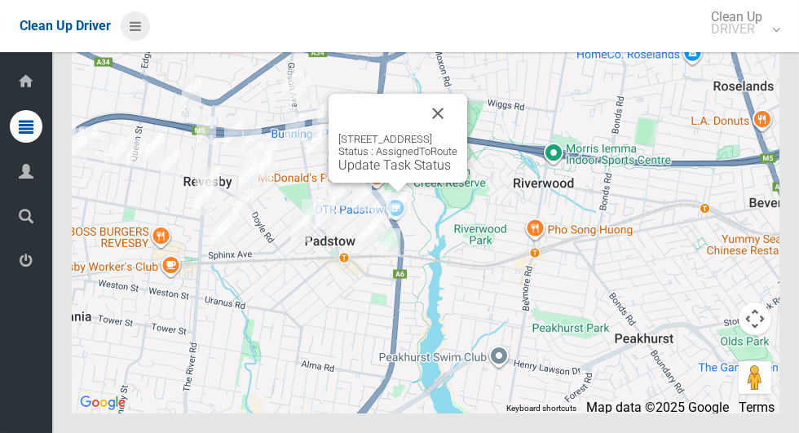
click at [141, 20] on icon at bounding box center [135, 26] width 11 height 28
